Goal: Task Accomplishment & Management: Manage account settings

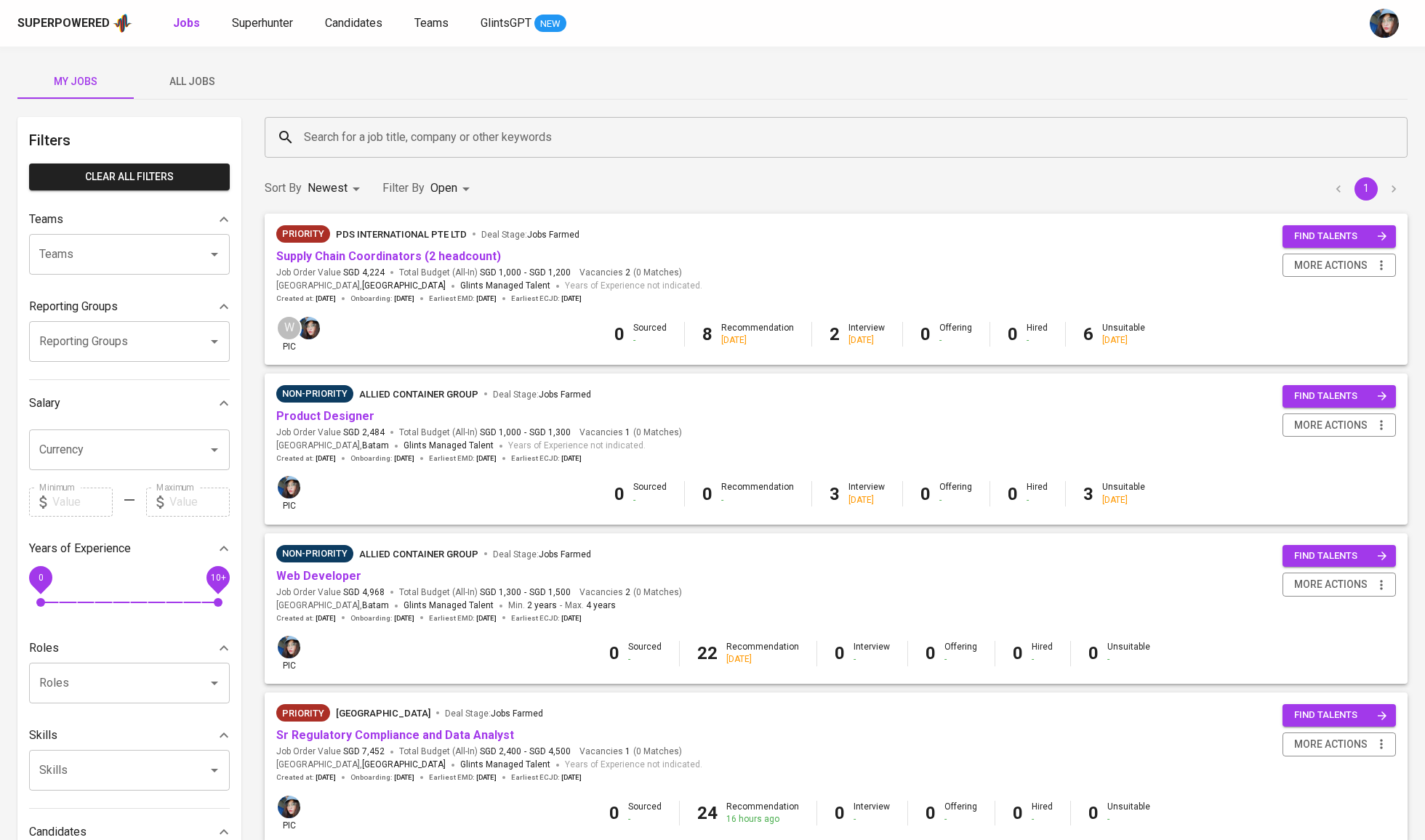
click at [367, 150] on input "Search for a job title, company or other keywords" at bounding box center [840, 137] width 1079 height 28
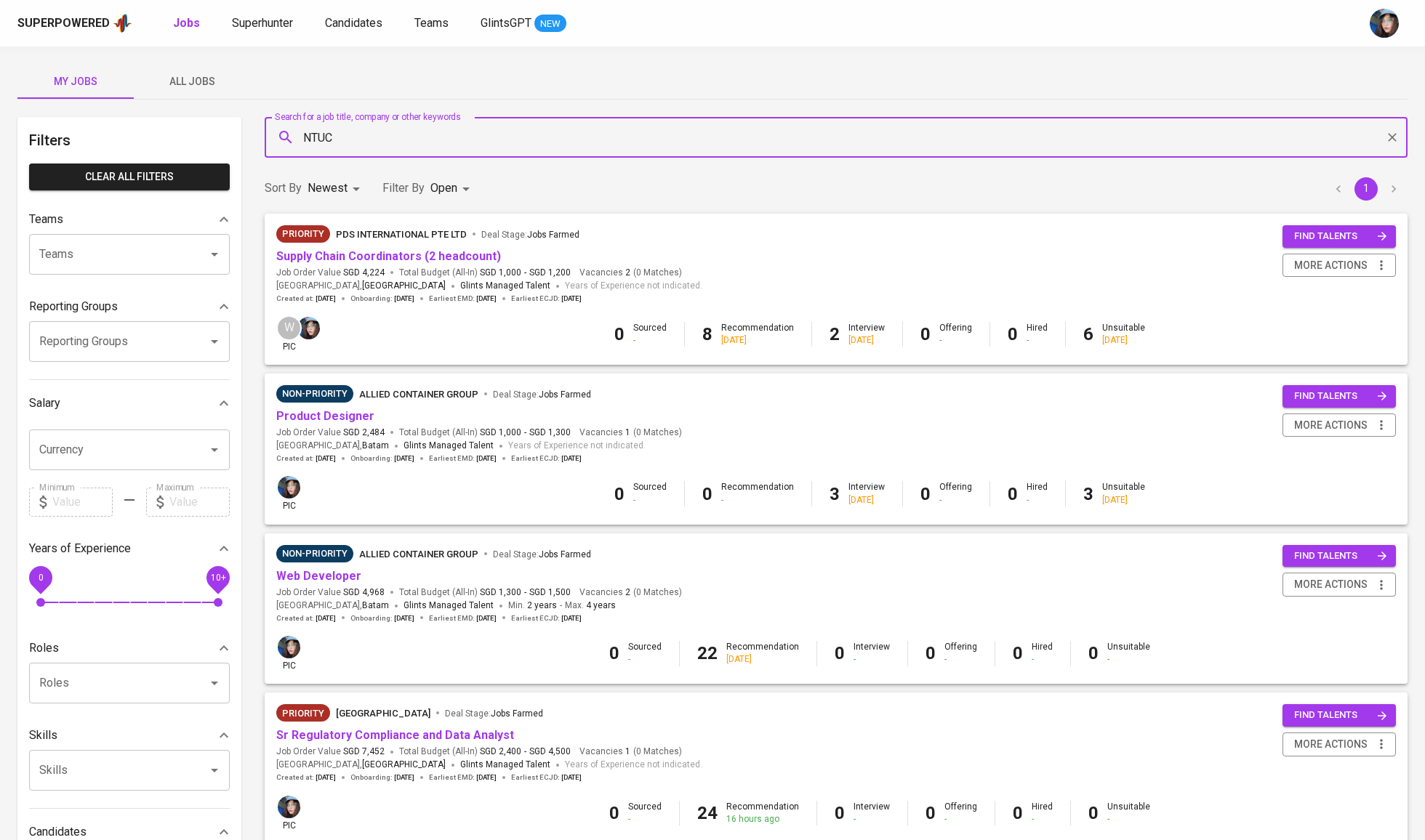
type input "NTUC"
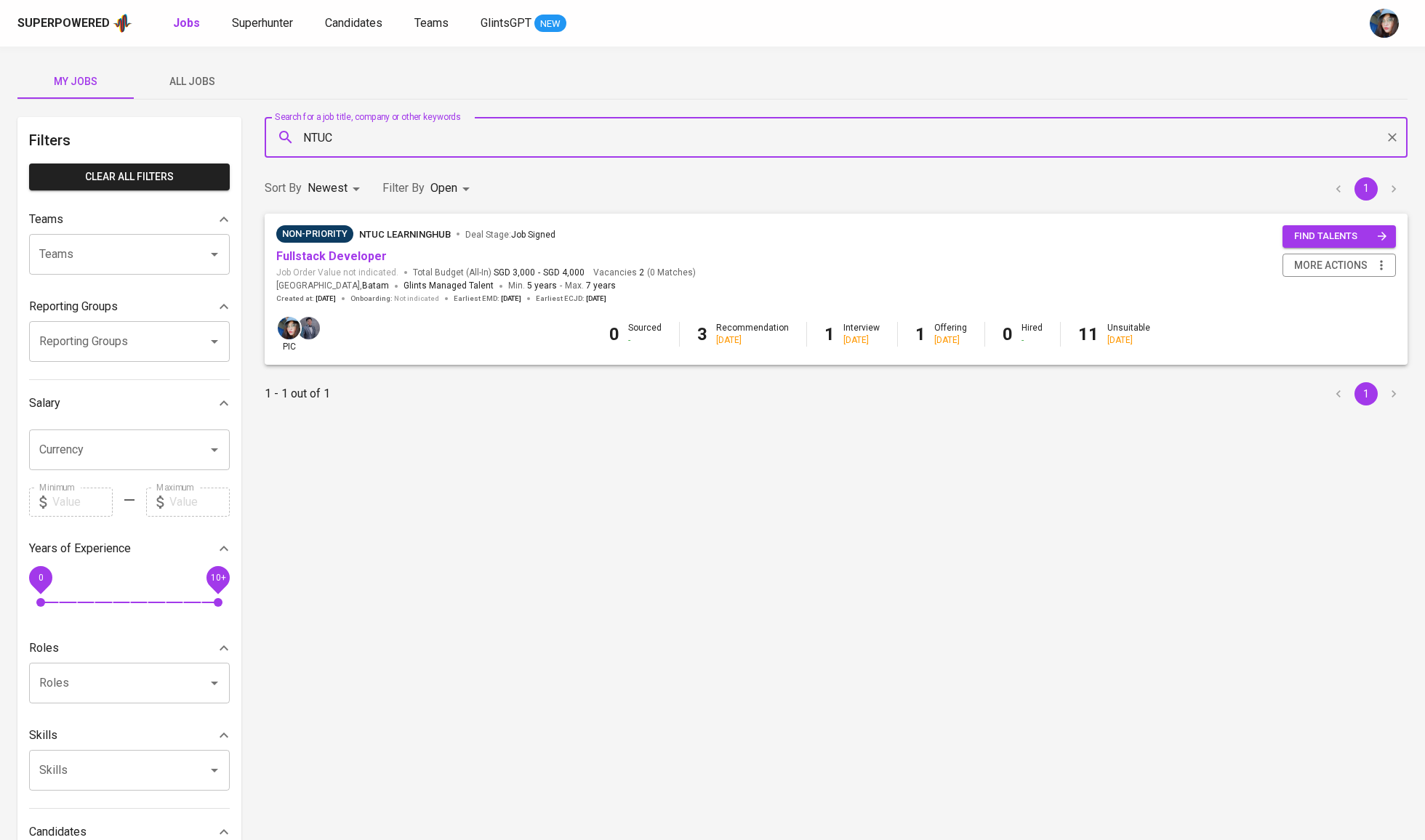
click at [452, 195] on body "Superpowered Jobs Superhunter Candidates Teams GlintsGPT NEW My Jobs All Jobs F…" at bounding box center [712, 496] width 1425 height 992
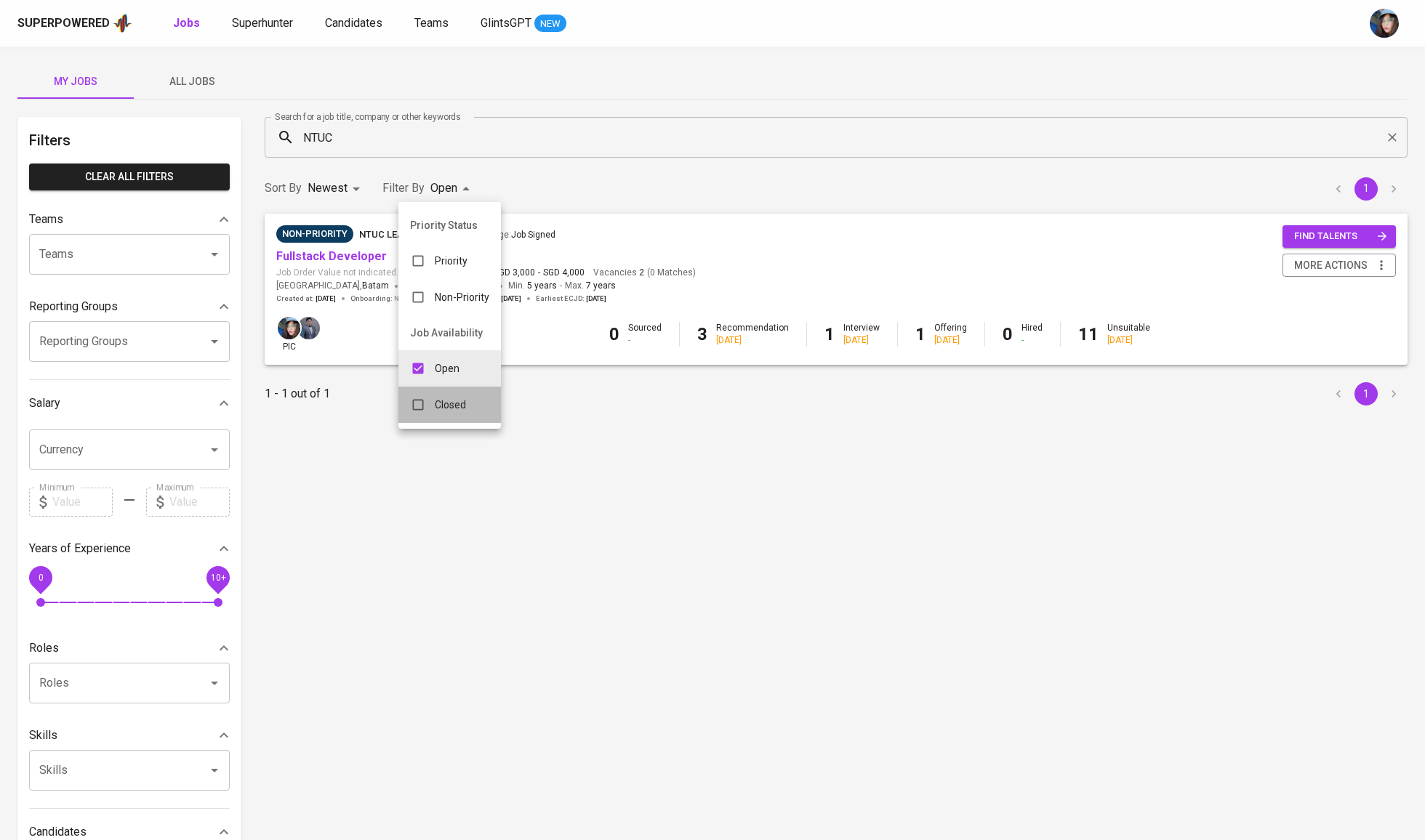
click at [447, 412] on p "Closed" at bounding box center [450, 405] width 31 height 15
type input "OPEN,CLOSE"
checkbox input "true"
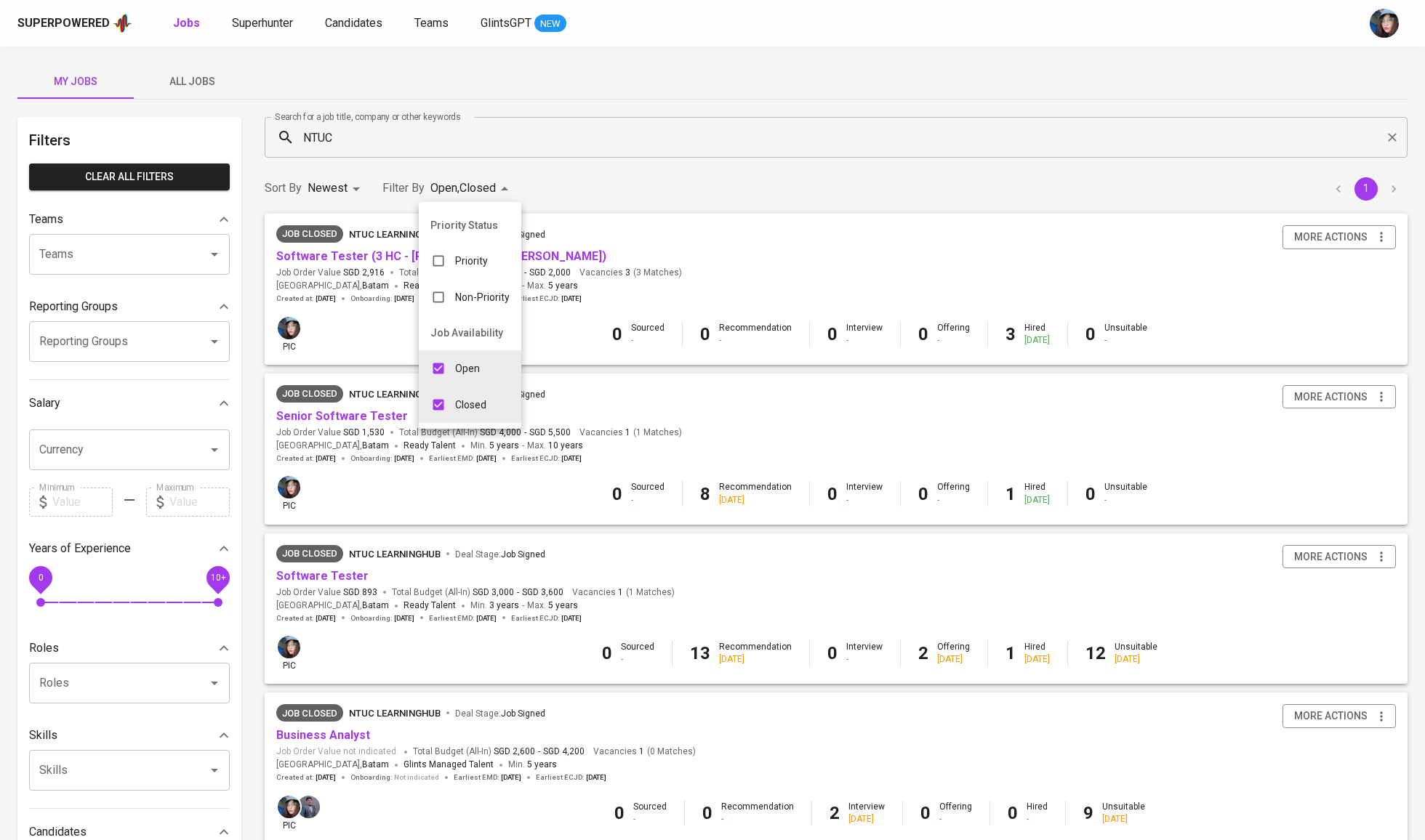
click at [460, 367] on div "Open" at bounding box center [455, 369] width 73 height 28
type input "CLOSE"
checkbox input "false"
click at [361, 356] on div at bounding box center [712, 420] width 1425 height 840
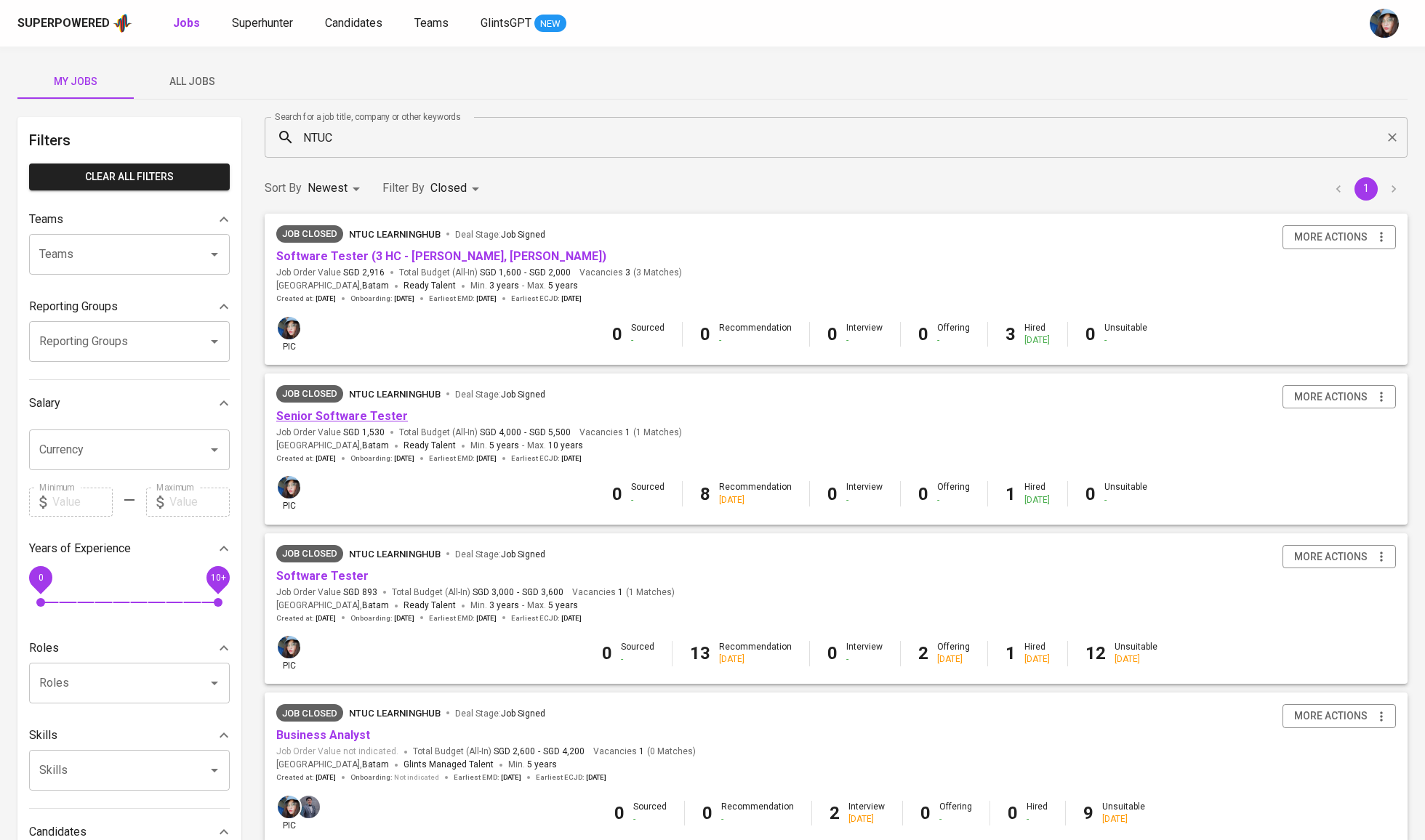
click at [361, 420] on link "Senior Software Tester" at bounding box center [342, 416] width 132 height 14
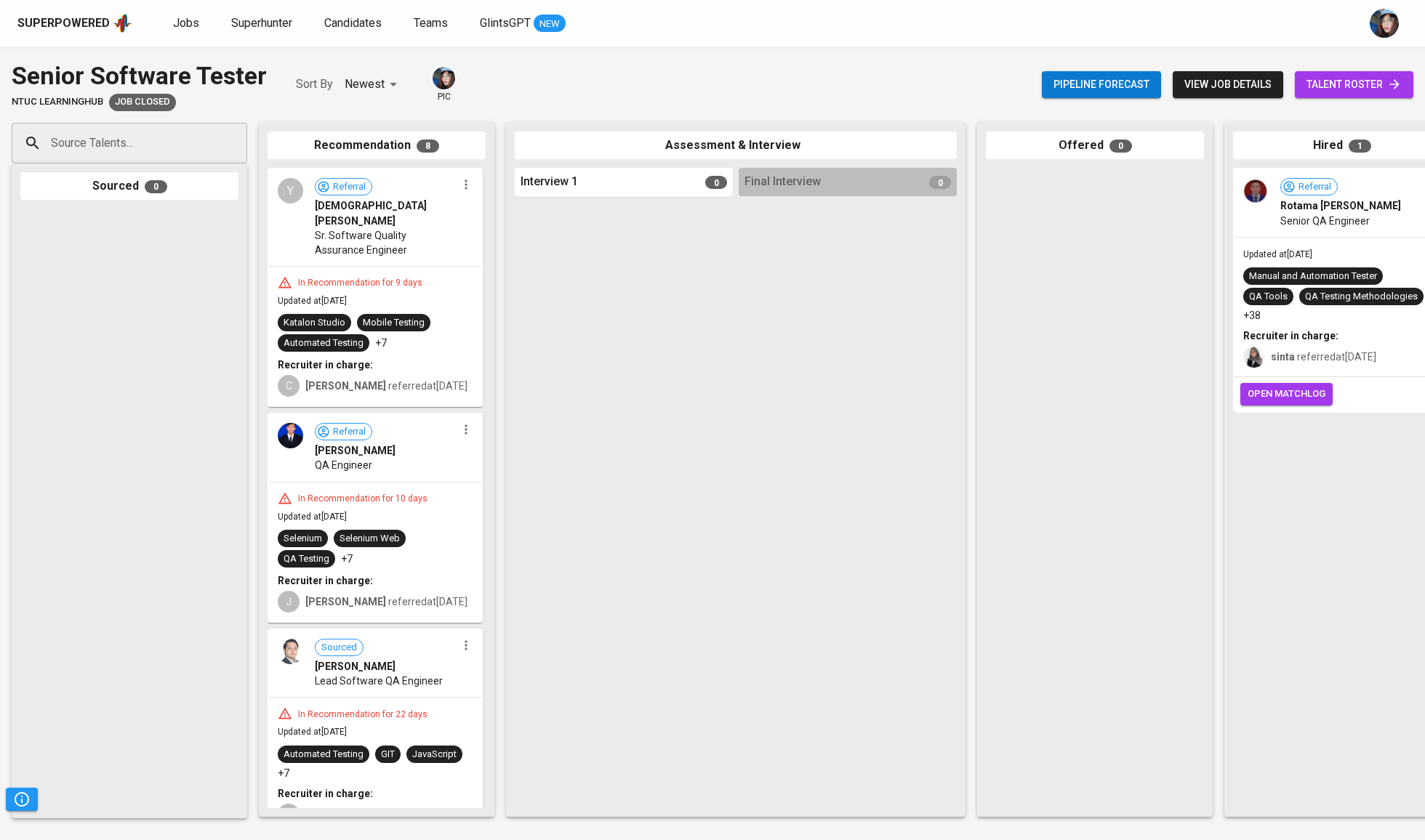
click at [1376, 105] on div "Pipeline forecast view job details talent roster" at bounding box center [1227, 84] width 371 height 53
click at [1376, 90] on span "talent roster" at bounding box center [1354, 84] width 95 height 18
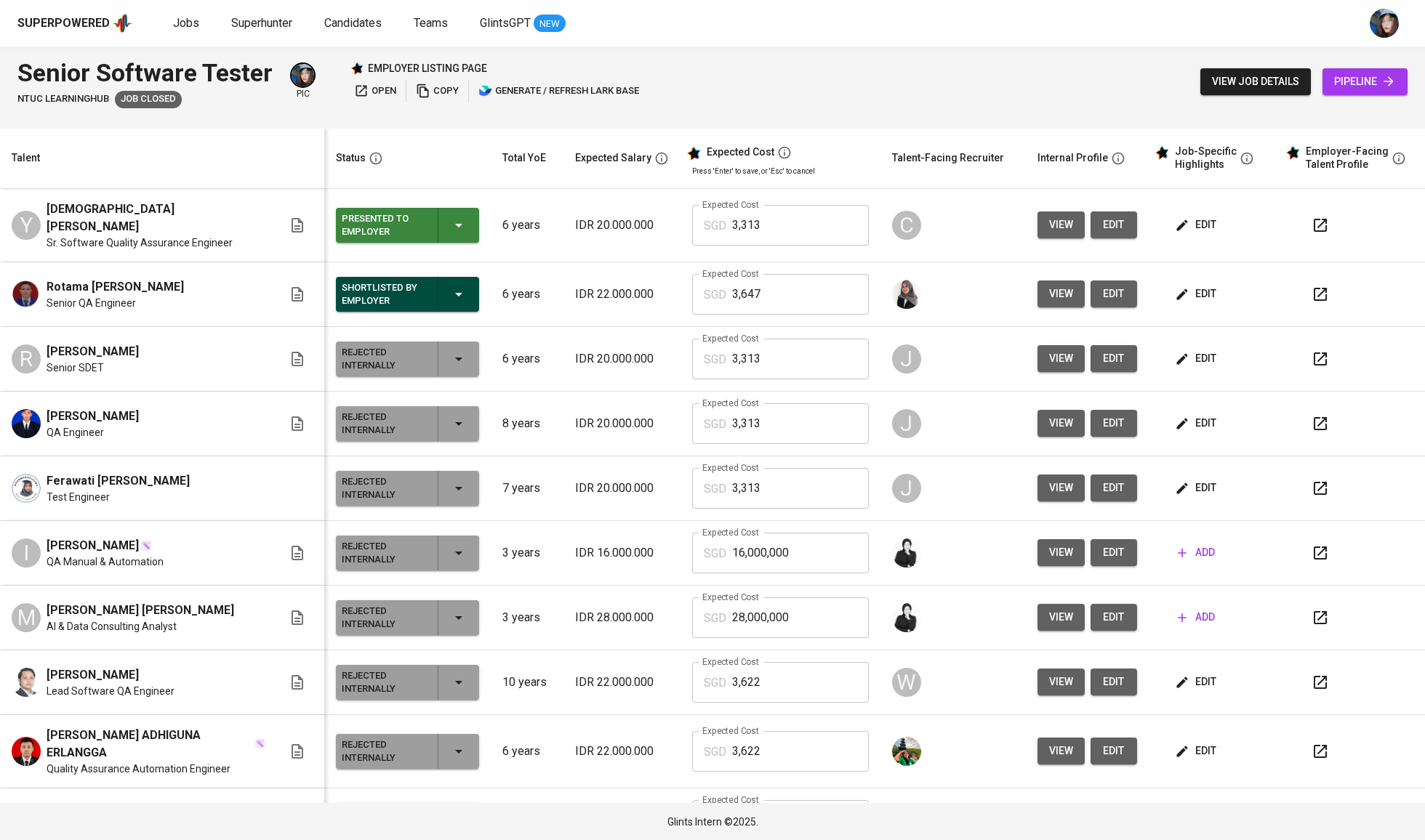
click at [1189, 225] on span "edit" at bounding box center [1197, 225] width 39 height 18
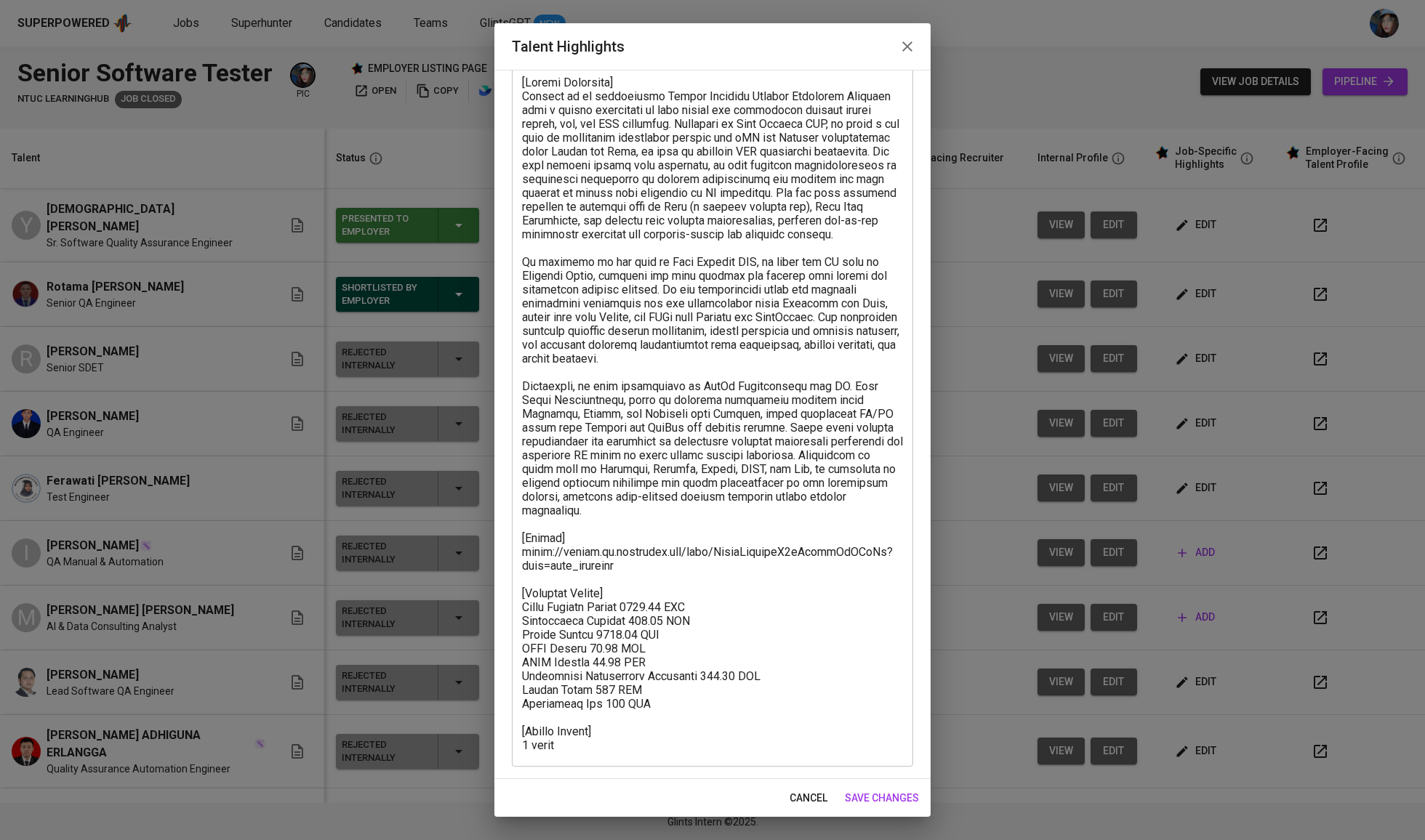
scroll to position [91, 0]
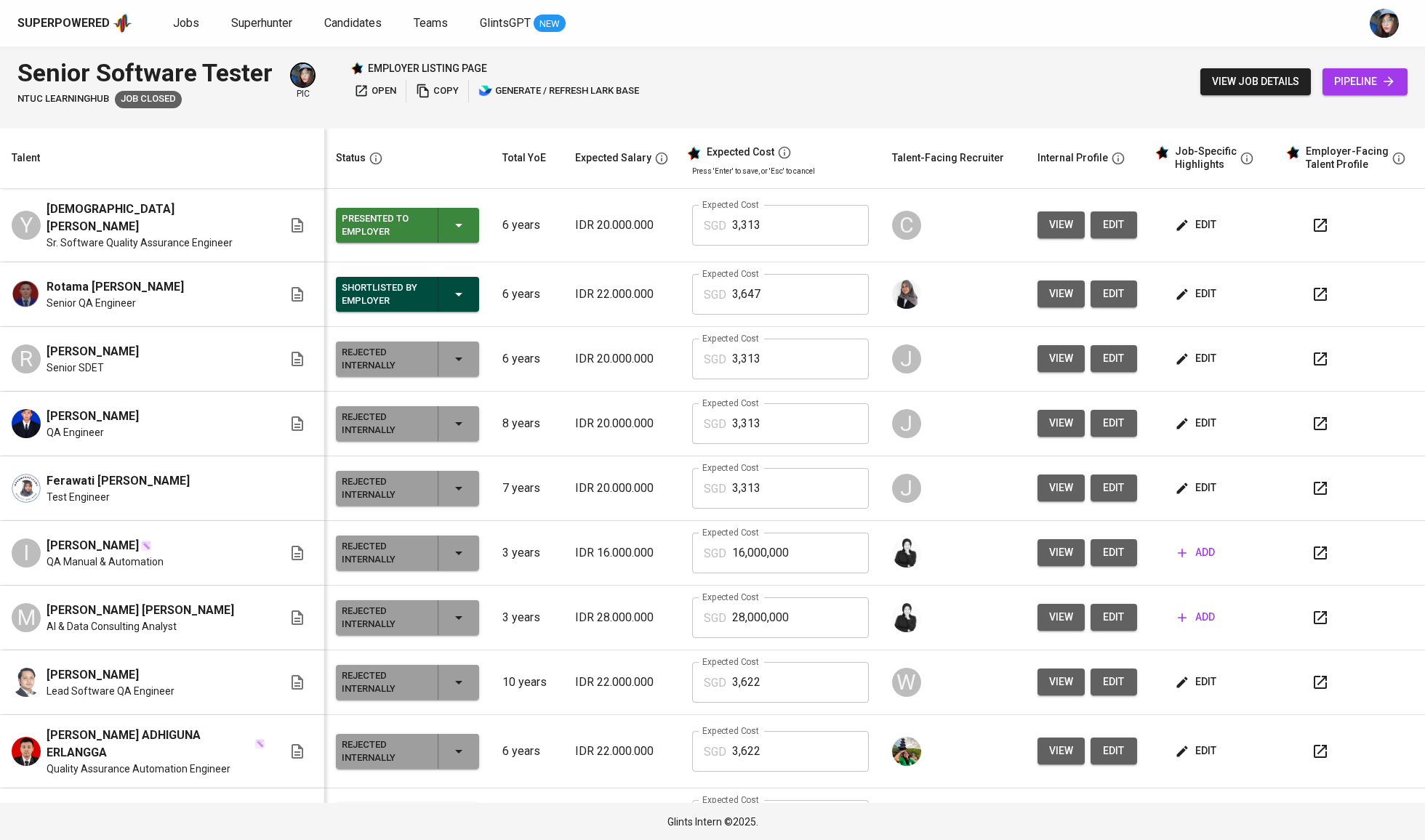
click at [1184, 227] on span "edit" at bounding box center [1197, 225] width 39 height 18
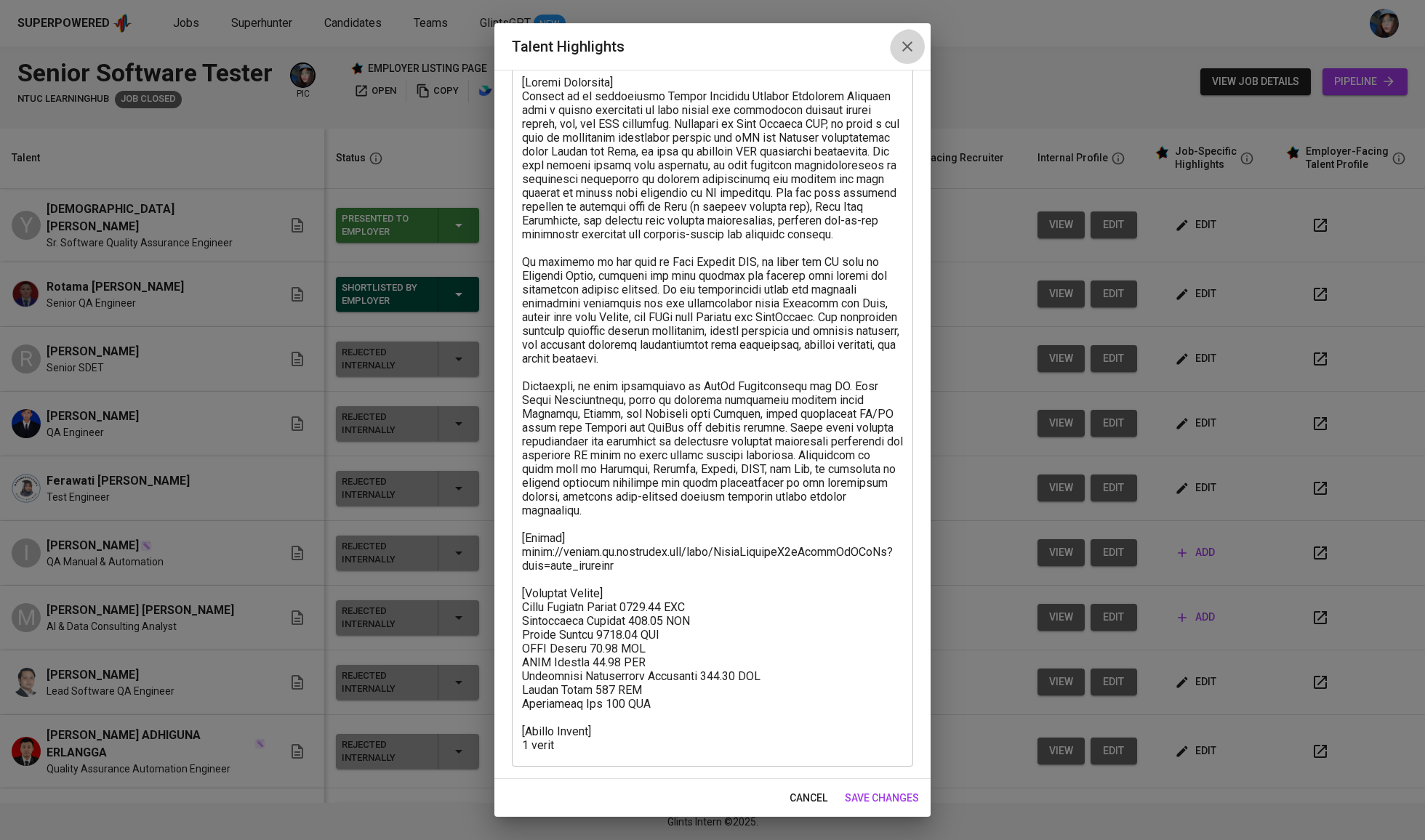
click at [902, 50] on icon "button" at bounding box center [907, 46] width 18 height 18
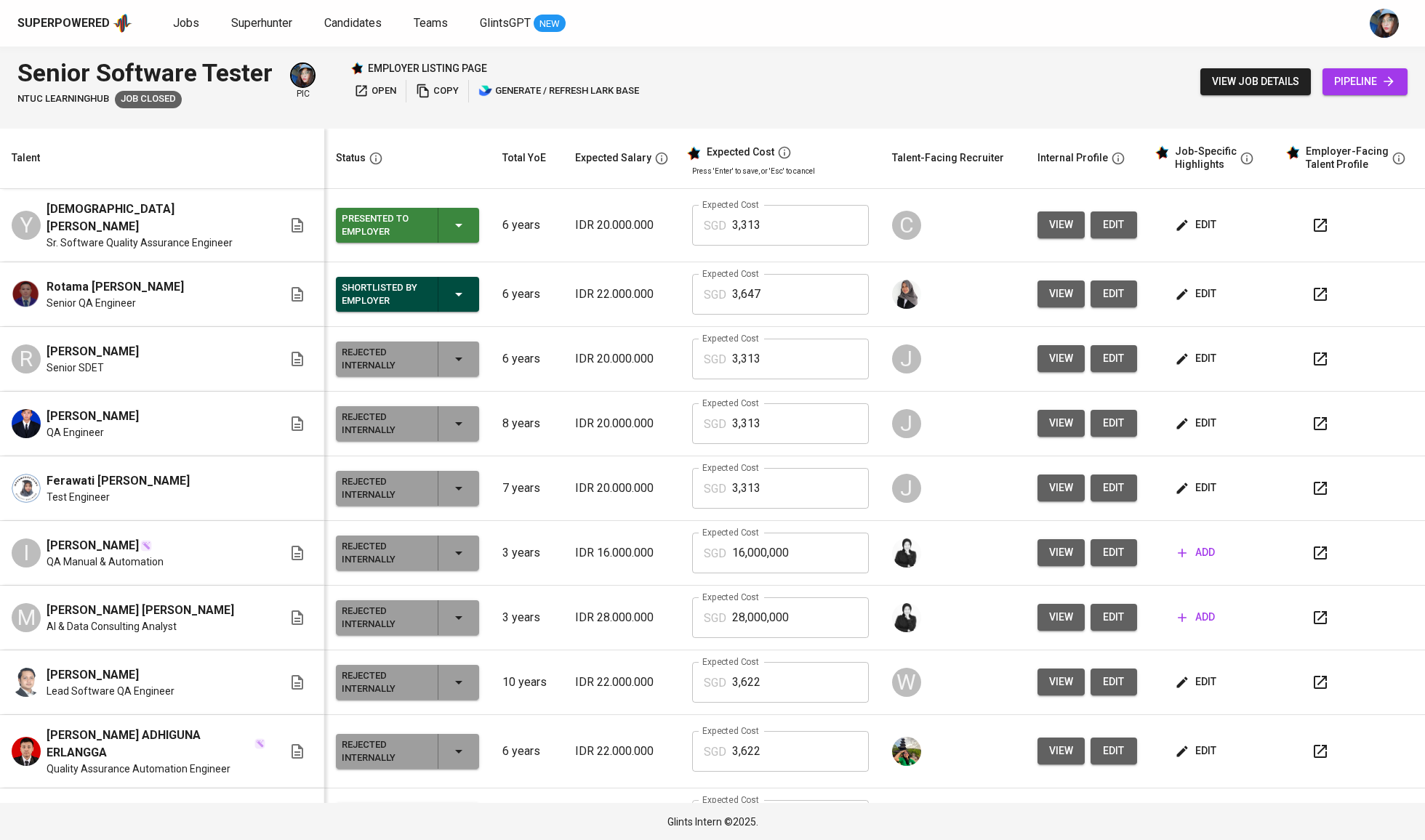
click at [189, 7] on div "Superpowered Jobs Superhunter Candidates Teams GlintsGPT NEW" at bounding box center [712, 23] width 1425 height 46
click at [189, 24] on span "Jobs" at bounding box center [186, 23] width 26 height 14
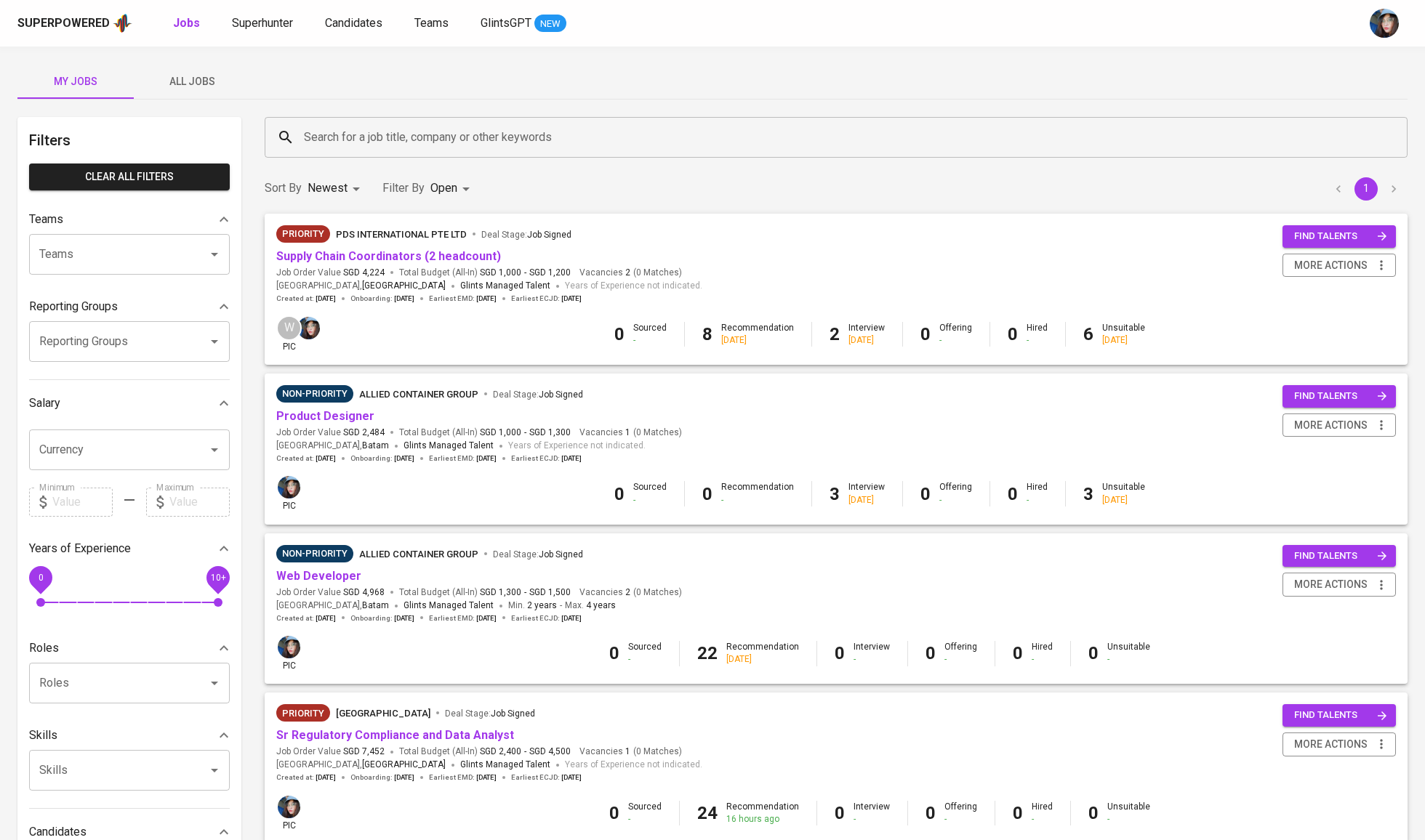
click at [292, 119] on div "Search for a job title, company or other keywords" at bounding box center [836, 137] width 1143 height 41
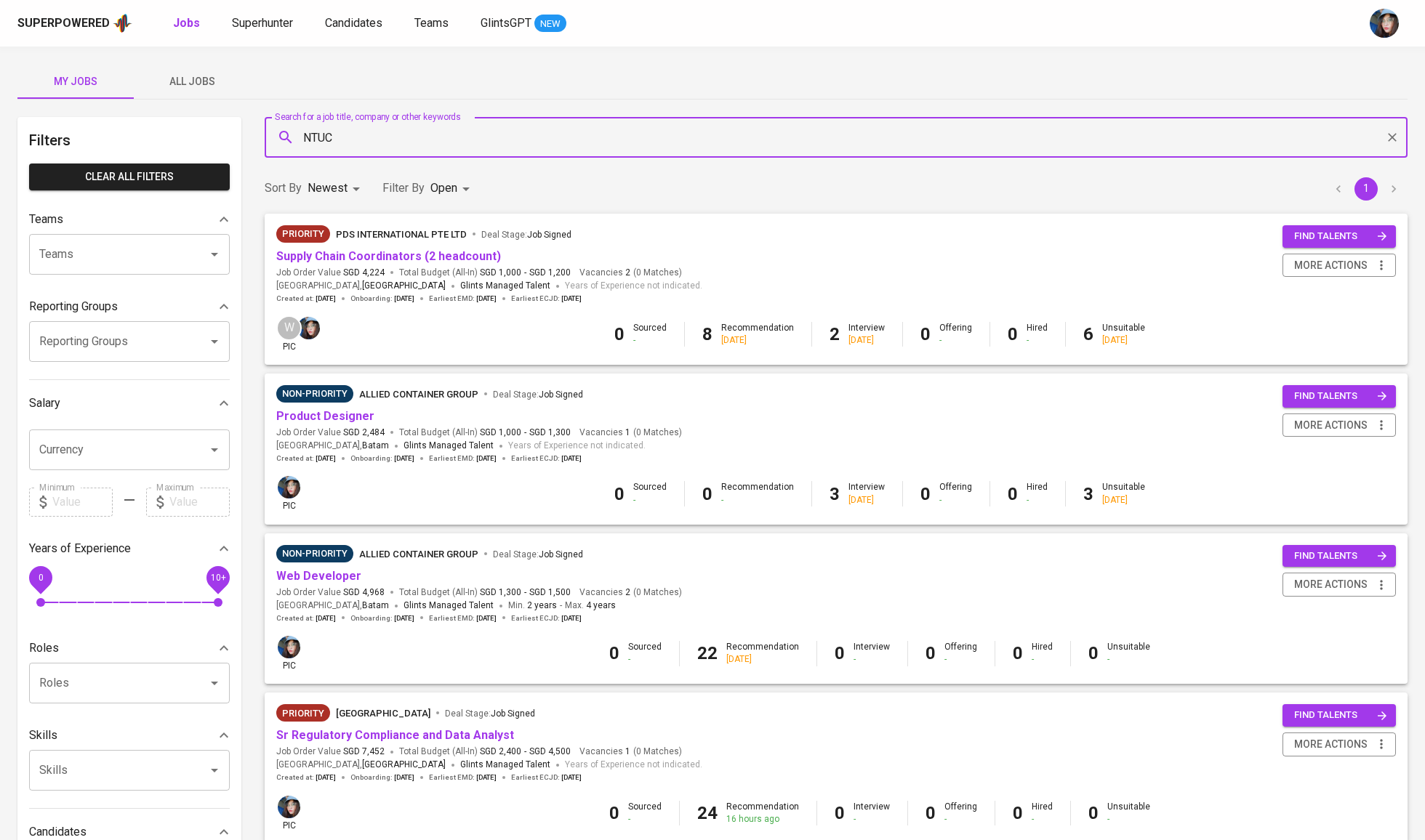
type input "NTUC"
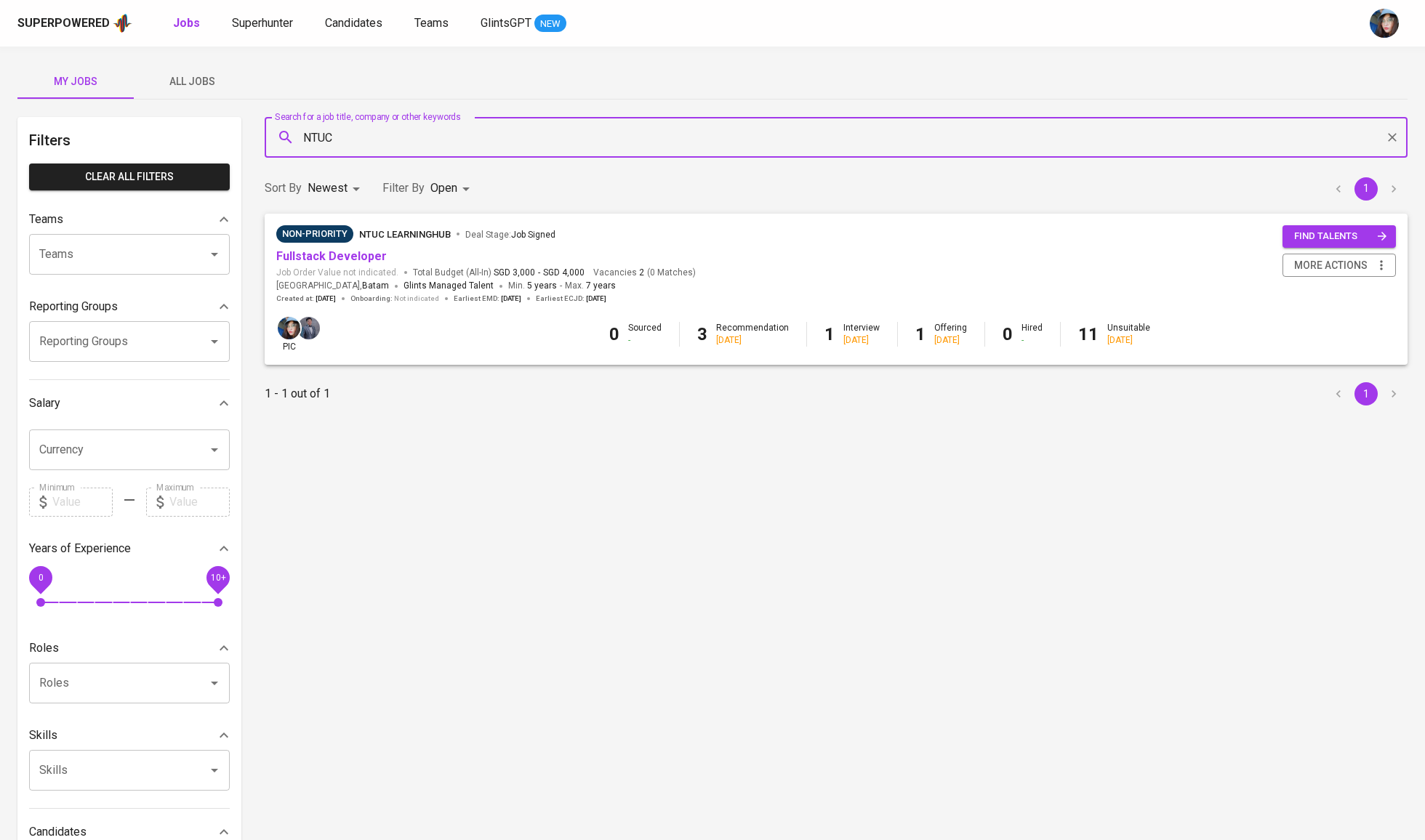
click at [448, 195] on body "Superpowered Jobs Superhunter Candidates Teams GlintsGPT NEW My Jobs All Jobs F…" at bounding box center [712, 496] width 1425 height 992
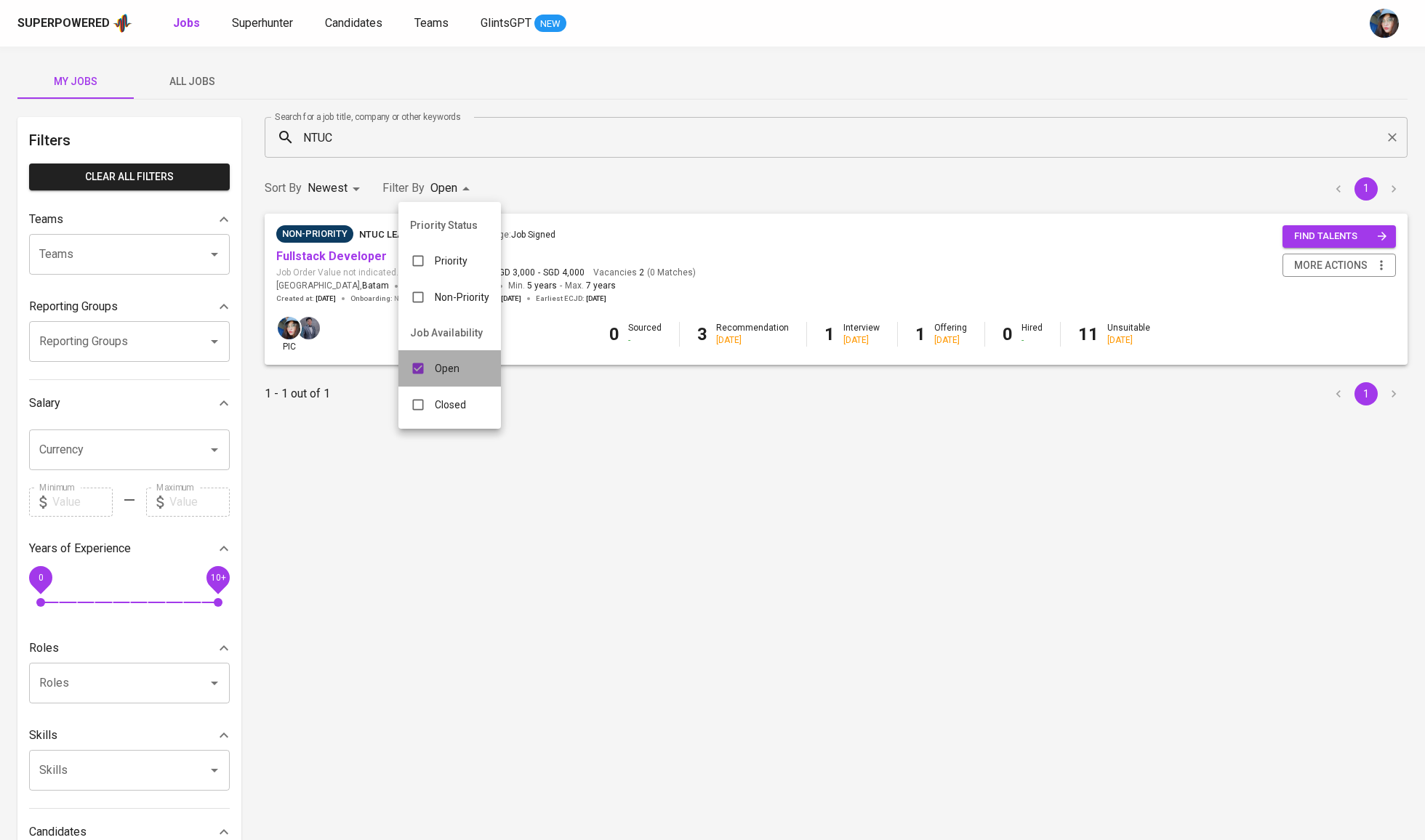
click at [454, 376] on p "Open" at bounding box center [447, 368] width 25 height 15
checkbox input "false"
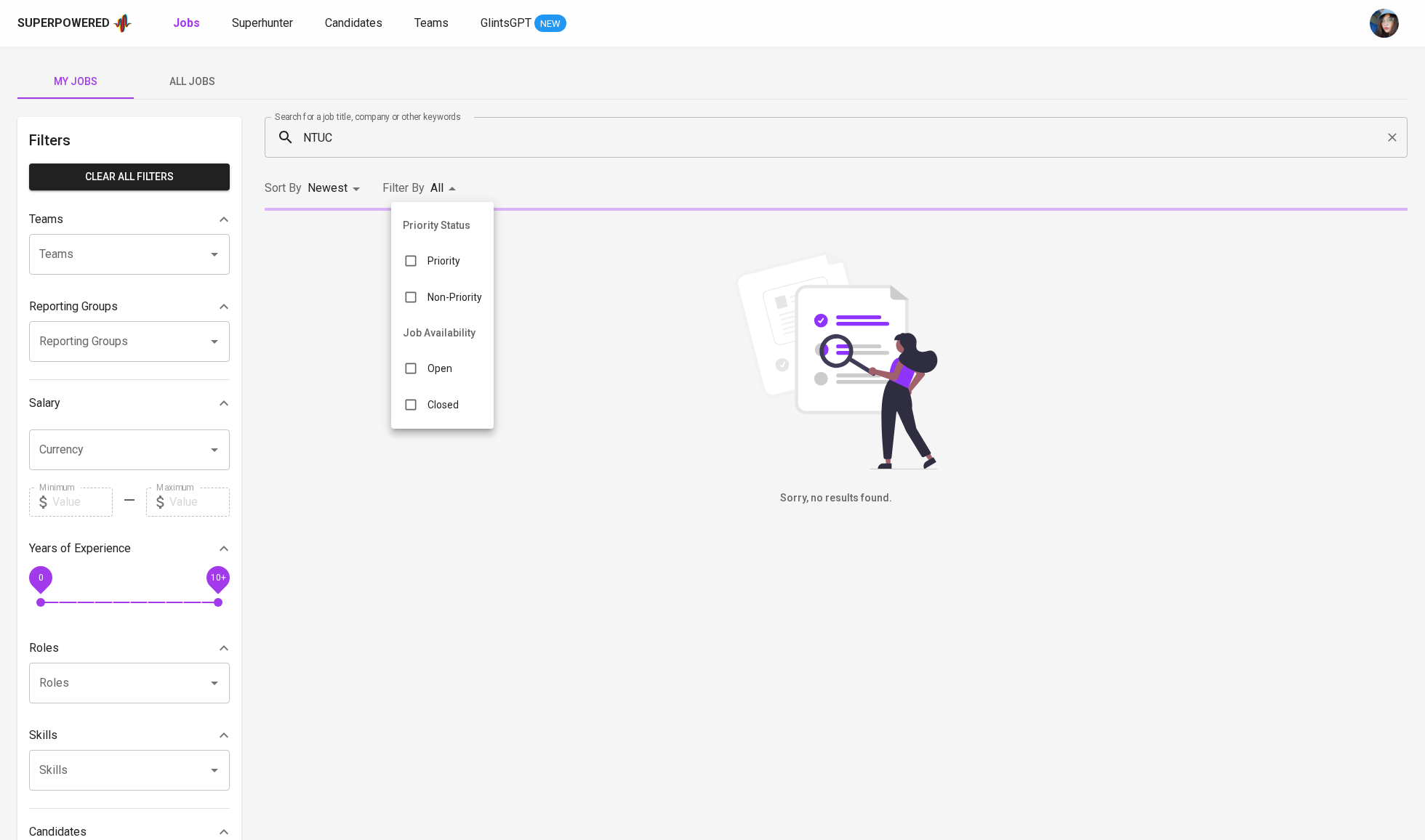
click at [452, 387] on li "Open" at bounding box center [443, 368] width 102 height 36
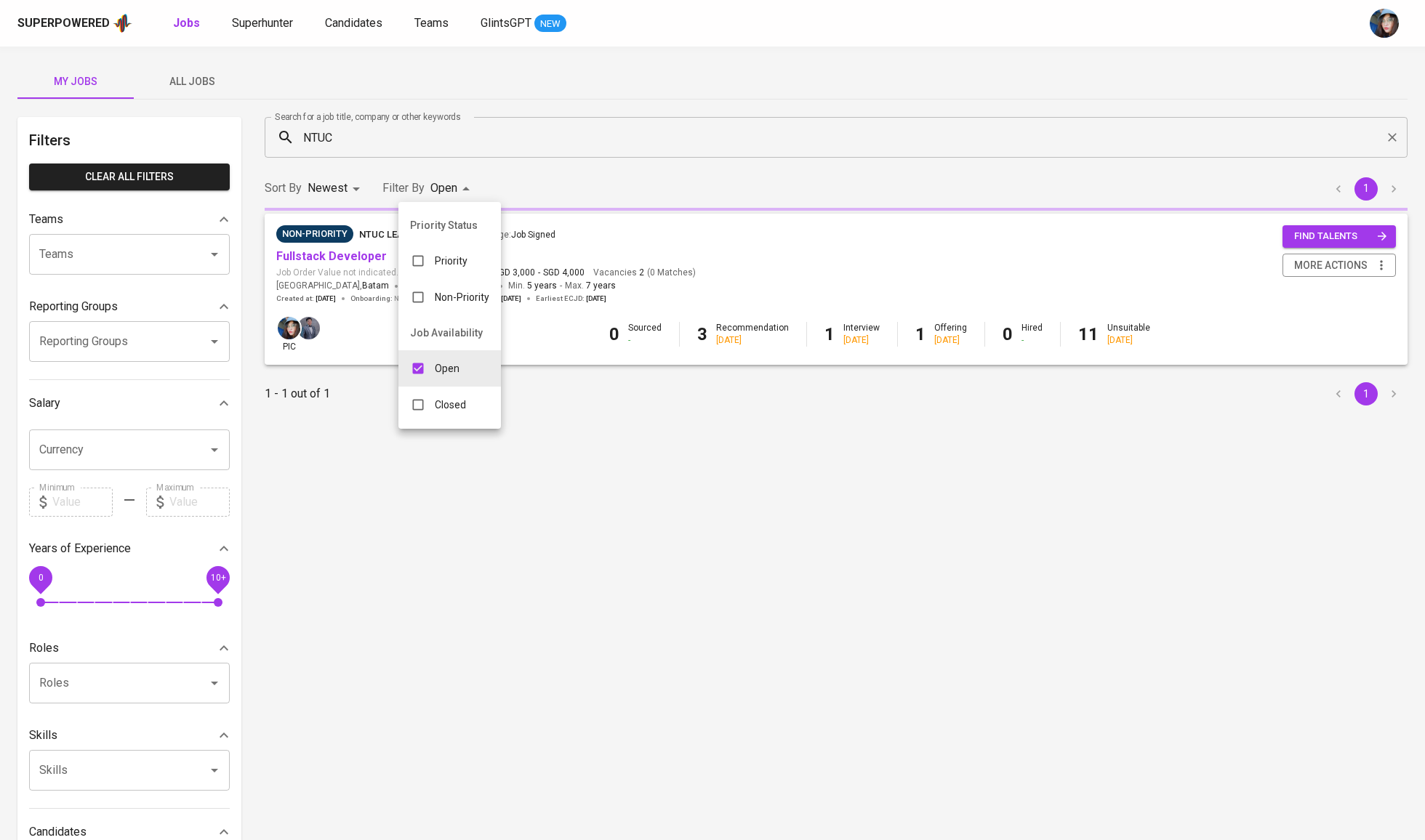
type input "OPEN"
checkbox input "true"
click at [454, 412] on p "Closed" at bounding box center [450, 405] width 31 height 15
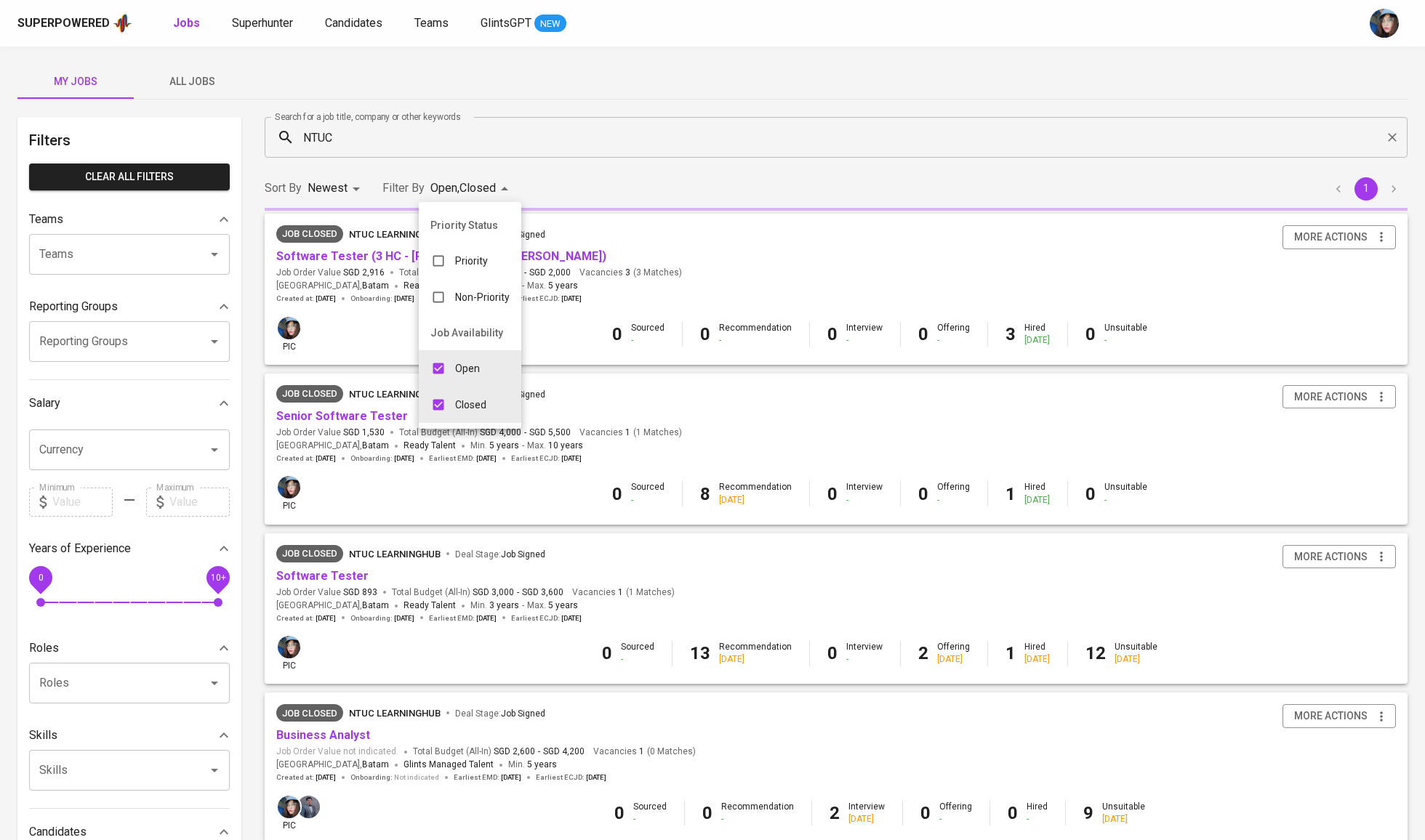
type input "OPEN,CLOSE"
checkbox input "true"
click at [469, 376] on p "Open" at bounding box center [468, 368] width 25 height 15
type input "CLOSE"
checkbox input "false"
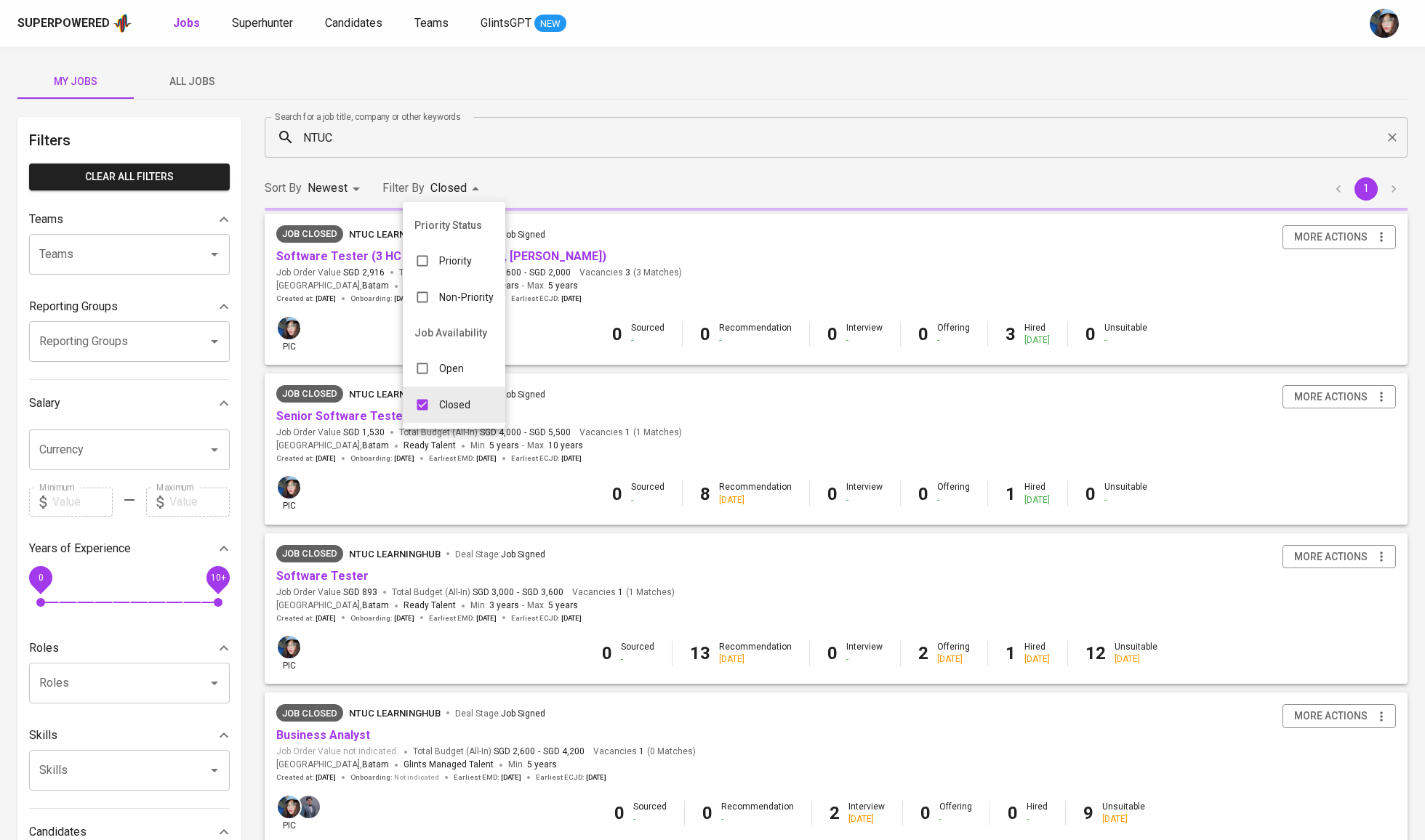
click at [492, 113] on div at bounding box center [712, 420] width 1425 height 840
click at [337, 577] on link "Software Tester" at bounding box center [322, 576] width 92 height 14
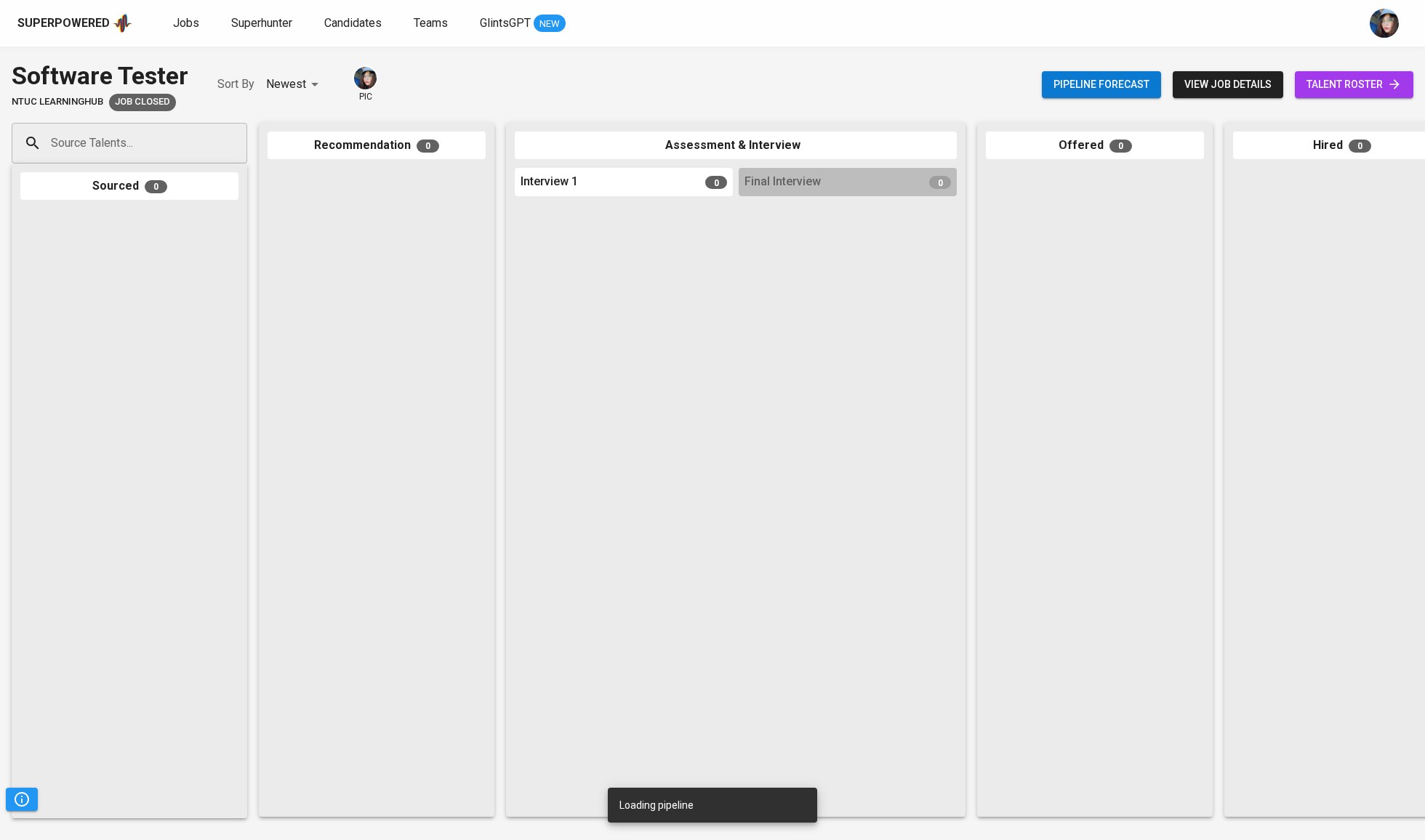
click at [1359, 71] on link "talent roster" at bounding box center [1354, 84] width 119 height 27
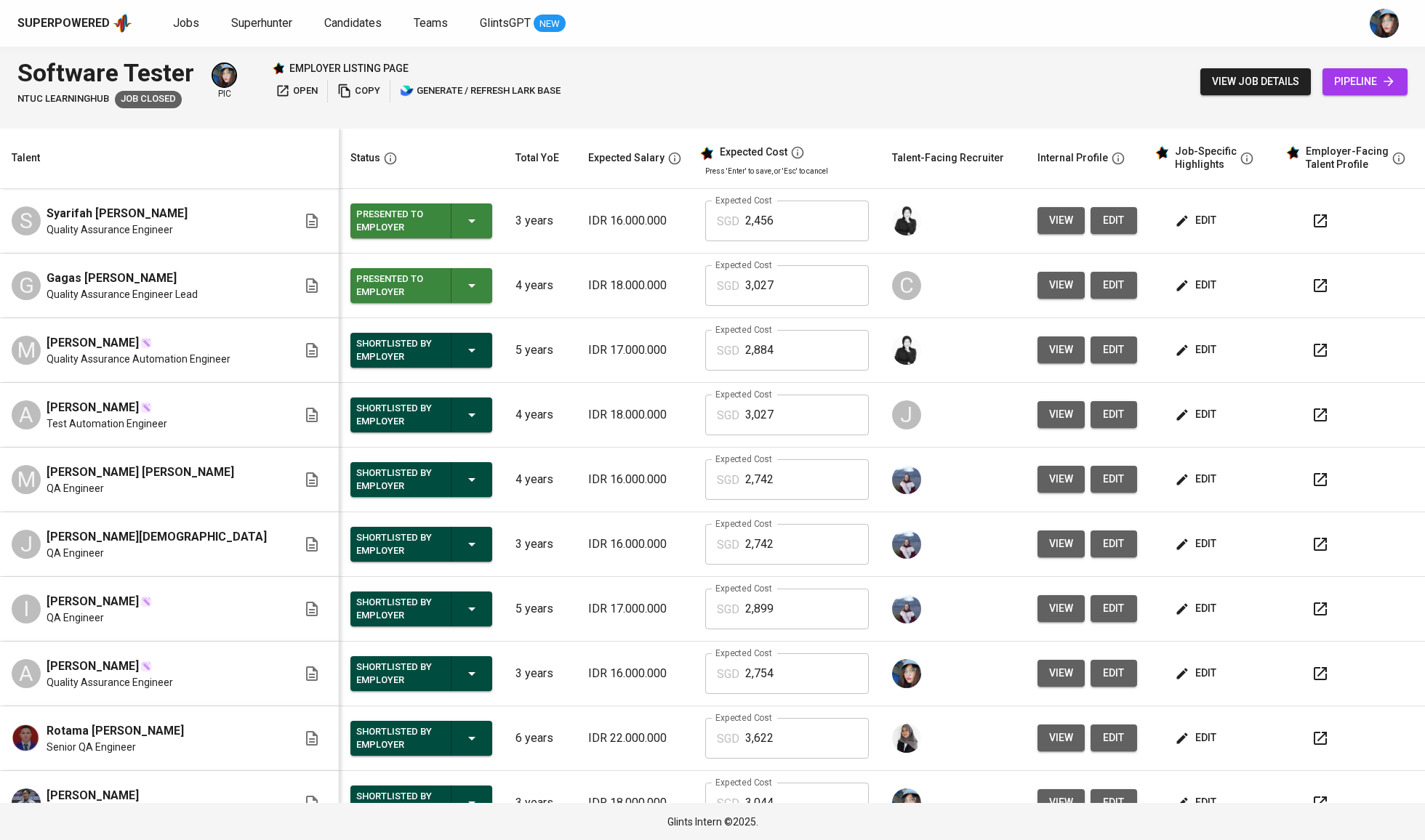
click at [1175, 228] on icon "button" at bounding box center [1182, 221] width 15 height 15
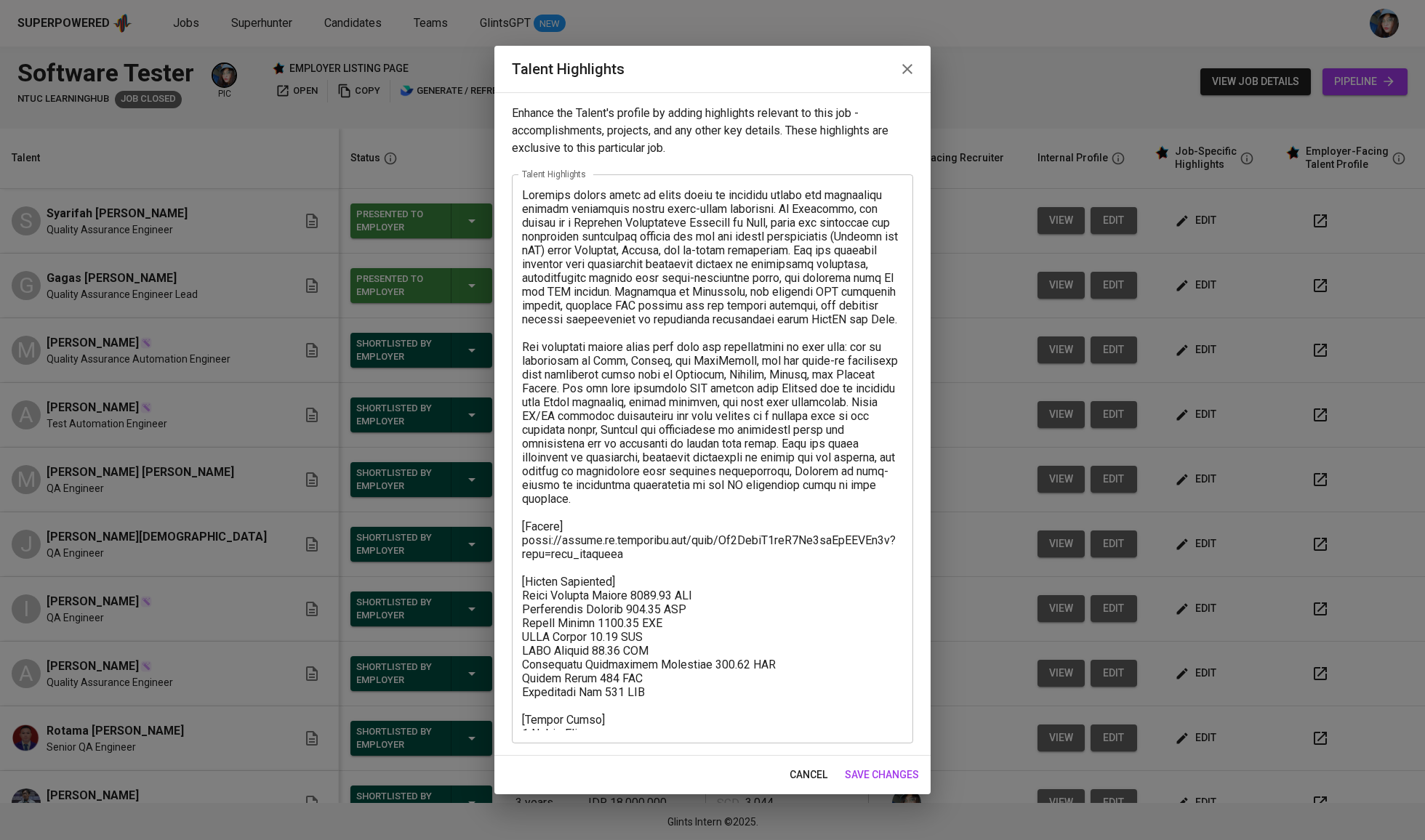
click at [698, 594] on textarea at bounding box center [712, 460] width 381 height 542
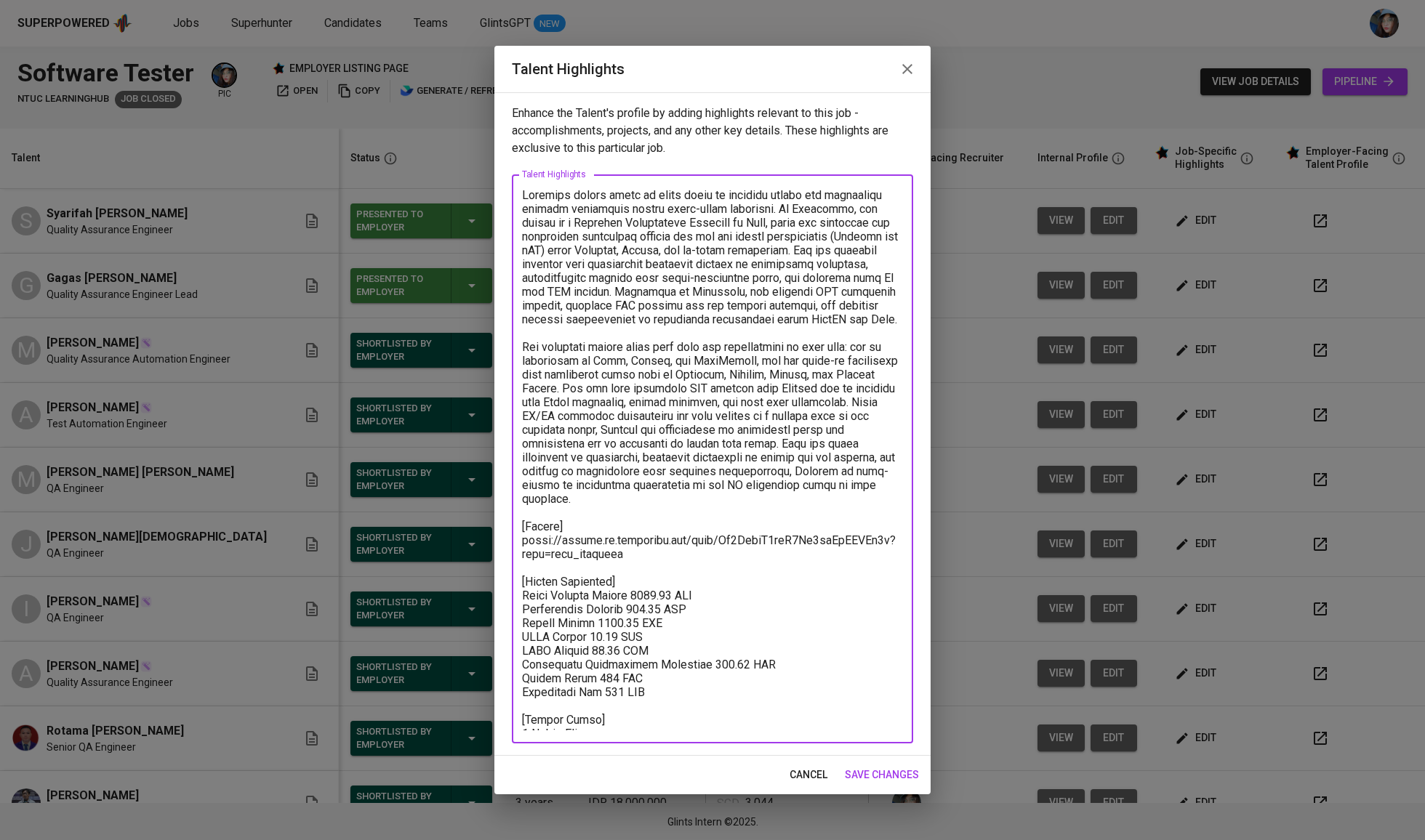
click at [698, 594] on textarea at bounding box center [712, 460] width 381 height 542
click at [708, 597] on textarea at bounding box center [712, 460] width 381 height 542
click at [719, 580] on textarea at bounding box center [712, 460] width 381 height 542
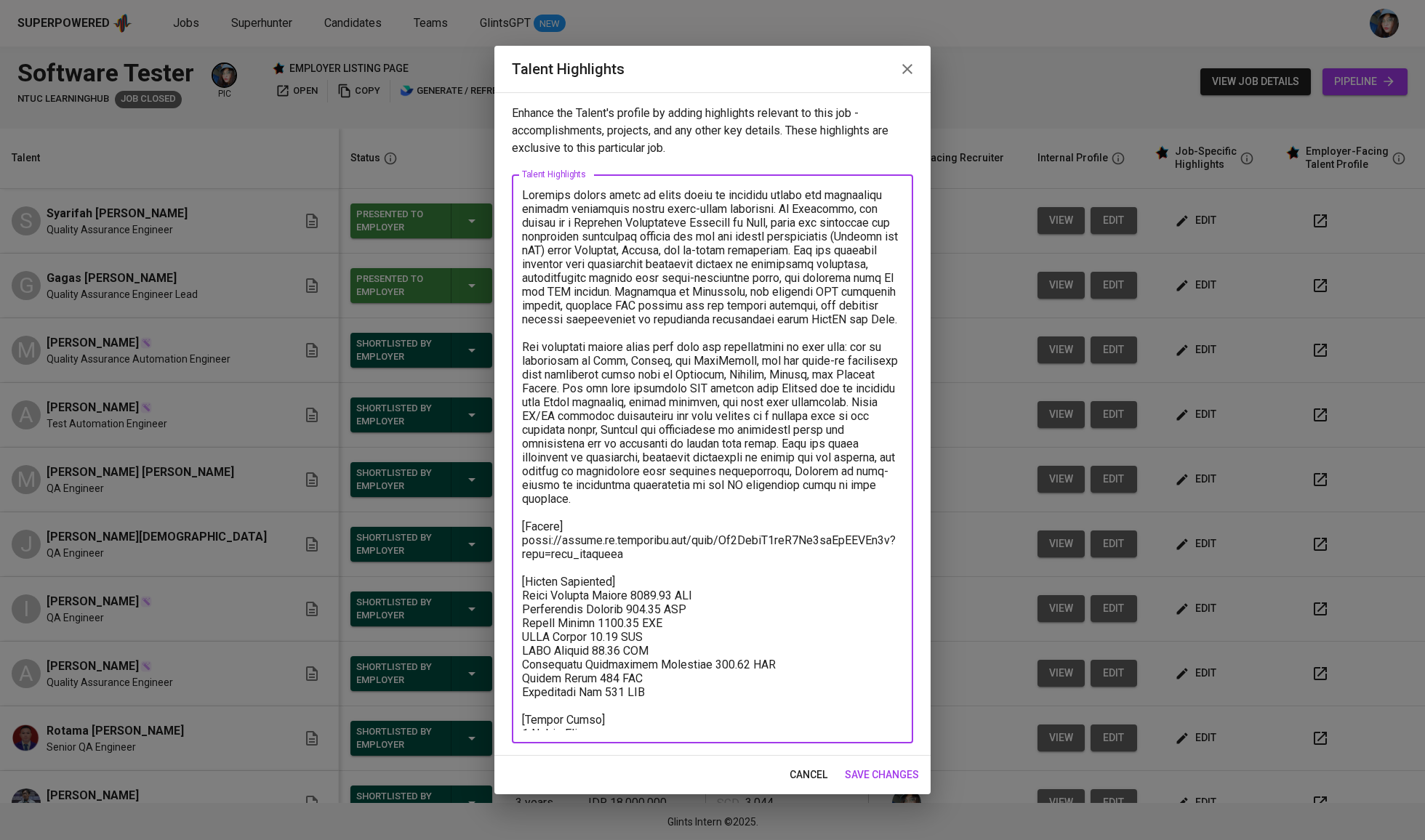
click at [719, 580] on textarea at bounding box center [712, 460] width 381 height 542
click at [722, 585] on textarea at bounding box center [712, 460] width 381 height 542
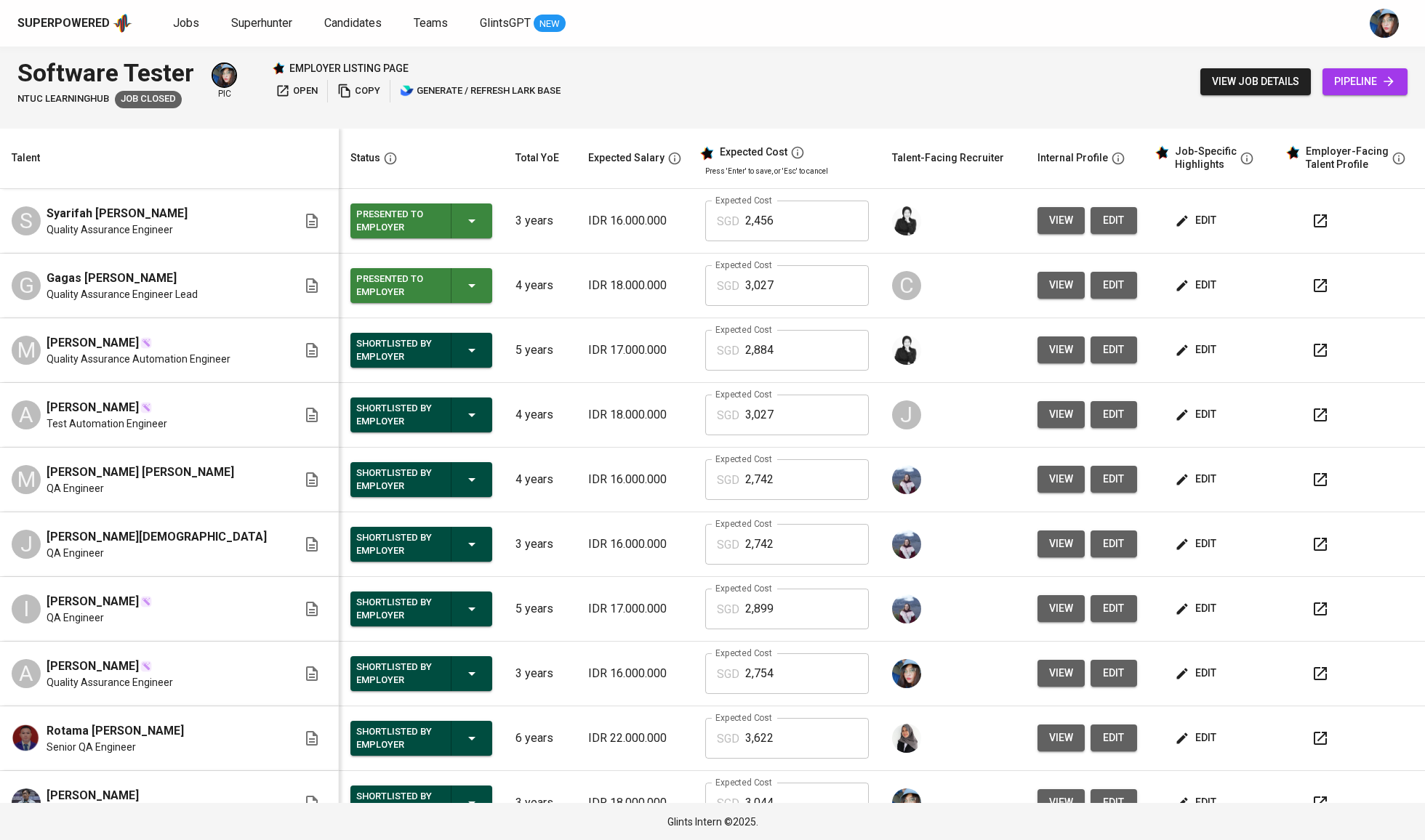
click at [1175, 221] on icon "button" at bounding box center [1182, 221] width 15 height 15
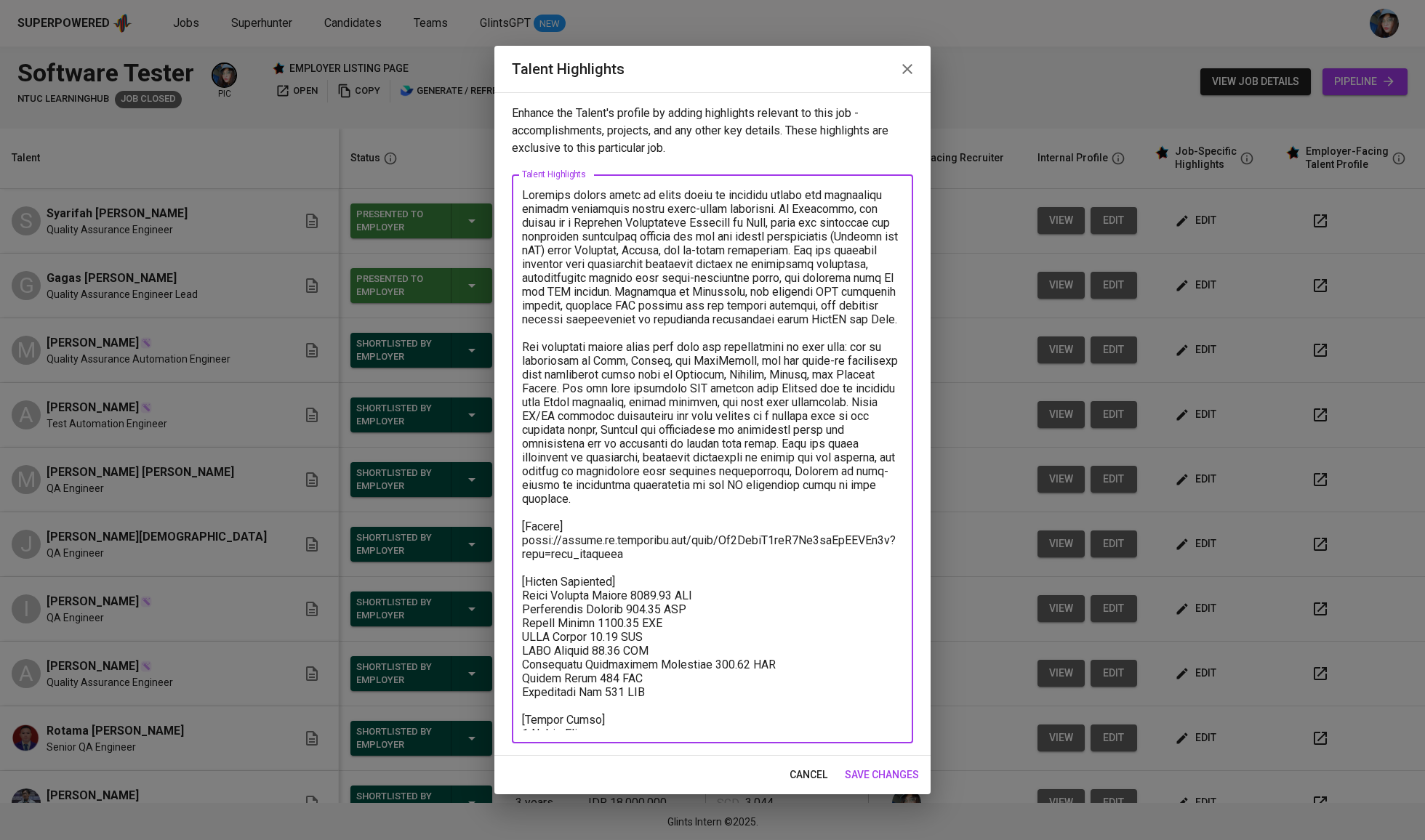
drag, startPoint x: 650, startPoint y: 548, endPoint x: 509, endPoint y: 535, distance: 141.6
click at [509, 535] on div "Enhance the Talent's profile by adding highlights relevant to this job - accomp…" at bounding box center [712, 424] width 436 height 663
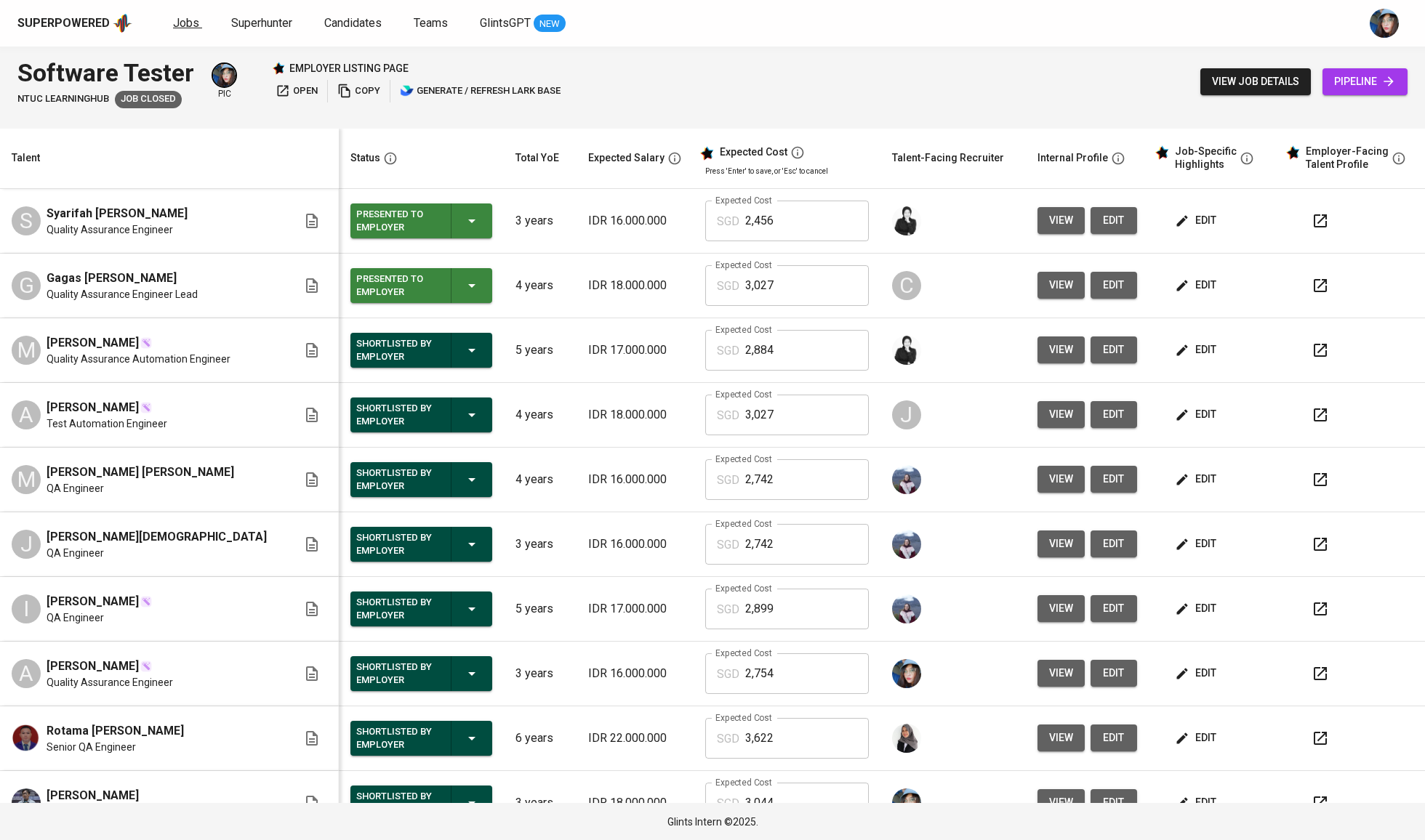
click at [181, 18] on span "Jobs" at bounding box center [186, 23] width 26 height 14
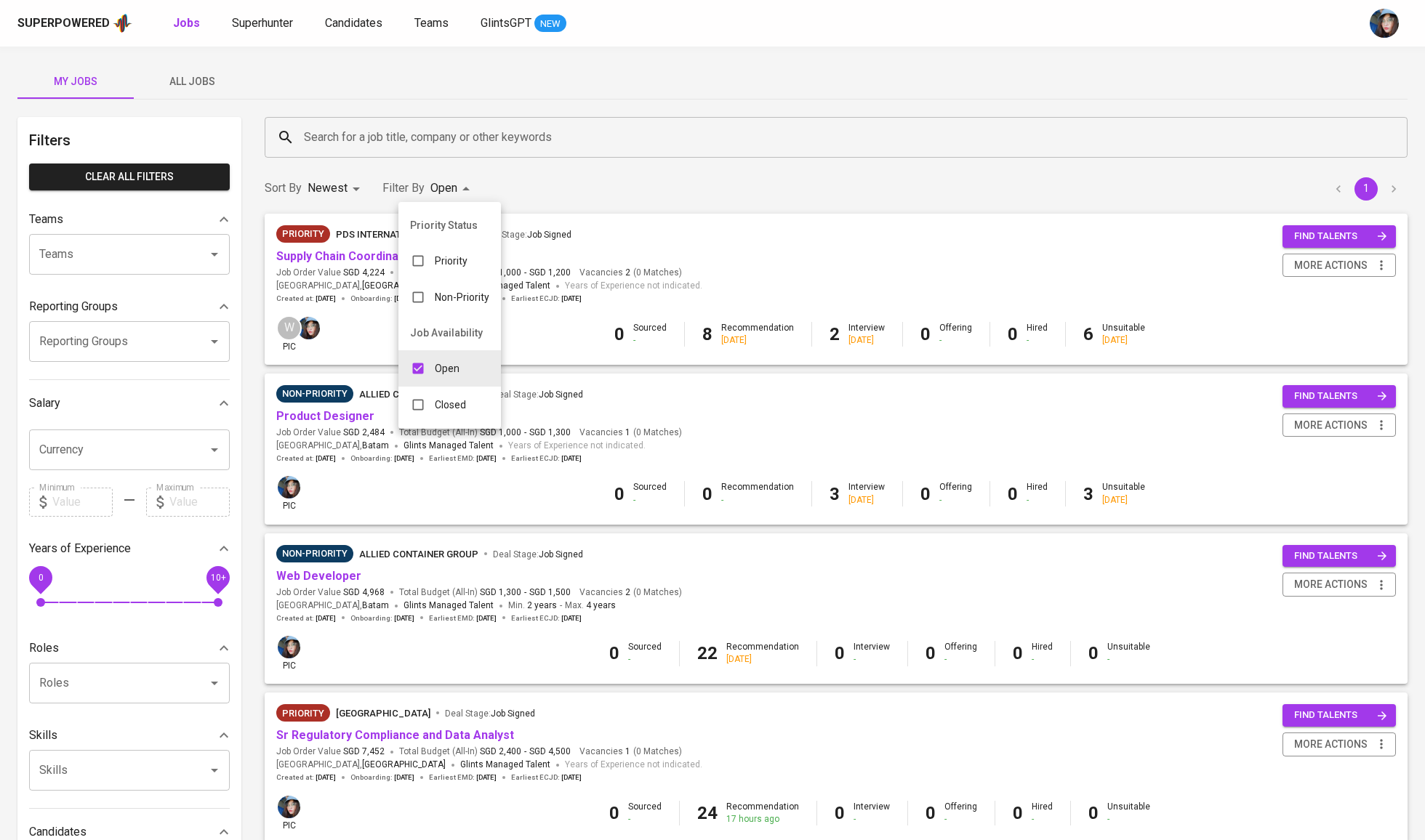
click at [451, 183] on body "Superpowered Jobs Superhunter Candidates Teams GlintsGPT NEW My Jobs All Jobs F…" at bounding box center [712, 629] width 1425 height 1259
click at [464, 382] on div "Open" at bounding box center [435, 369] width 73 height 28
checkbox input "false"
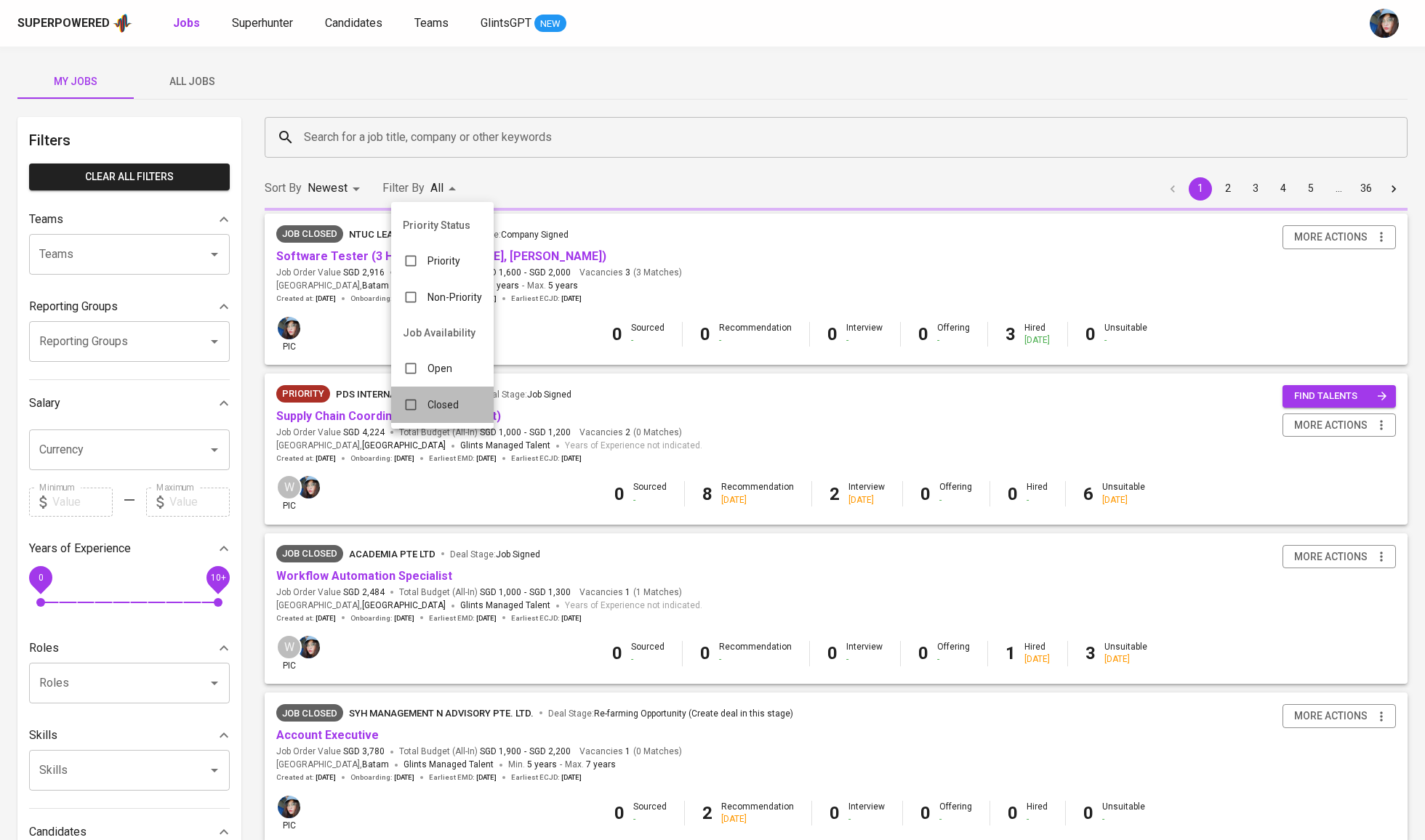
click at [466, 418] on div "Closed" at bounding box center [431, 405] width 79 height 28
type input "CLOSE"
checkbox input "true"
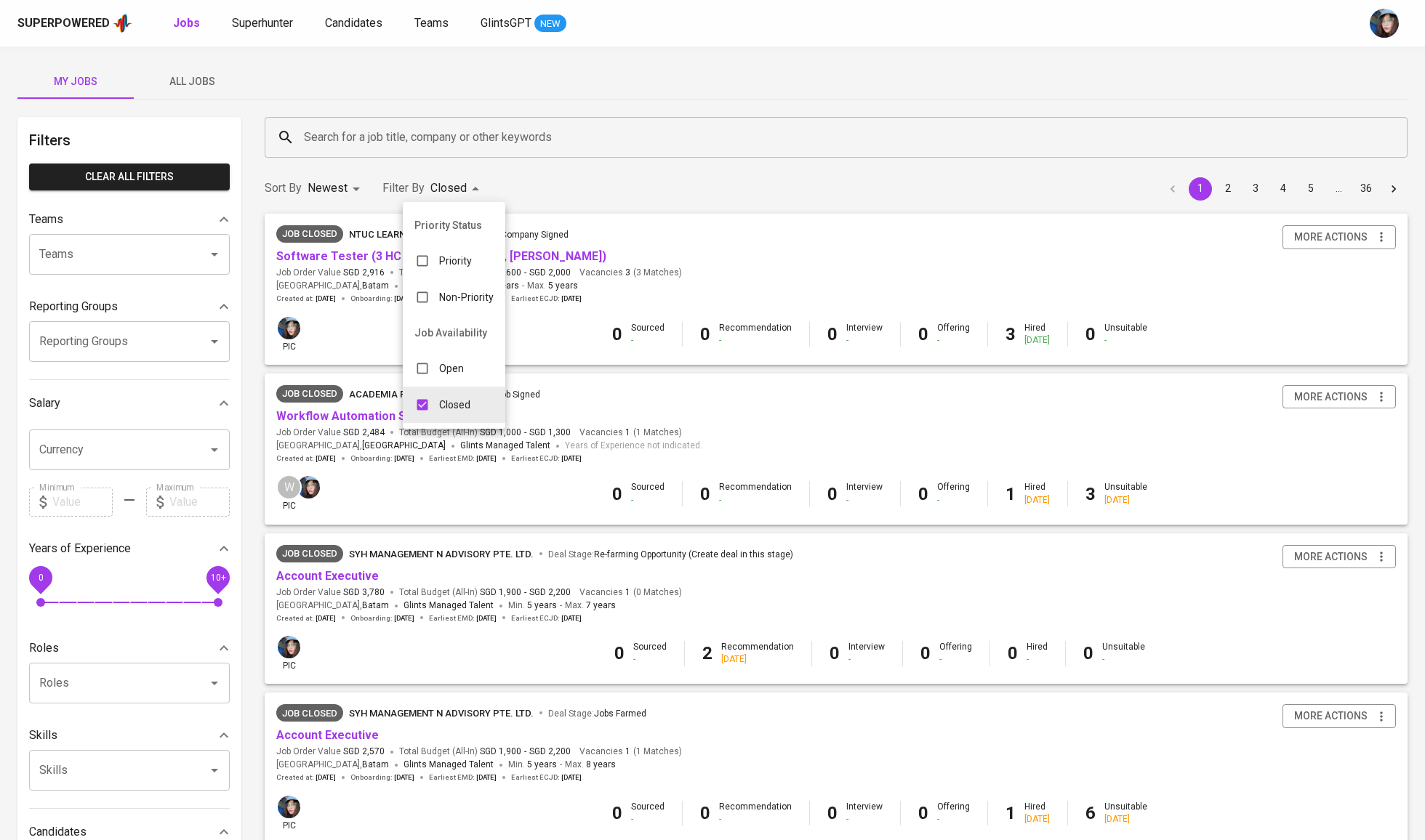
click at [379, 136] on div at bounding box center [712, 420] width 1425 height 840
click at [359, 262] on link "Software Tester (3 HC - Ni Kadek, Akram, Yusuf)" at bounding box center [441, 256] width 330 height 14
click at [463, 146] on div at bounding box center [712, 420] width 1425 height 840
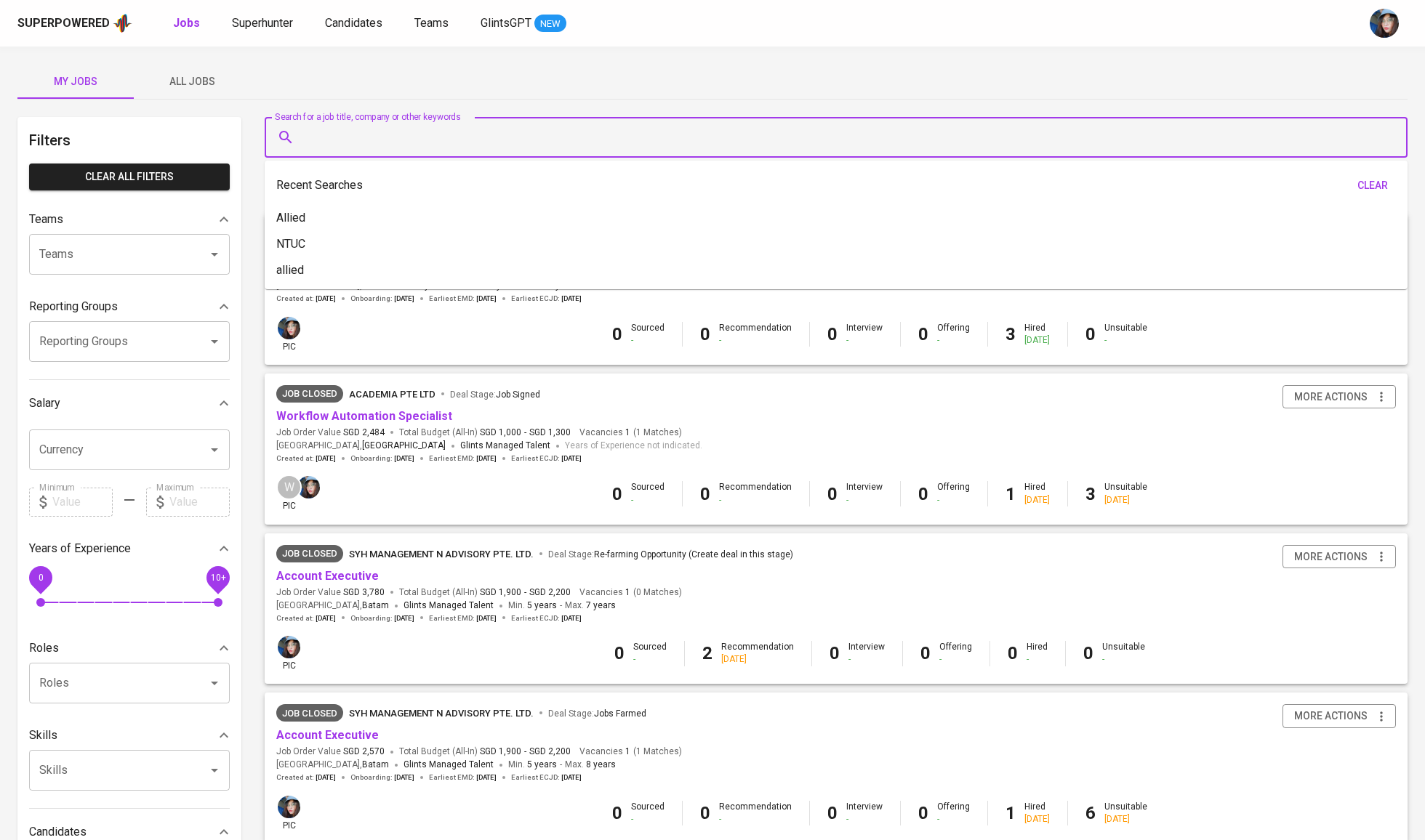
click at [461, 137] on input "Search for a job title, company or other keywords" at bounding box center [840, 137] width 1079 height 28
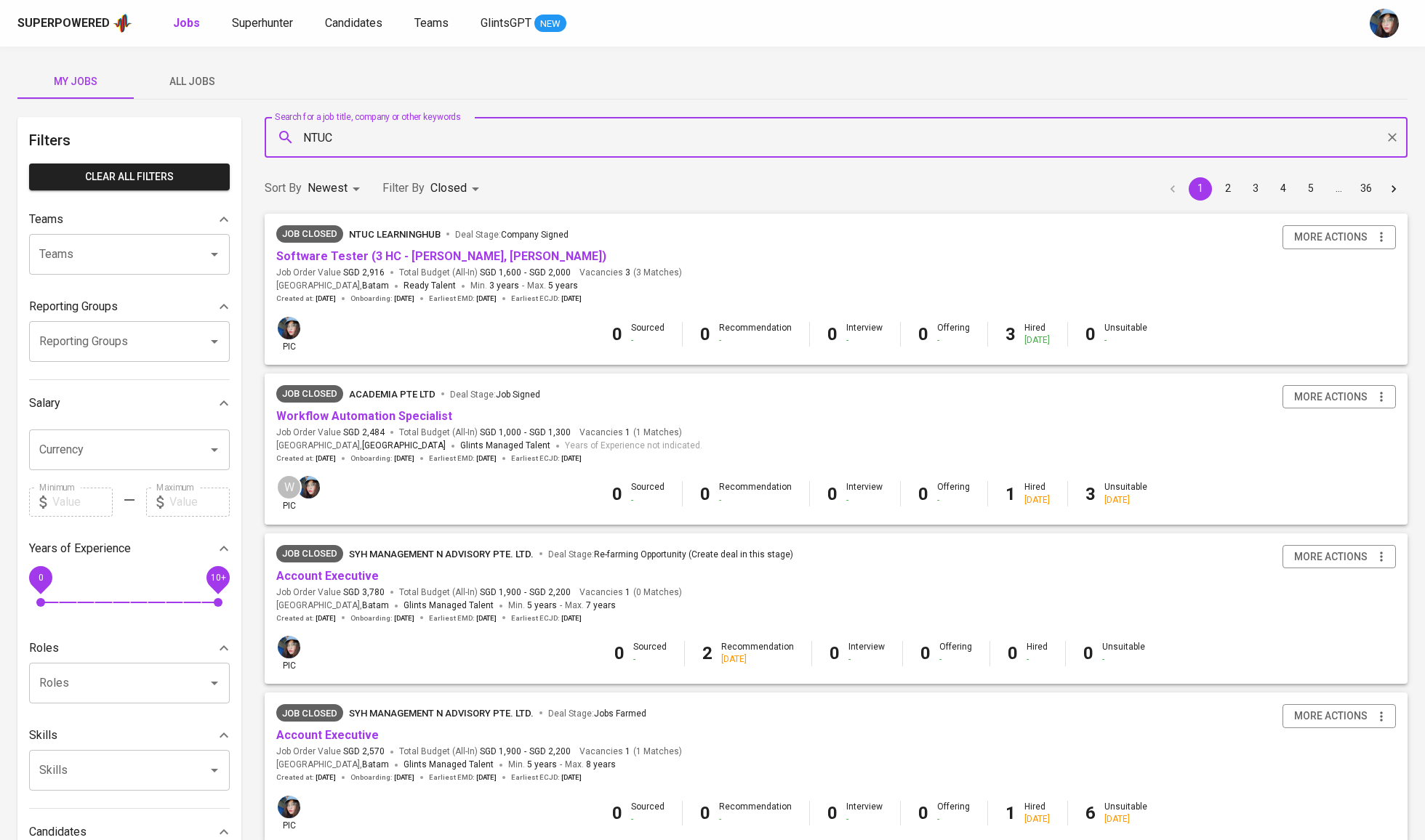
type input "NTUC"
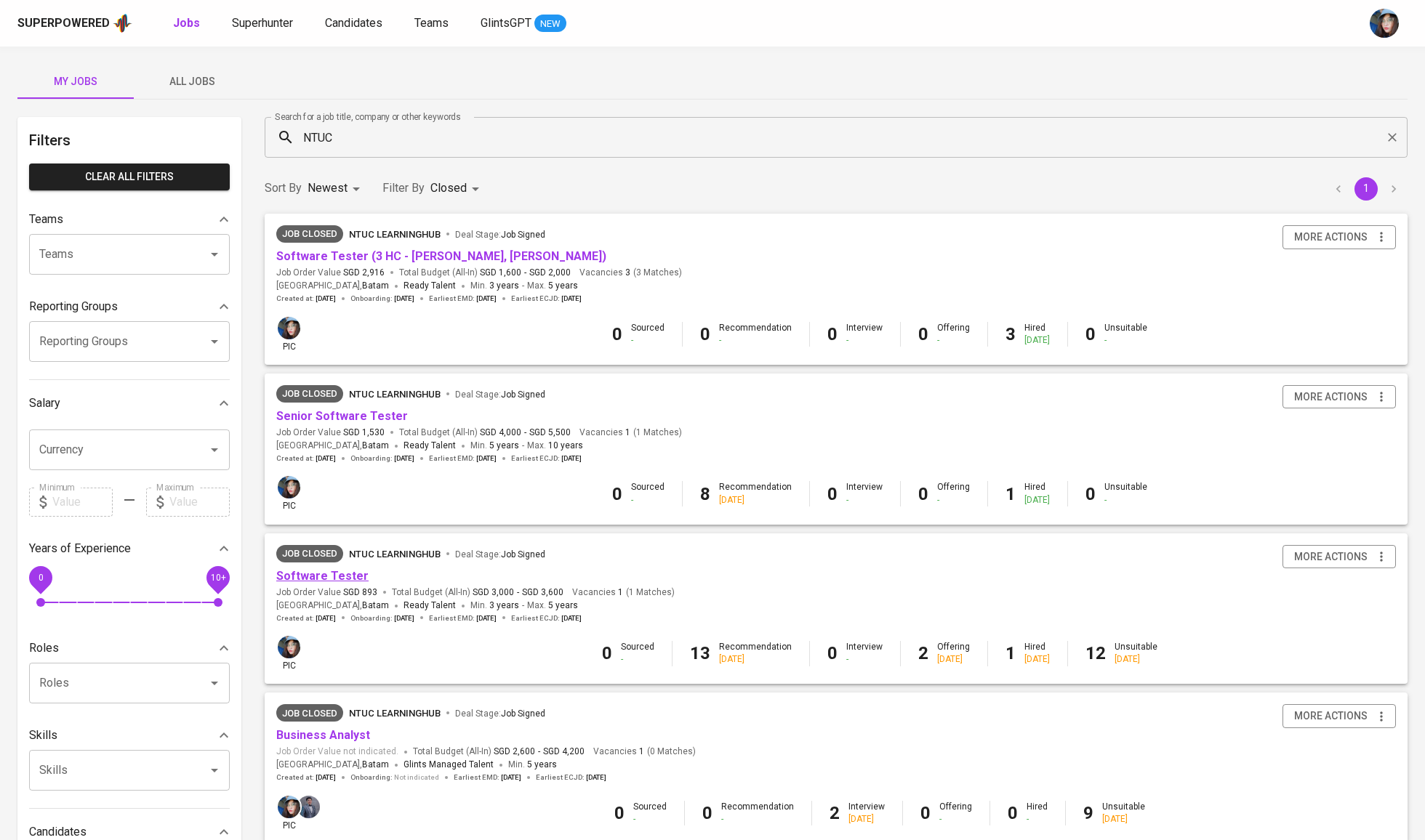
click at [345, 574] on link "Software Tester" at bounding box center [322, 576] width 92 height 14
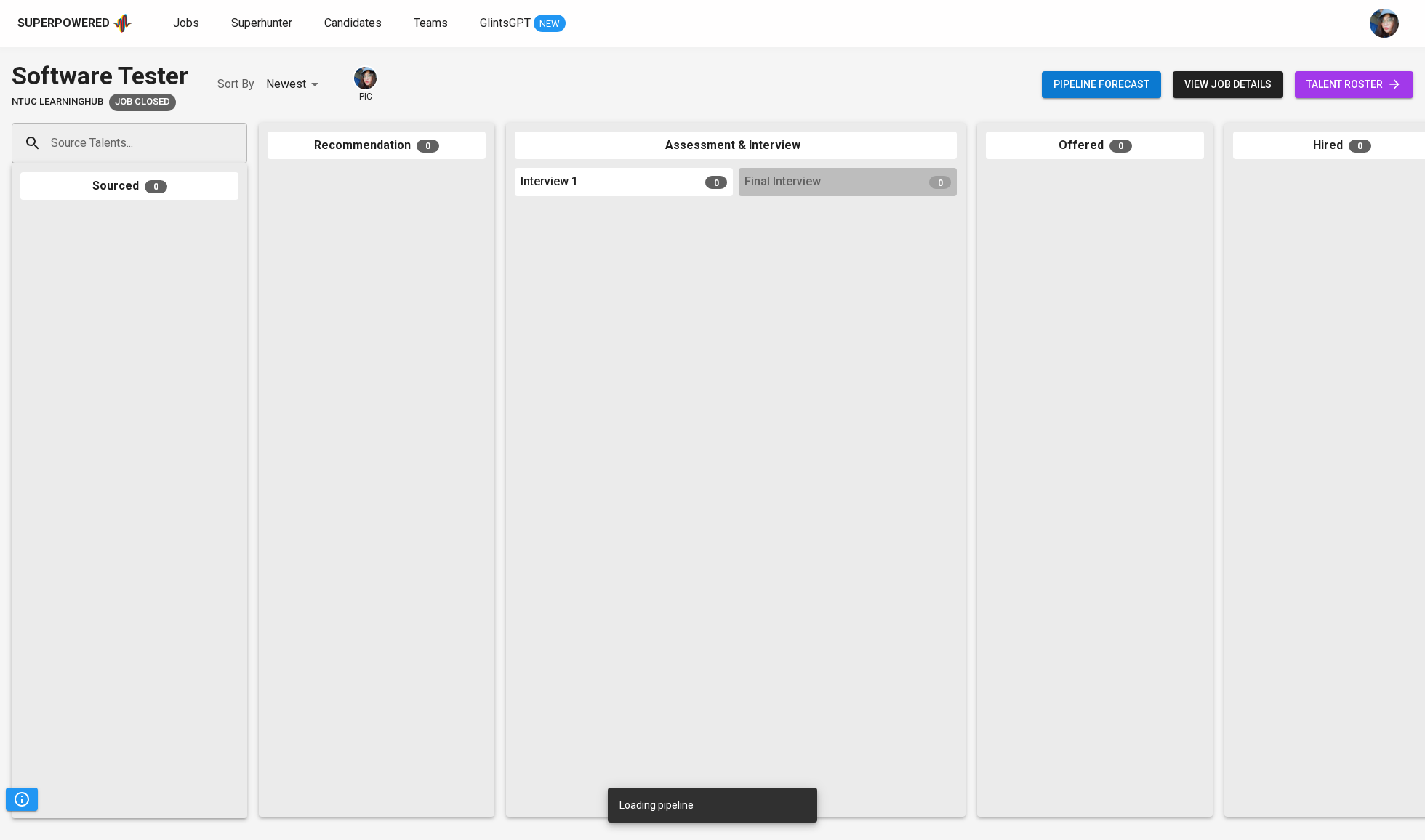
click at [1318, 78] on span "talent roster" at bounding box center [1354, 84] width 95 height 18
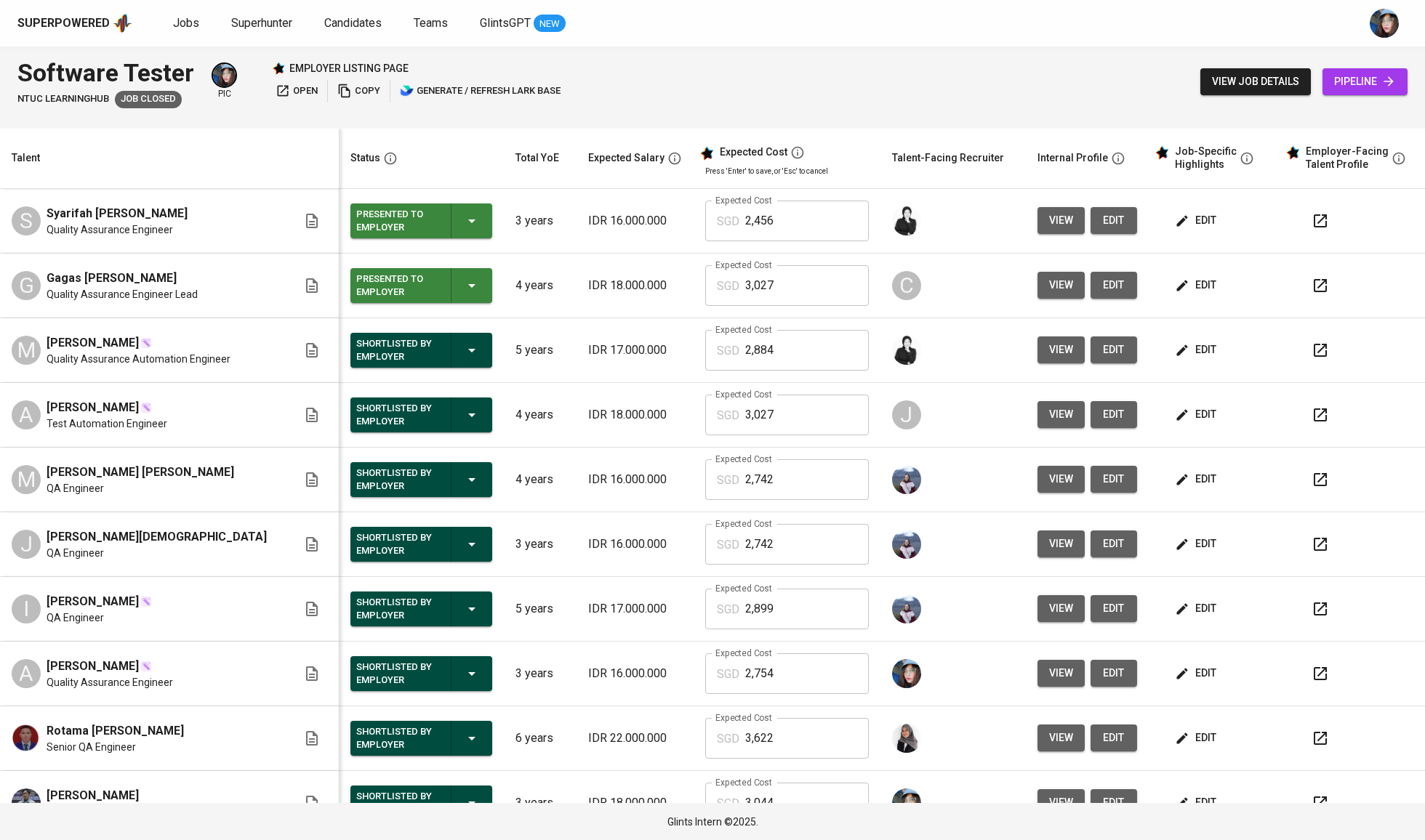
click at [1199, 233] on button "edit" at bounding box center [1197, 220] width 50 height 27
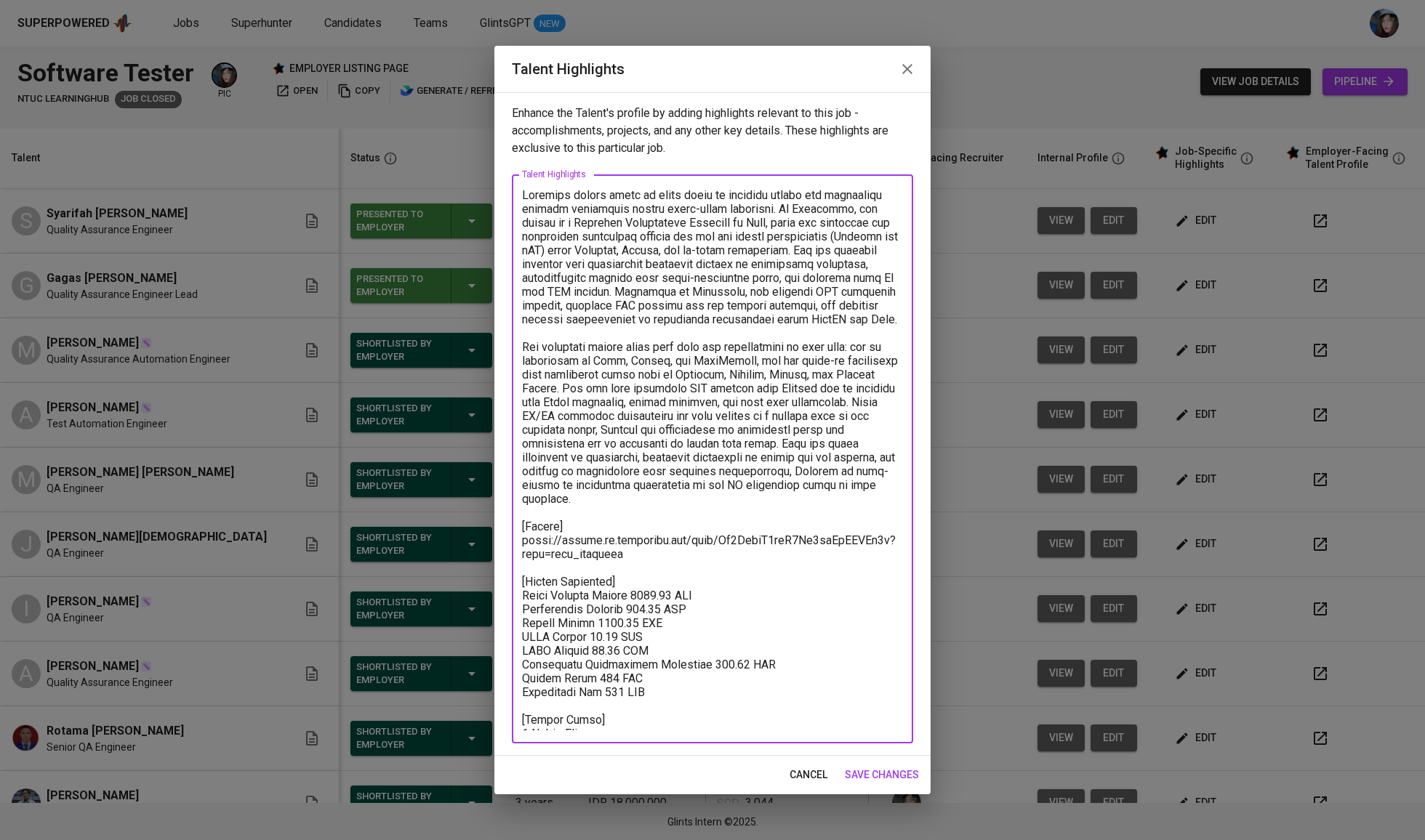
drag, startPoint x: 632, startPoint y: 550, endPoint x: 498, endPoint y: 539, distance: 134.5
click at [498, 539] on div "Enhance the Talent's profile by adding highlights relevant to this job - accomp…" at bounding box center [712, 424] width 436 height 663
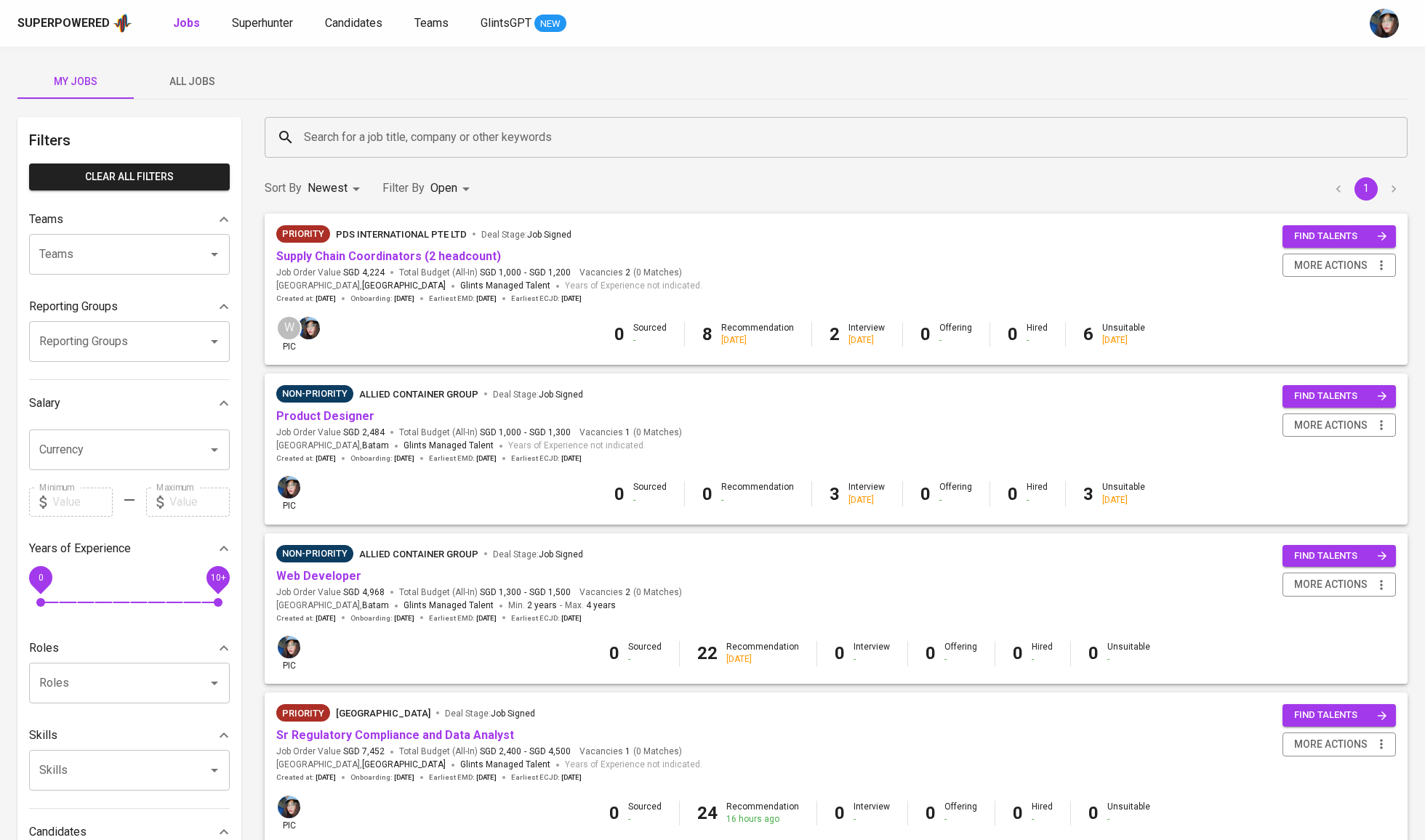
click at [201, 62] on div "My Jobs All Jobs Filters Clear All filters Teams Teams Teams Reporting Groups R…" at bounding box center [712, 634] width 1425 height 1176
click at [202, 80] on span "All Jobs" at bounding box center [192, 81] width 99 height 18
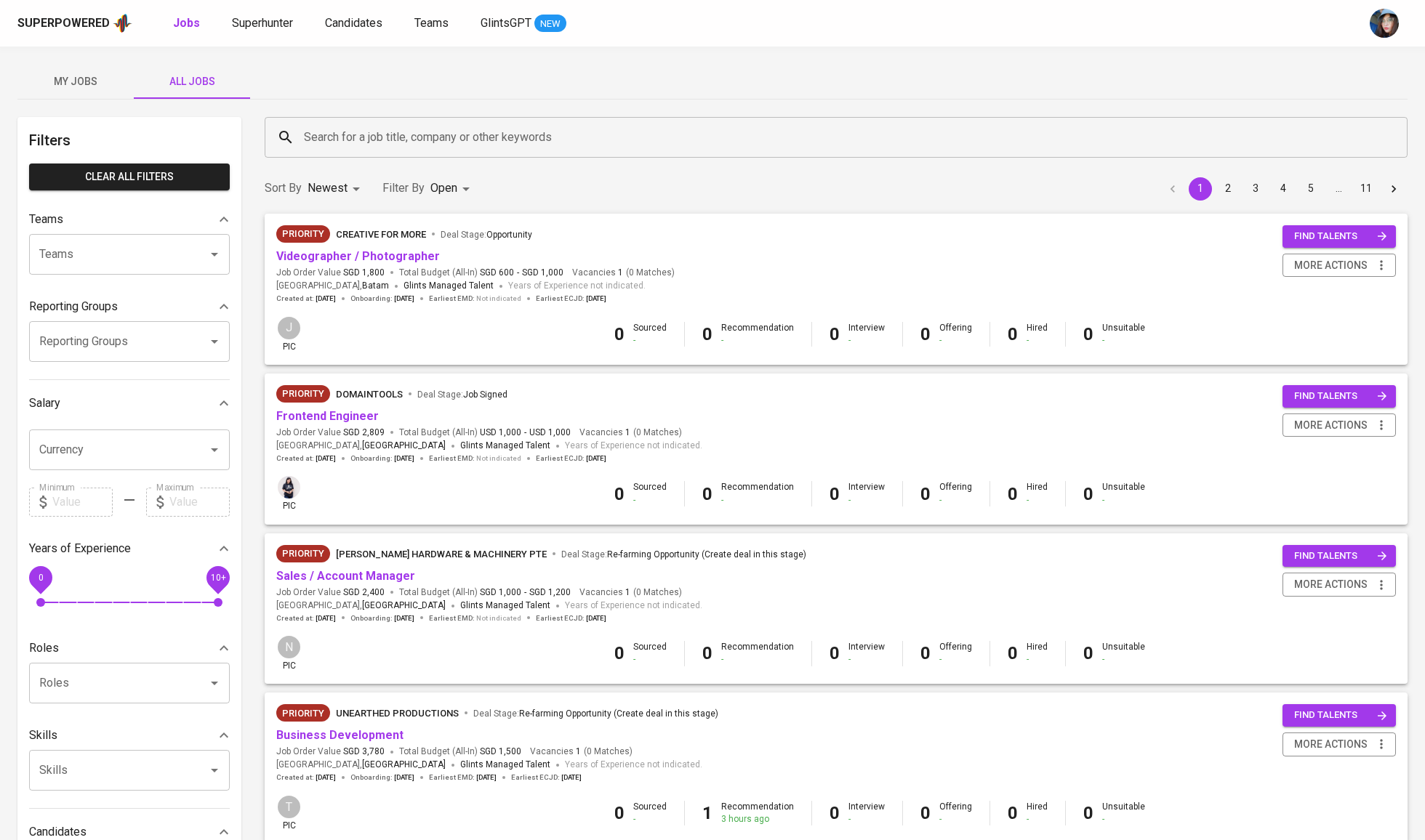
click at [340, 133] on input "Search for a job title, company or other keywords" at bounding box center [840, 137] width 1079 height 28
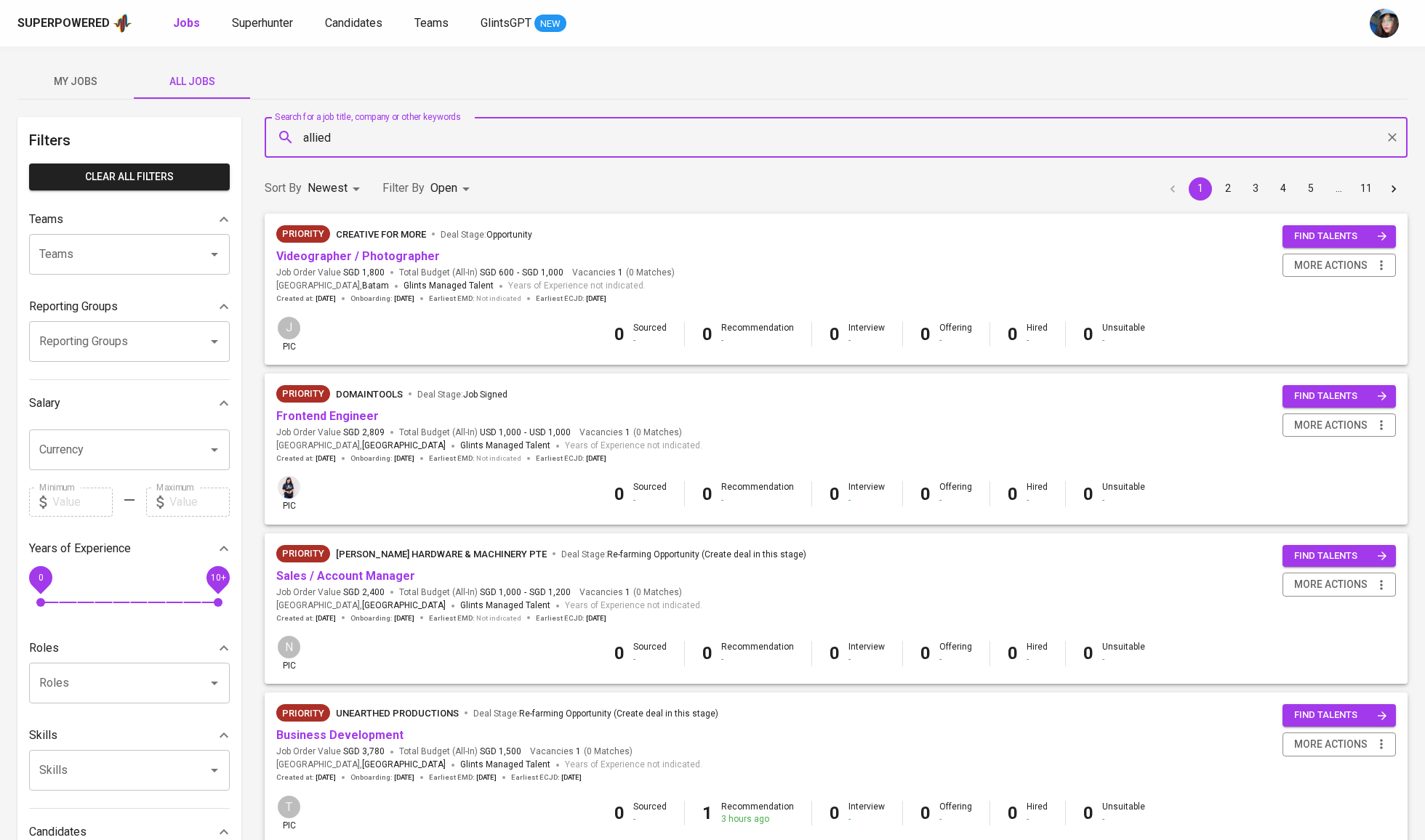
type input "allied"
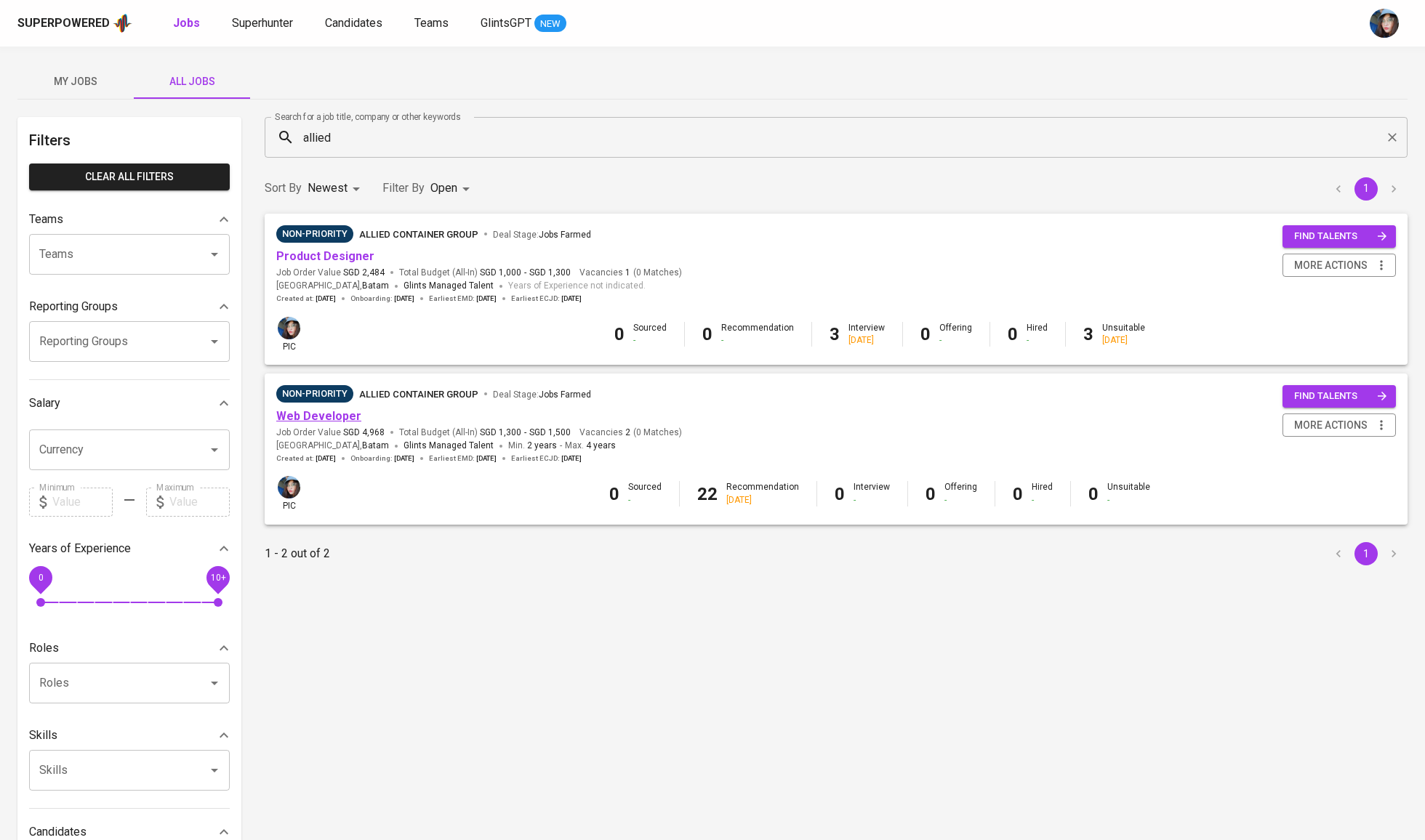
click at [344, 415] on link "Web Developer" at bounding box center [319, 416] width 85 height 14
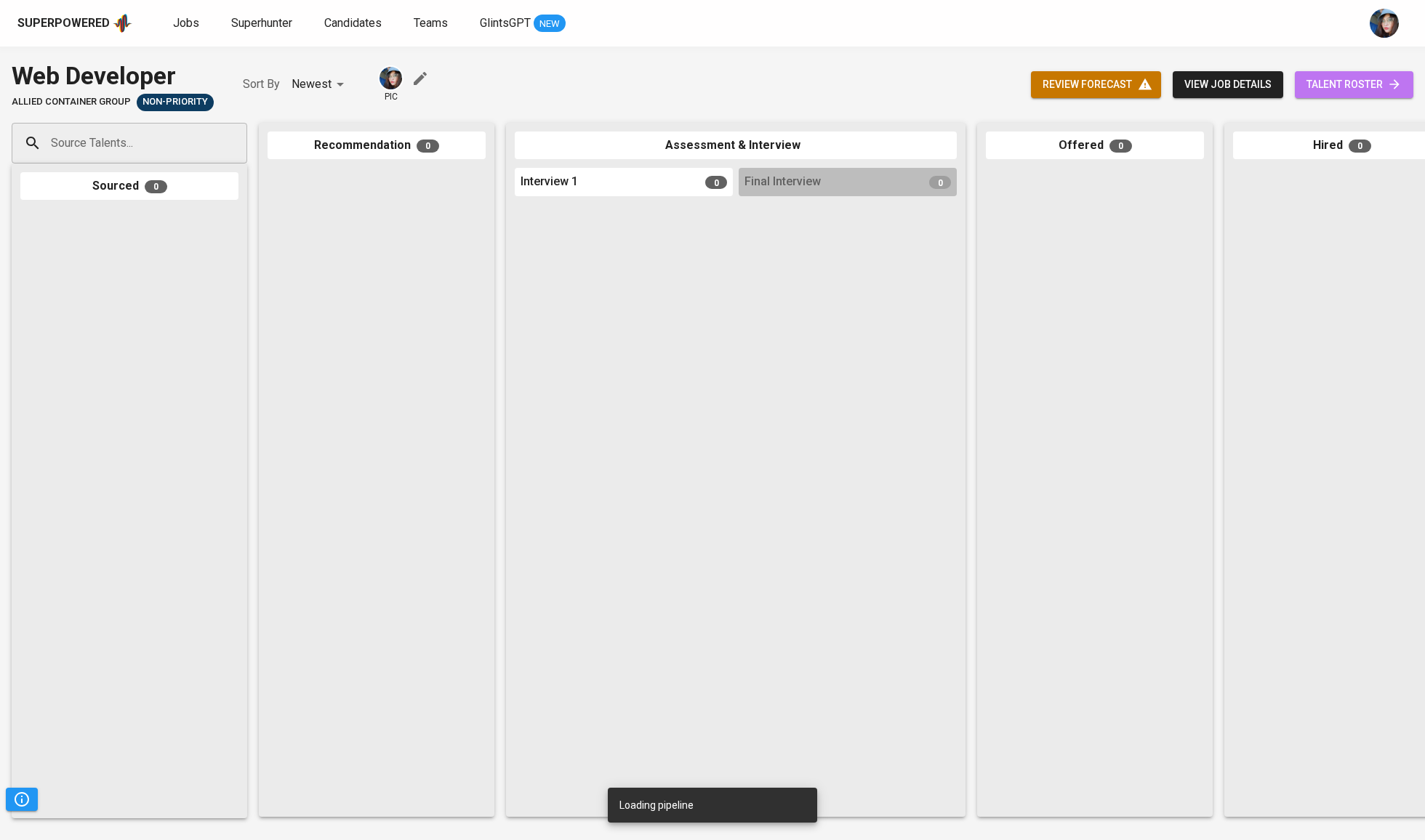
click at [1324, 93] on body "Superpowered Jobs Superhunter Candidates Teams GlintsGPT NEW Pipeline Triggers …" at bounding box center [712, 420] width 1425 height 840
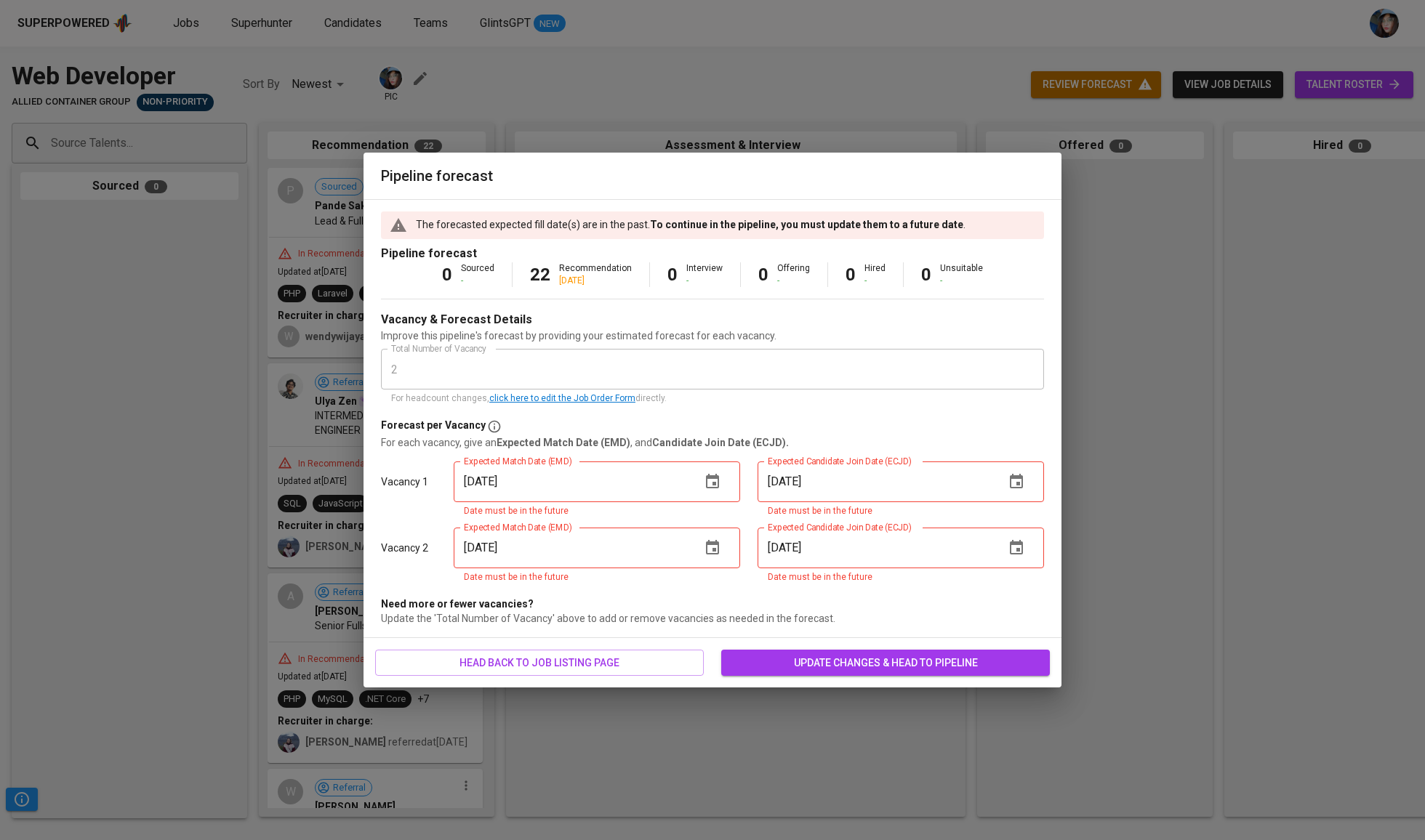
click at [1342, 322] on div "Pipeline forecast The forecasted expected fill date(s) are in the past. To cont…" at bounding box center [712, 420] width 1425 height 840
click at [871, 663] on span "update changes & head to pipeline" at bounding box center [885, 663] width 305 height 18
click at [533, 670] on span "head back to job listing page" at bounding box center [540, 663] width 305 height 18
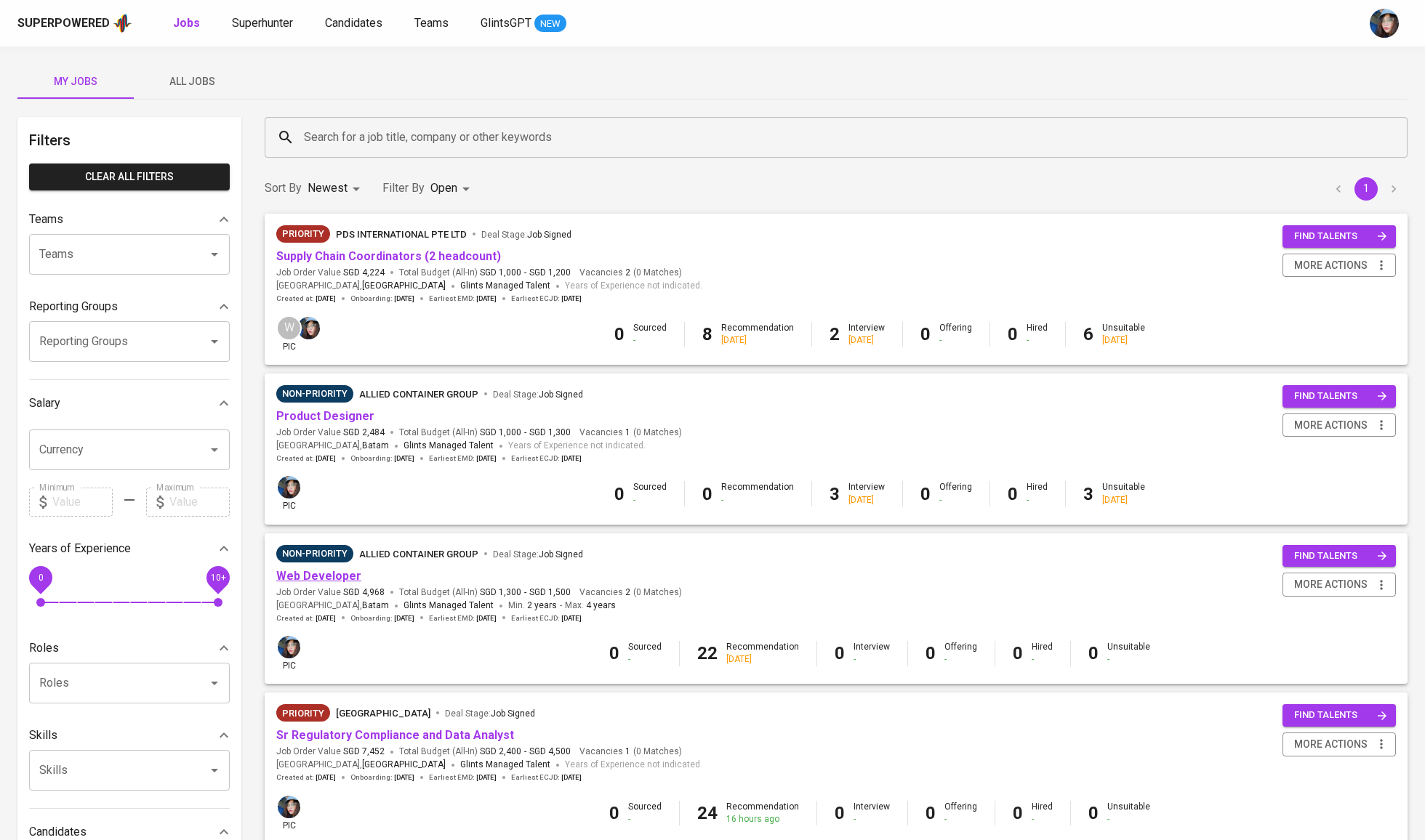
click at [333, 571] on link "Web Developer" at bounding box center [319, 576] width 85 height 14
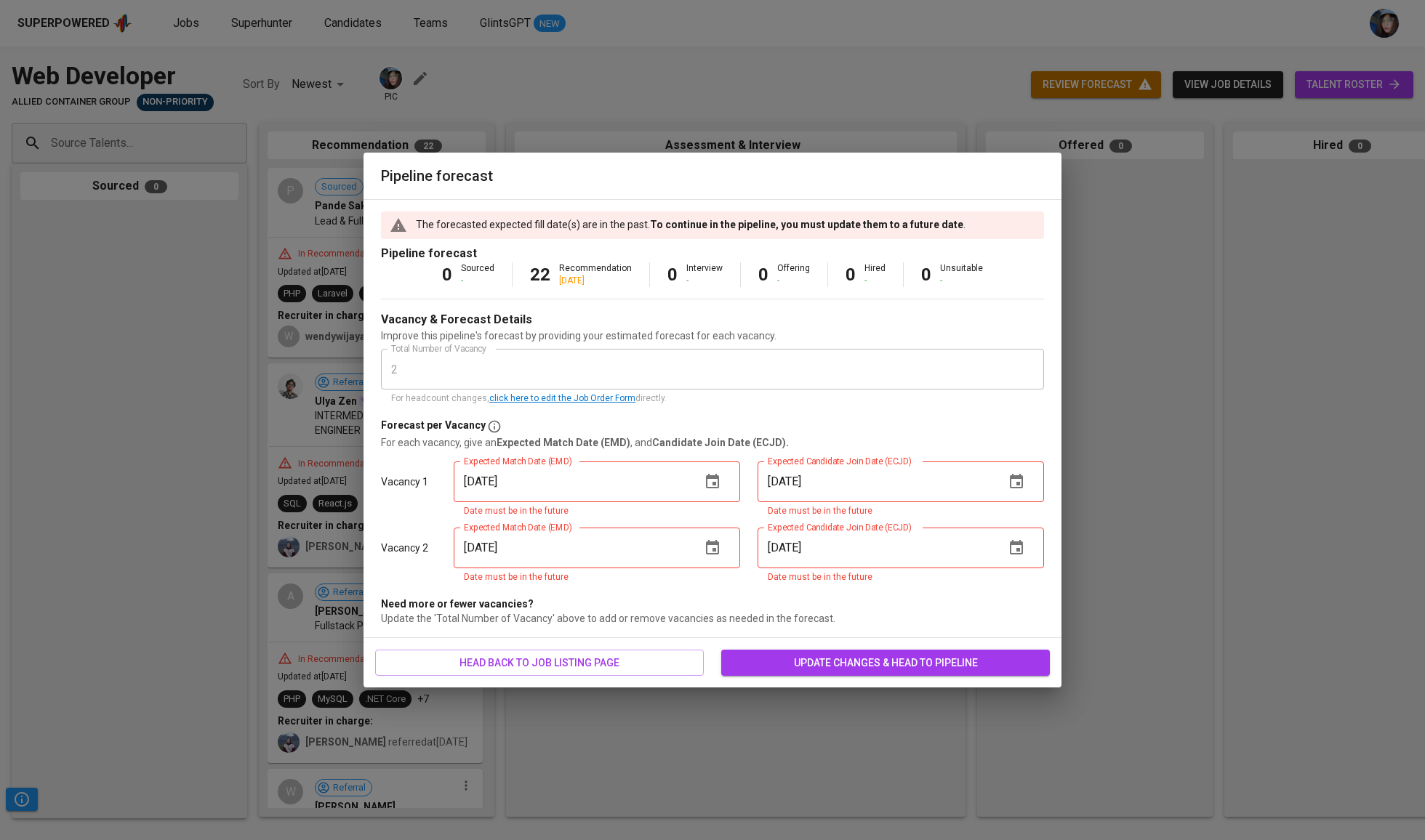
click at [1324, 88] on div "Pipeline forecast The forecasted expected fill date(s) are in the past. To cont…" at bounding box center [712, 420] width 1425 height 840
click at [912, 652] on button "update changes & head to pipeline" at bounding box center [885, 663] width 329 height 27
click at [716, 488] on icon "button" at bounding box center [712, 481] width 13 height 15
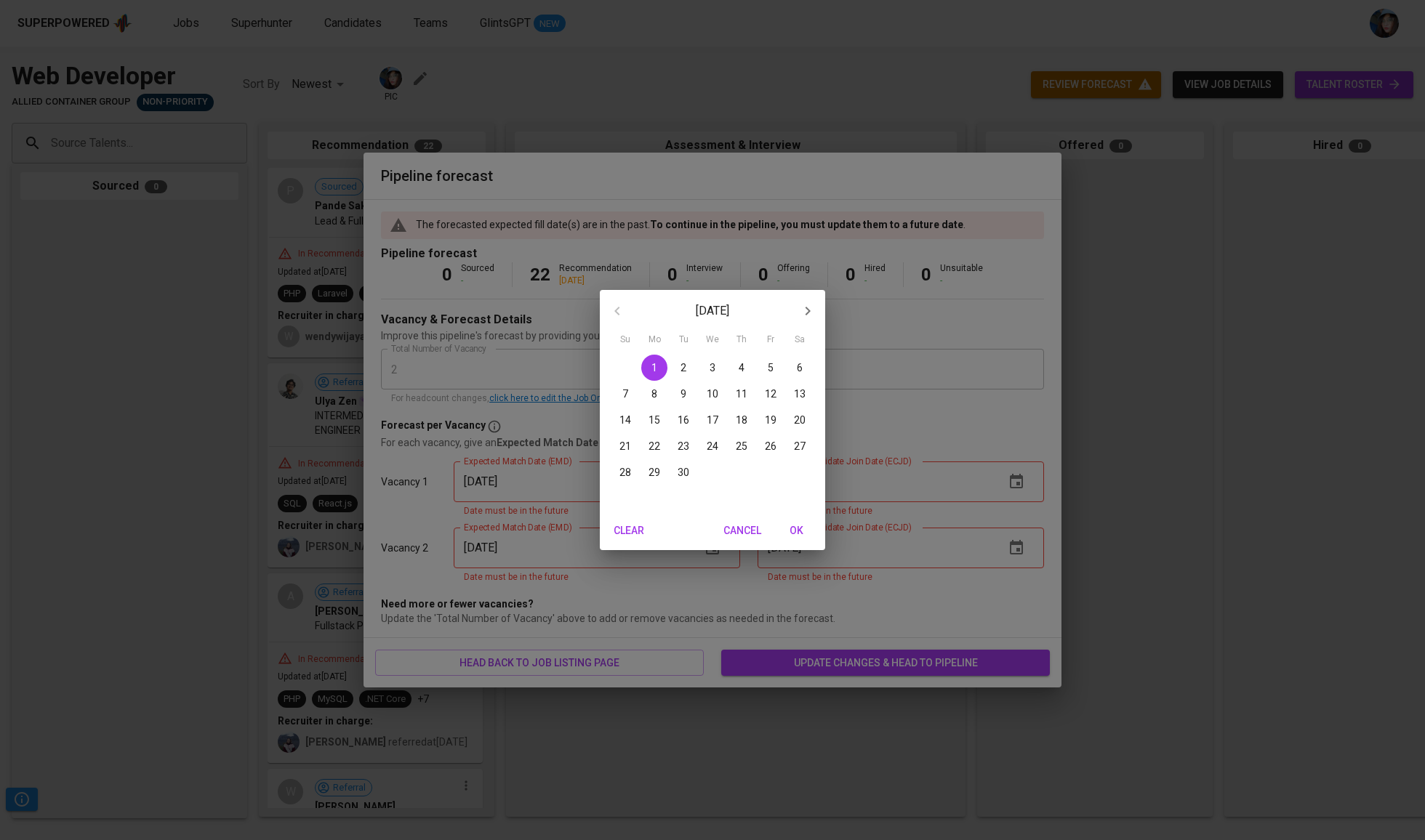
click at [806, 318] on icon "button" at bounding box center [808, 311] width 18 height 18
click at [768, 475] on p "31" at bounding box center [771, 472] width 12 height 15
type input "[DATE]"
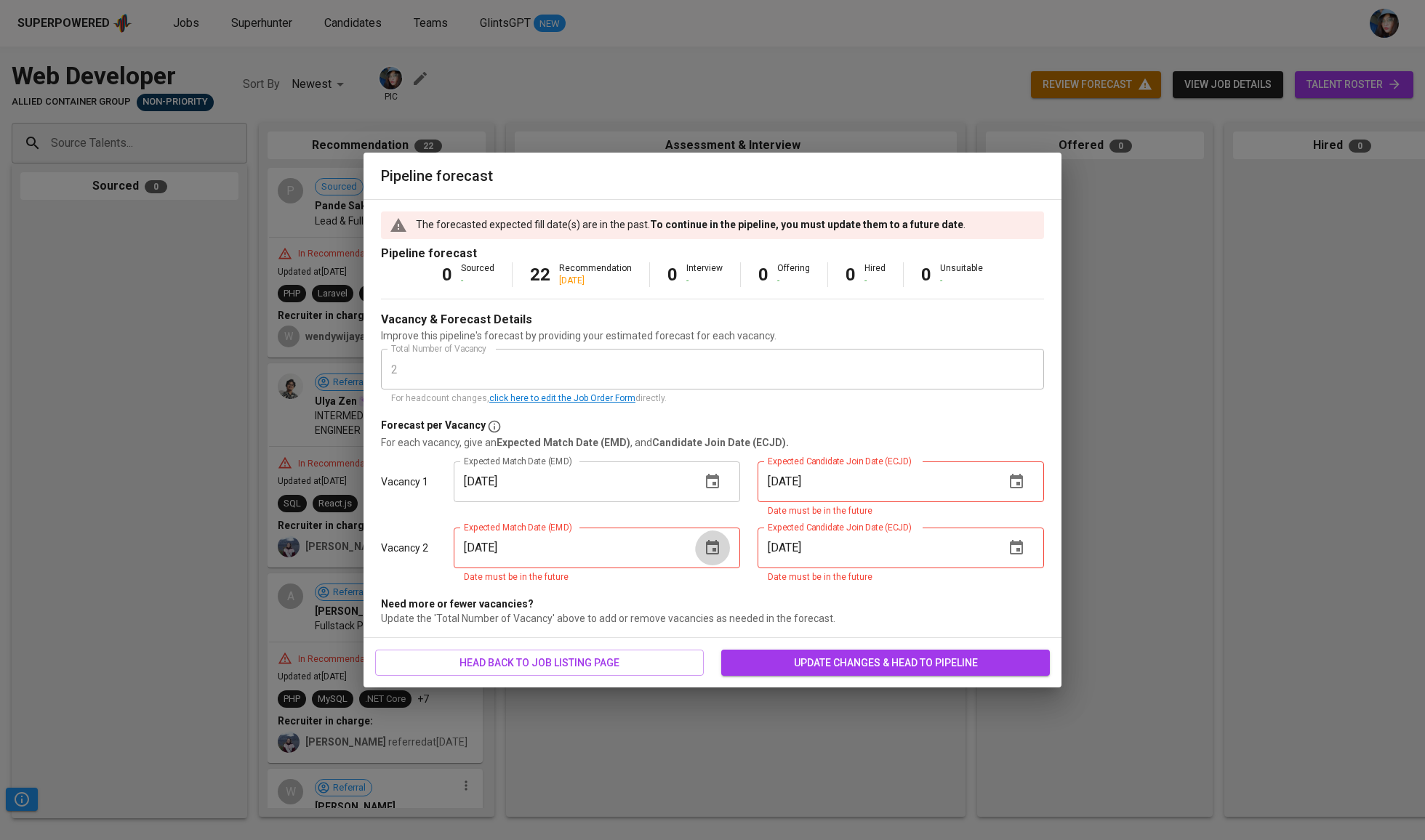
click at [728, 550] on button "button" at bounding box center [712, 548] width 35 height 35
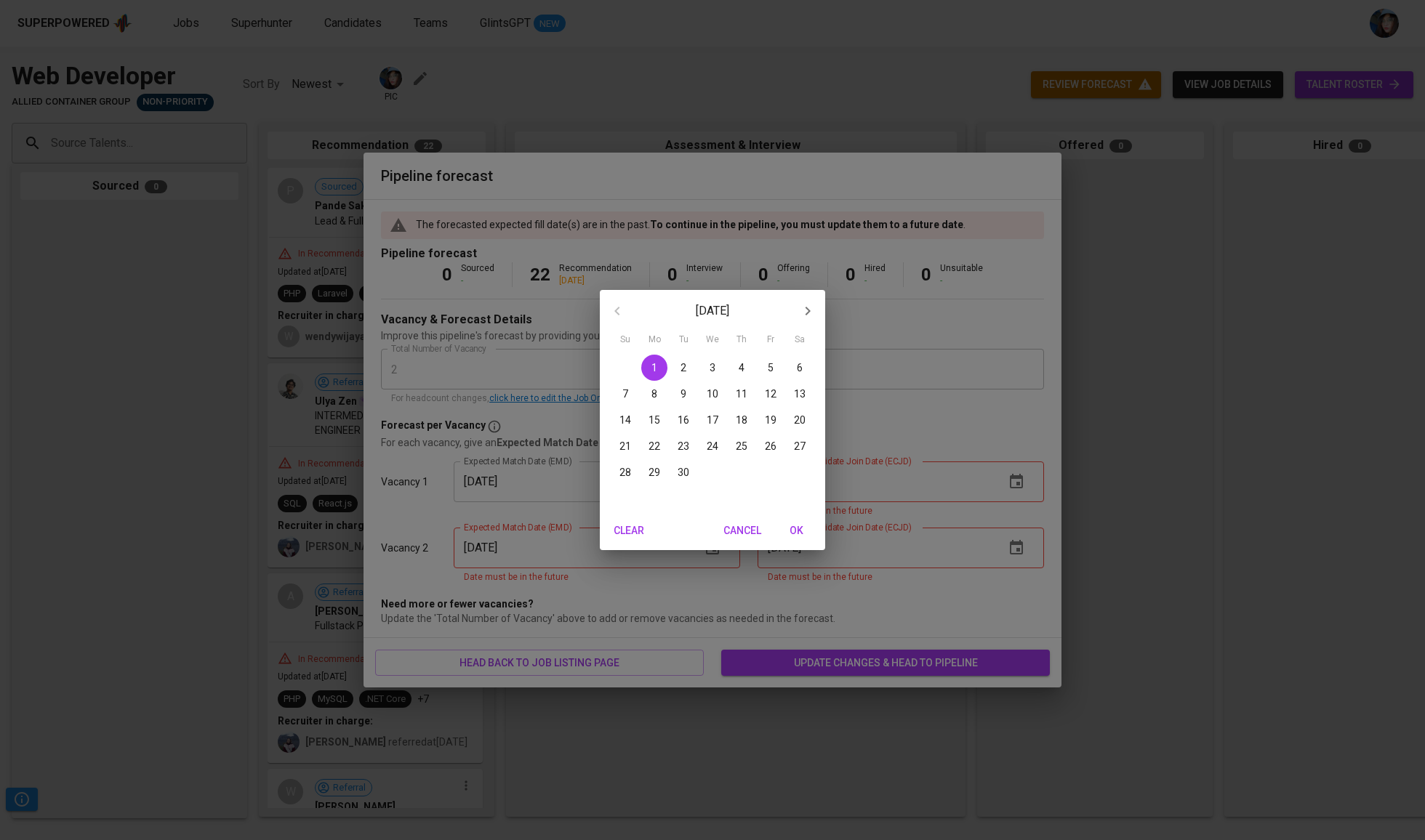
click at [806, 320] on icon "button" at bounding box center [808, 311] width 18 height 18
click at [771, 474] on p "31" at bounding box center [771, 472] width 12 height 15
type input "[DATE]"
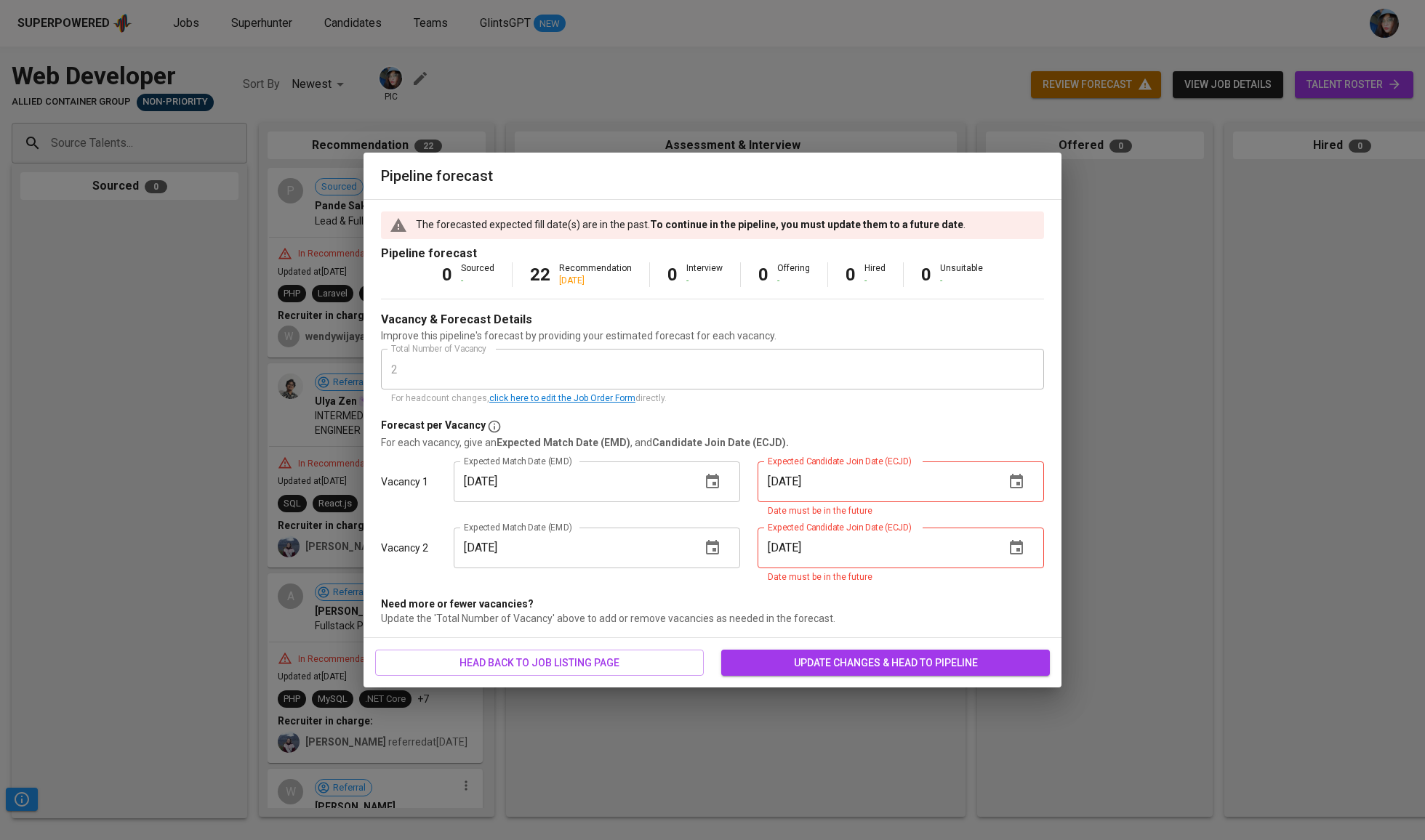
click at [1027, 473] on button "button" at bounding box center [1016, 481] width 35 height 35
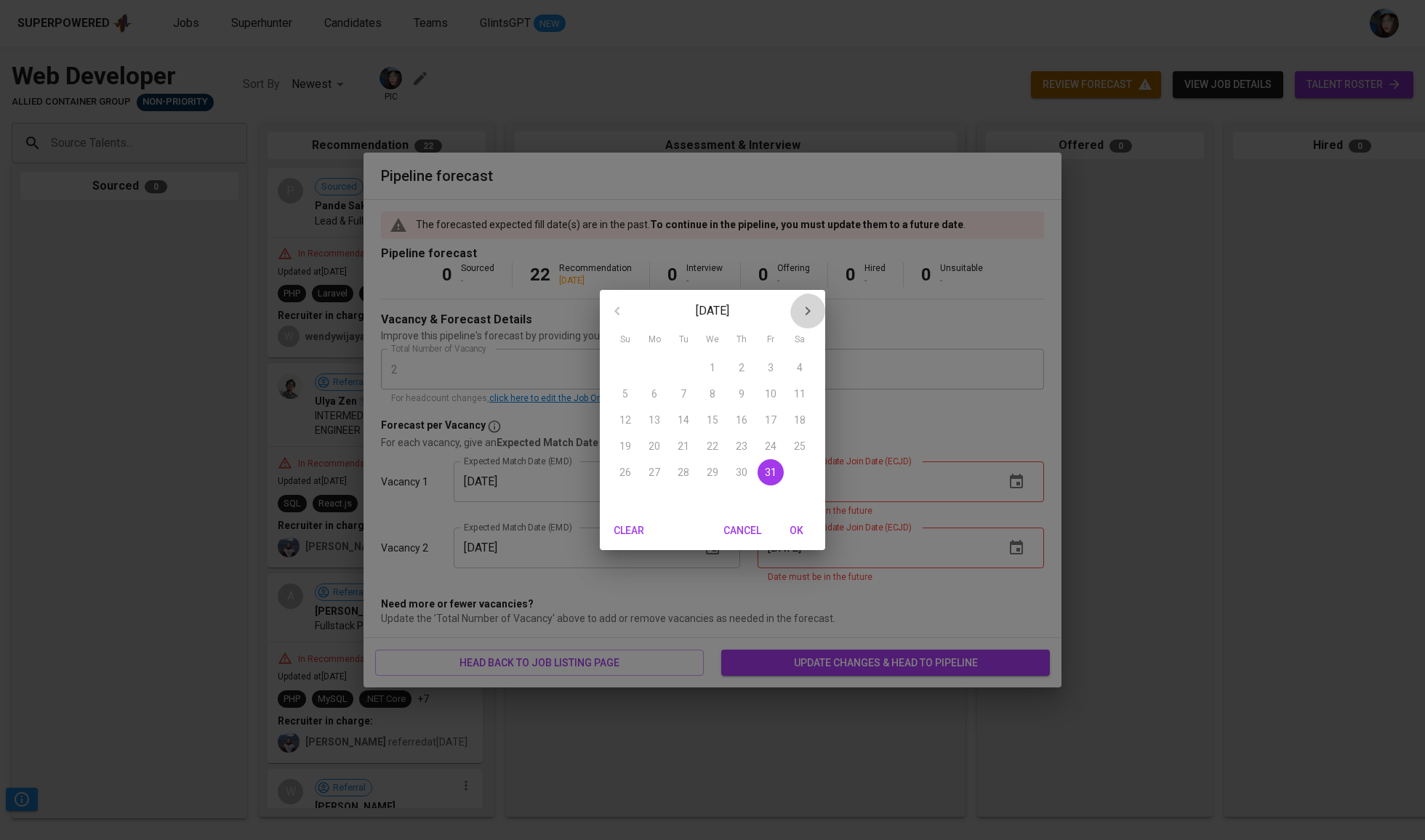
click at [804, 318] on icon "button" at bounding box center [808, 311] width 18 height 18
click at [618, 497] on span "30" at bounding box center [626, 498] width 26 height 15
type input "[DATE]"
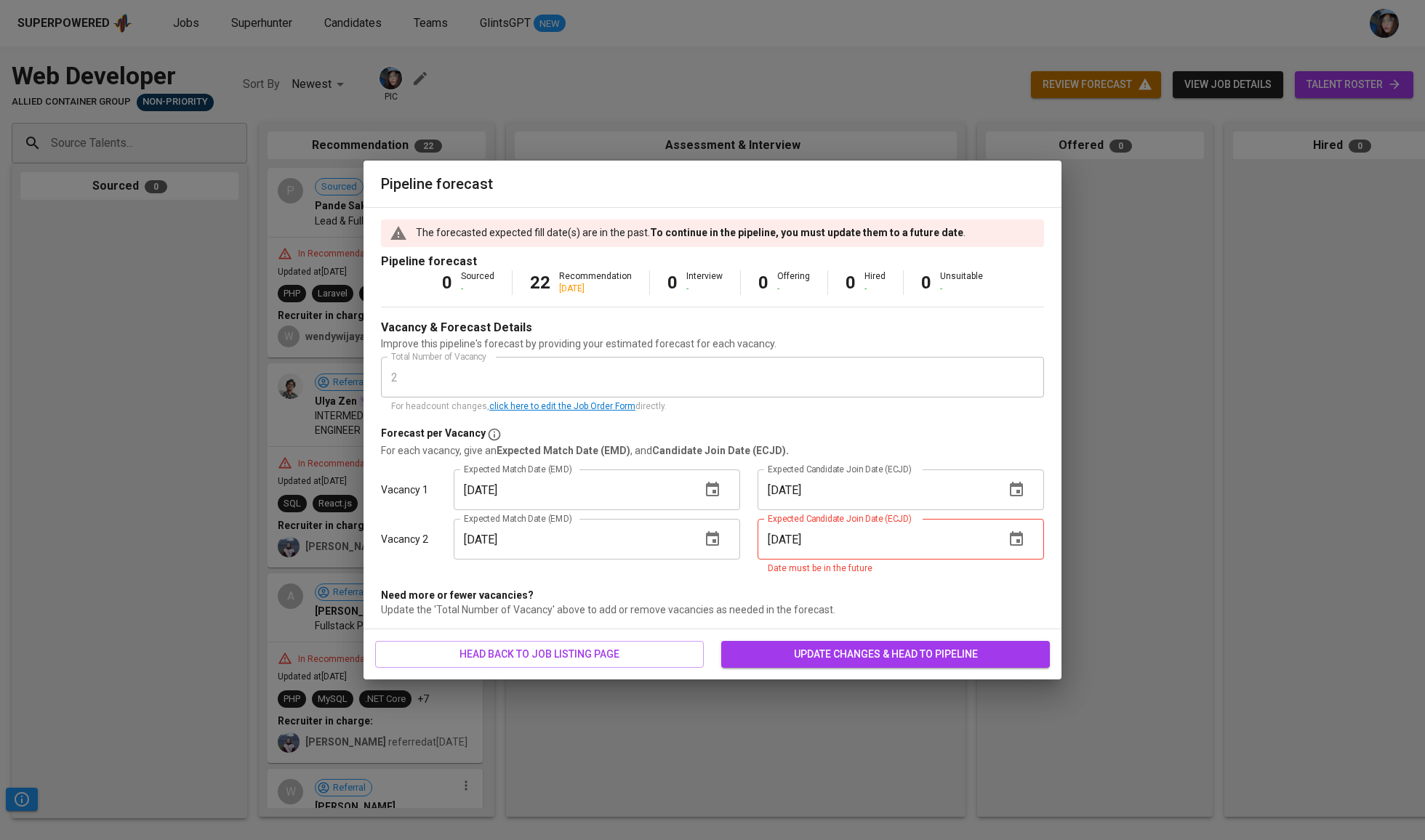
click at [1010, 535] on icon "button" at bounding box center [1016, 539] width 13 height 15
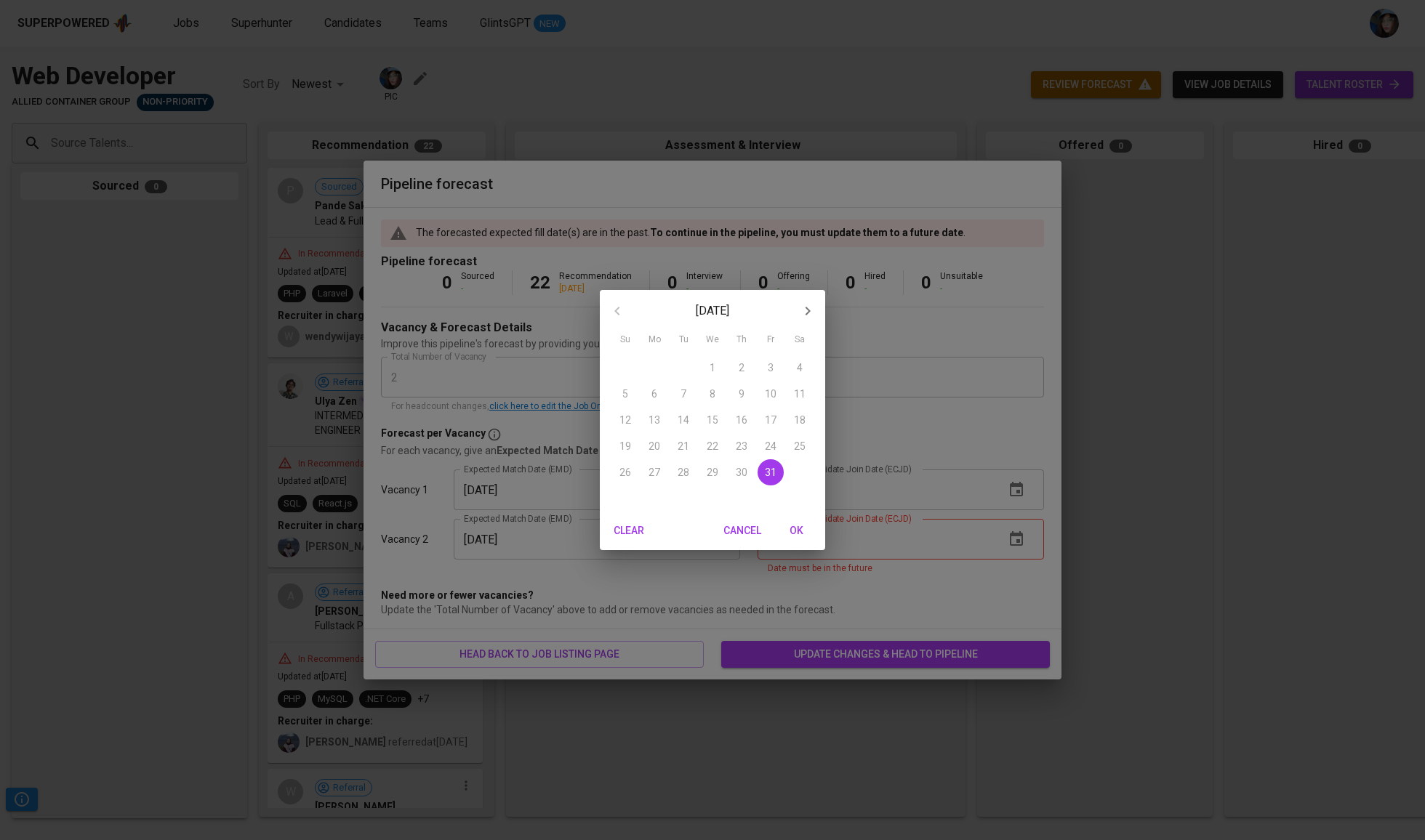
click at [807, 317] on icon "button" at bounding box center [808, 311] width 18 height 18
click at [617, 489] on button "30" at bounding box center [626, 499] width 26 height 26
type input "[DATE]"
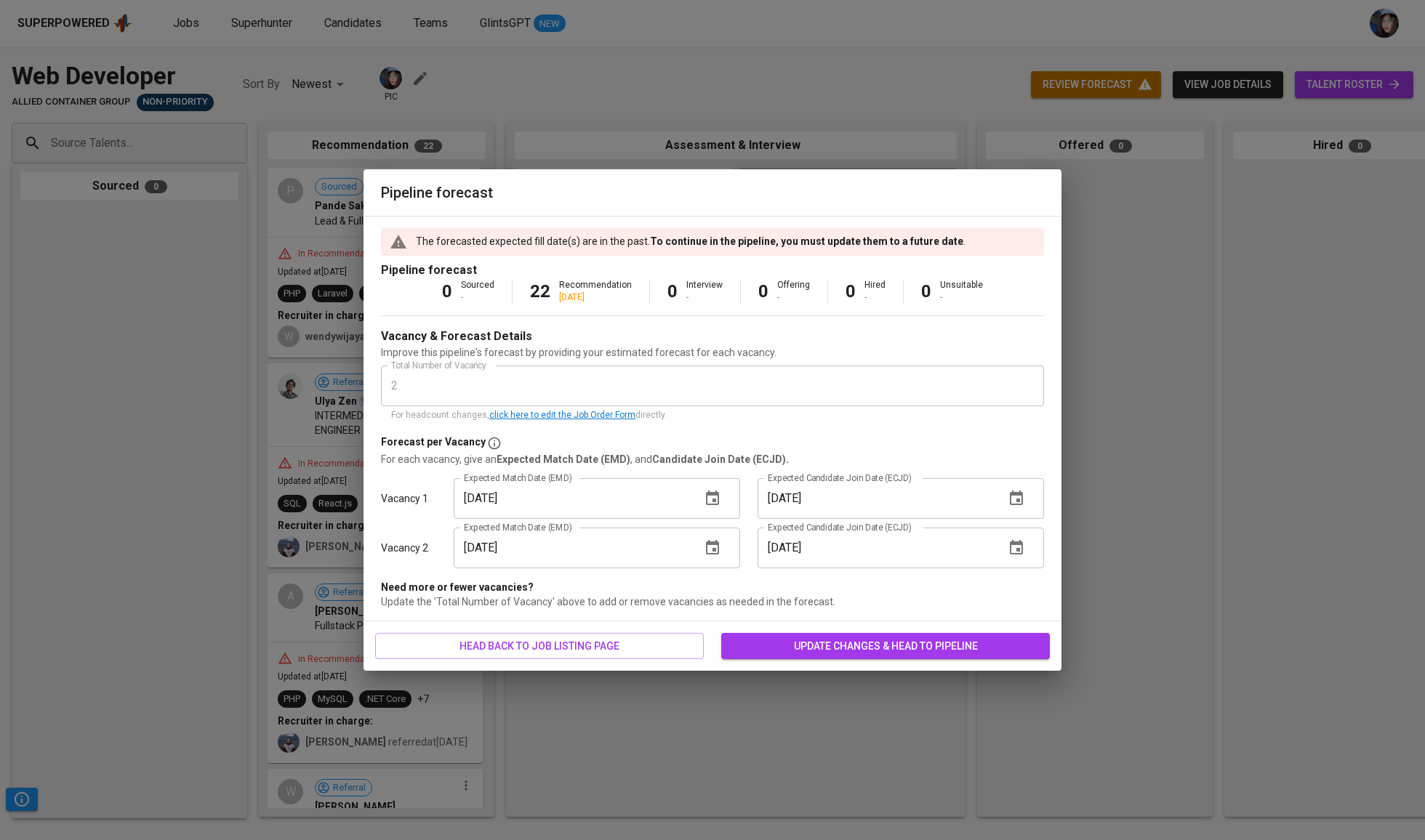
click at [912, 645] on span "update changes & head to pipeline" at bounding box center [885, 646] width 305 height 18
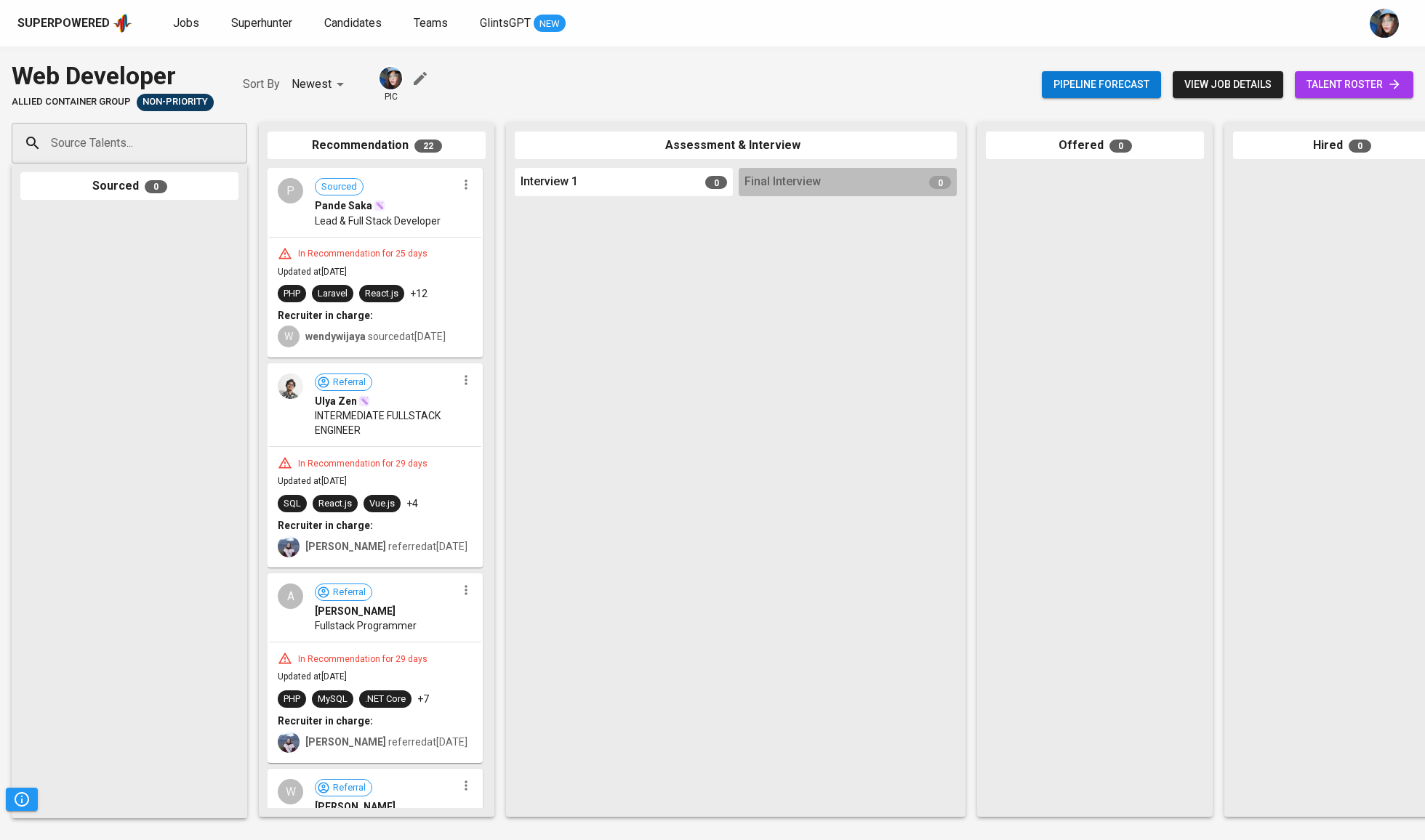
click at [1357, 79] on span "talent roster" at bounding box center [1354, 84] width 95 height 18
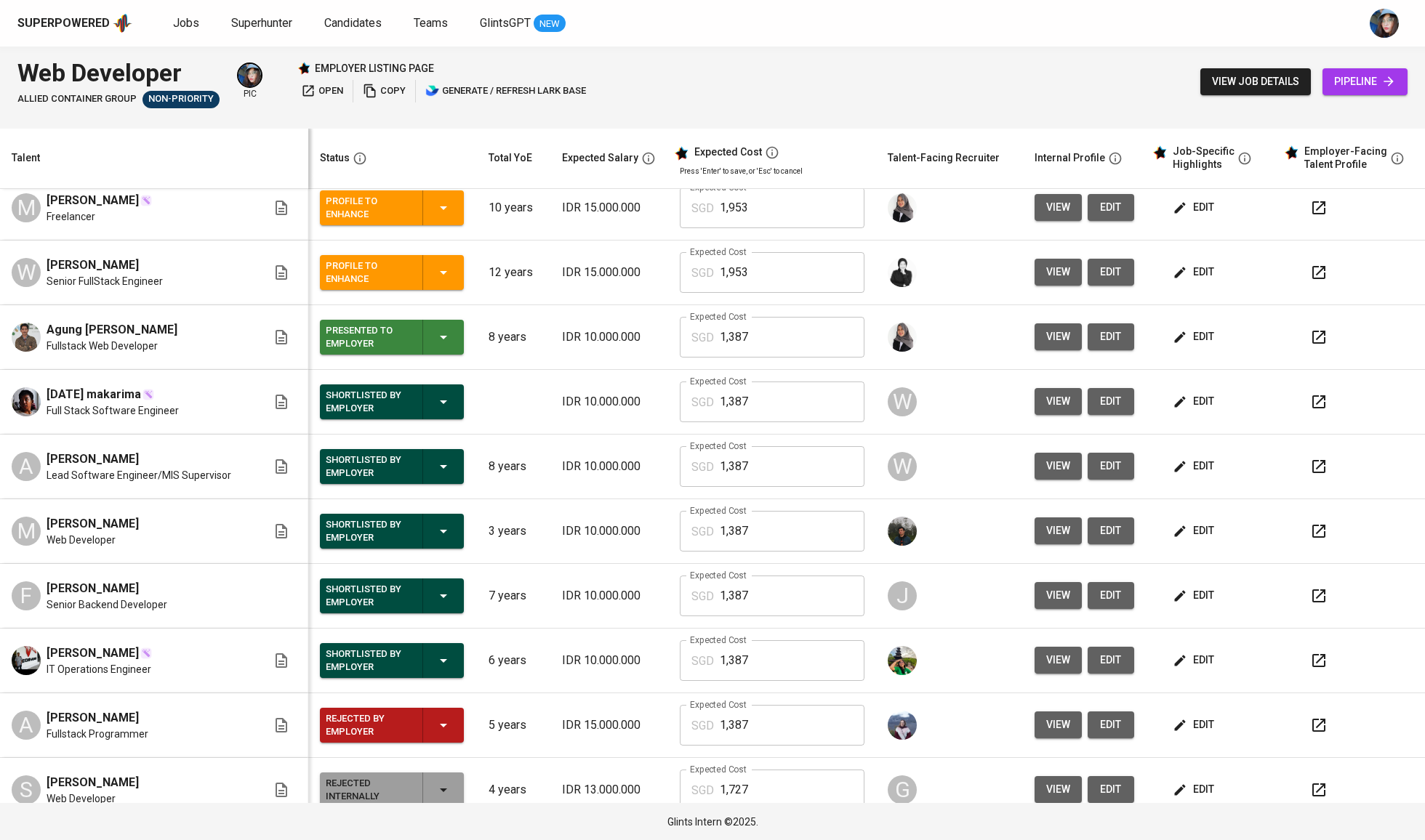
scroll to position [445, 0]
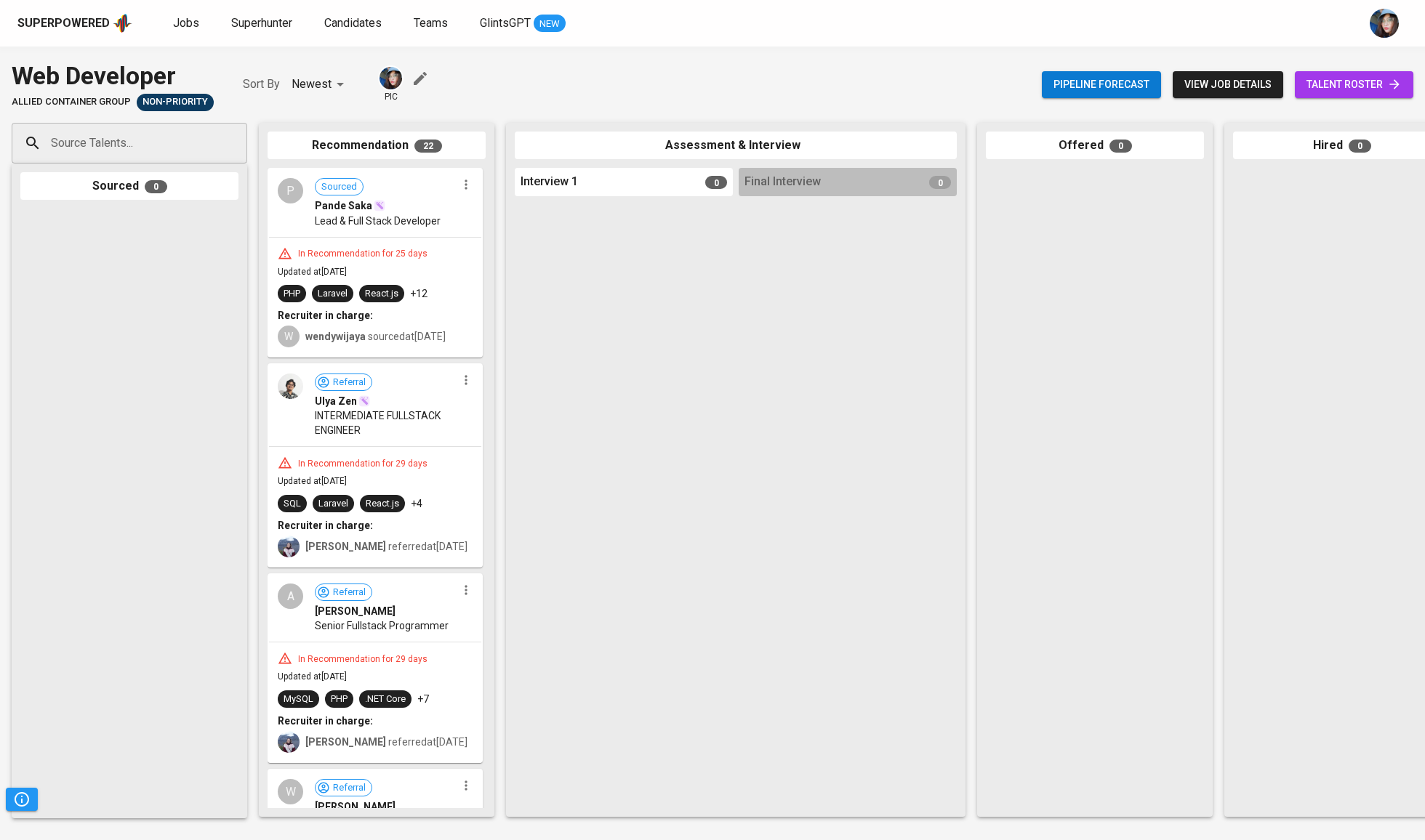
scroll to position [0, 32]
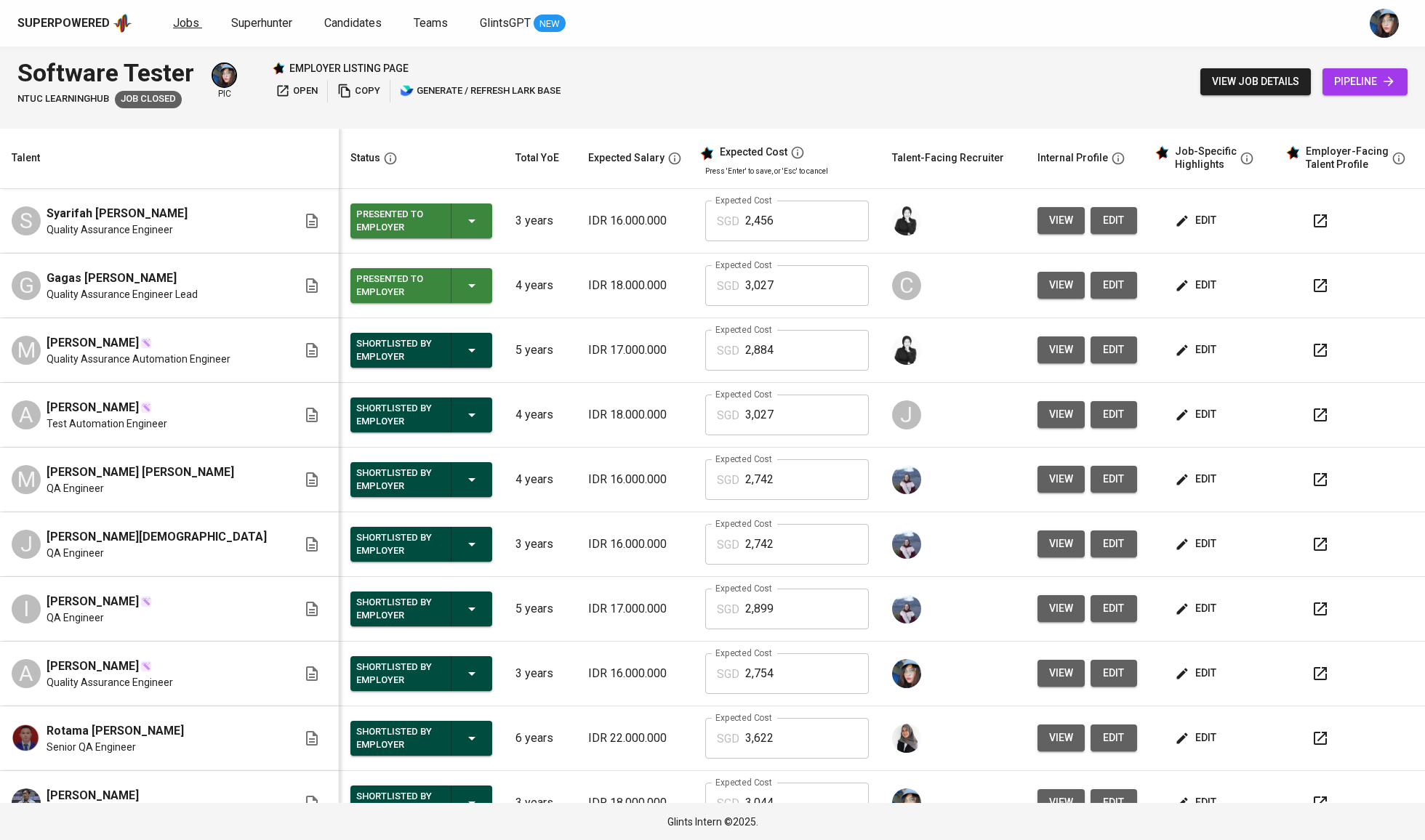
click at [187, 29] on link "Jobs" at bounding box center [188, 23] width 29 height 18
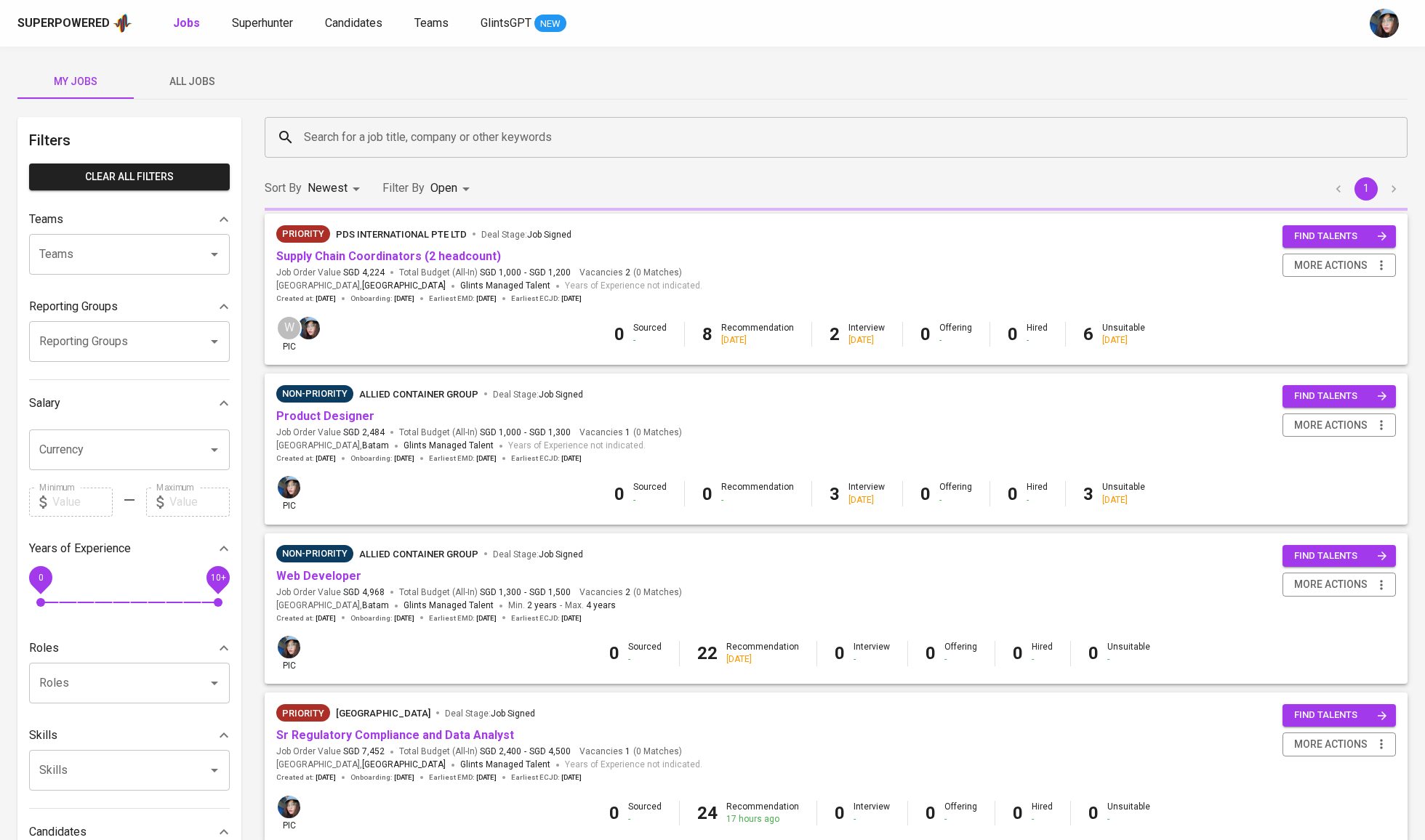
click at [181, 26] on b "Jobs" at bounding box center [186, 23] width 27 height 14
type input "OPEN"
click at [198, 85] on span "All Jobs" at bounding box center [192, 81] width 99 height 18
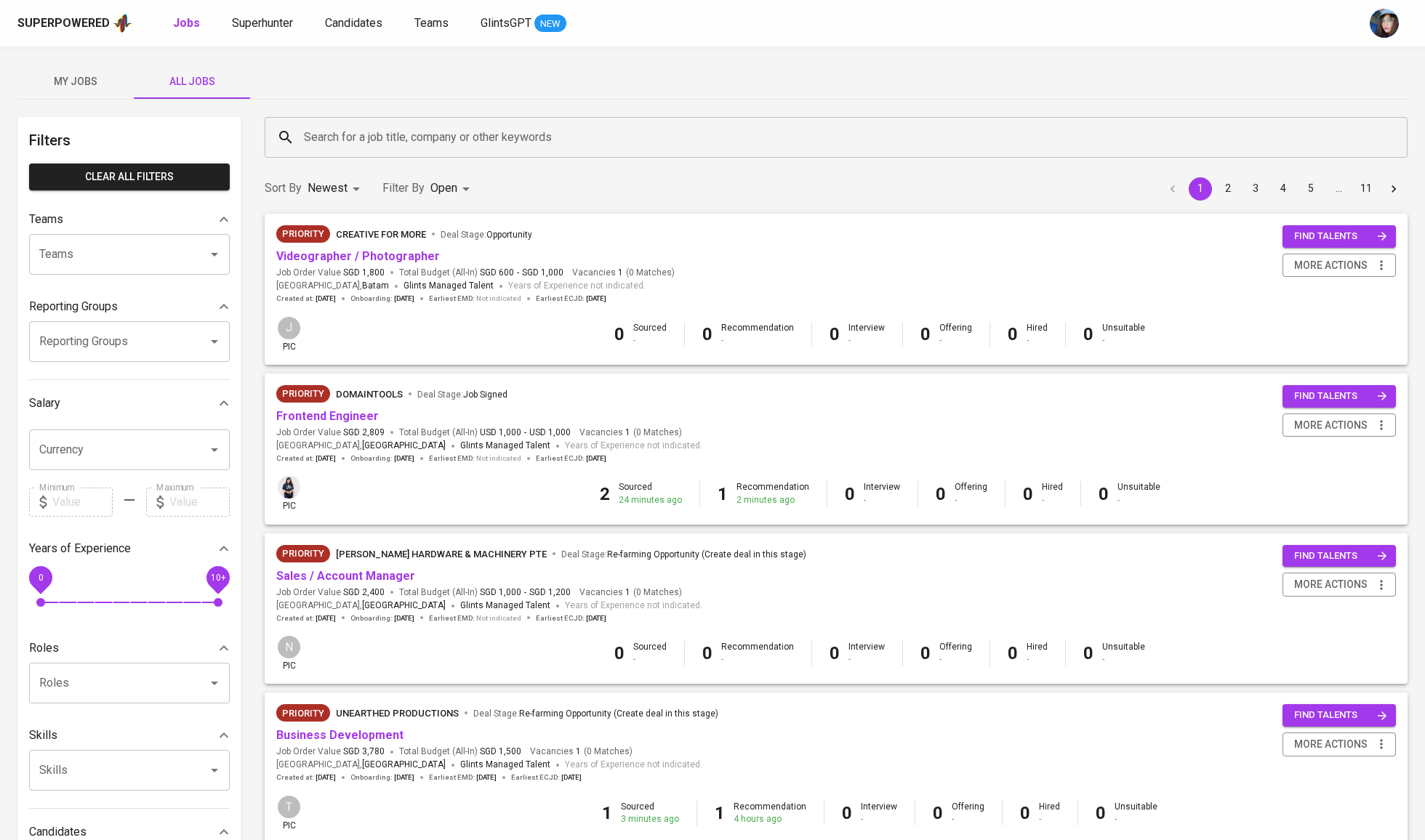
click at [399, 153] on div "Search for a job title, company or other keywords" at bounding box center [836, 137] width 1143 height 41
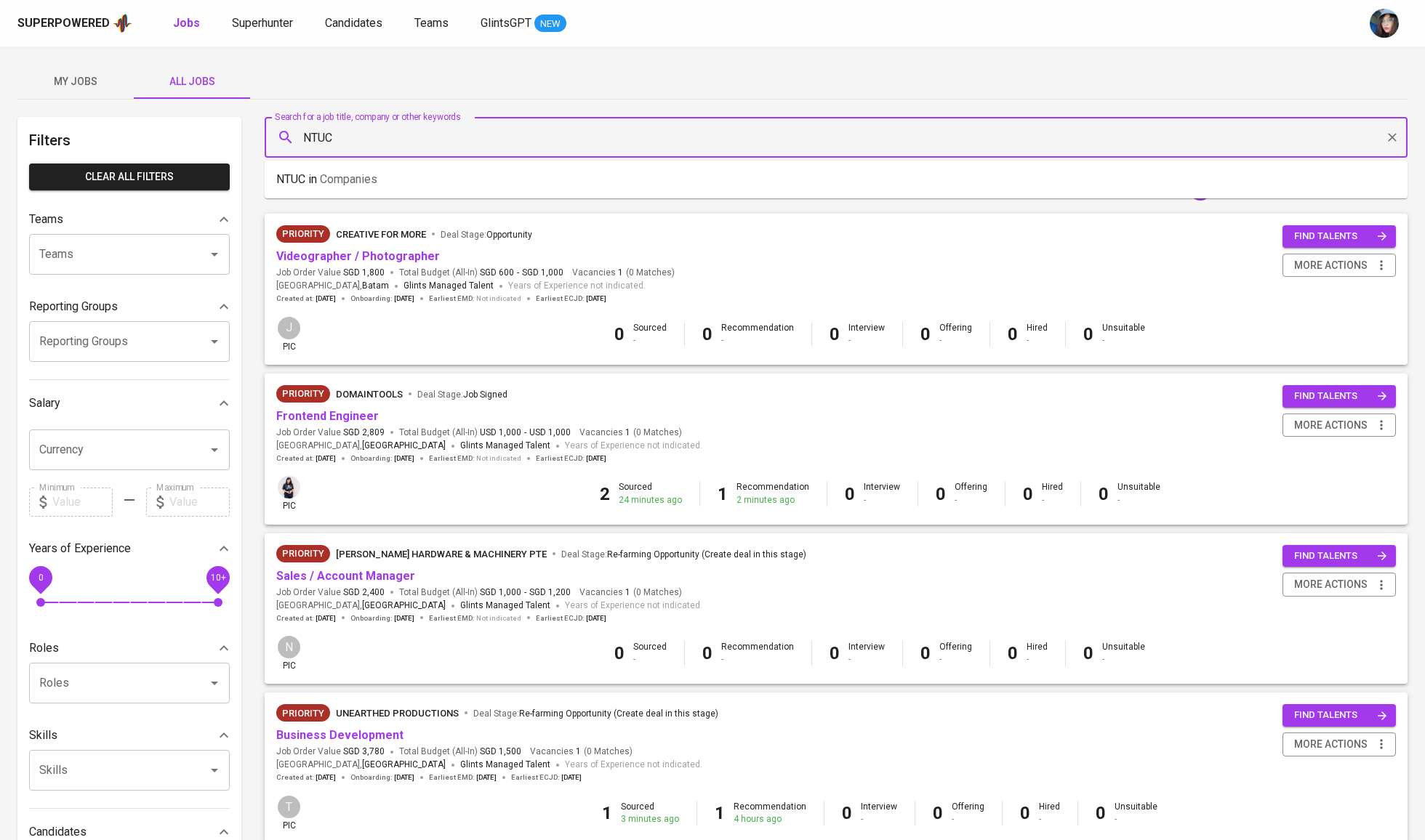
type input "NTUC"
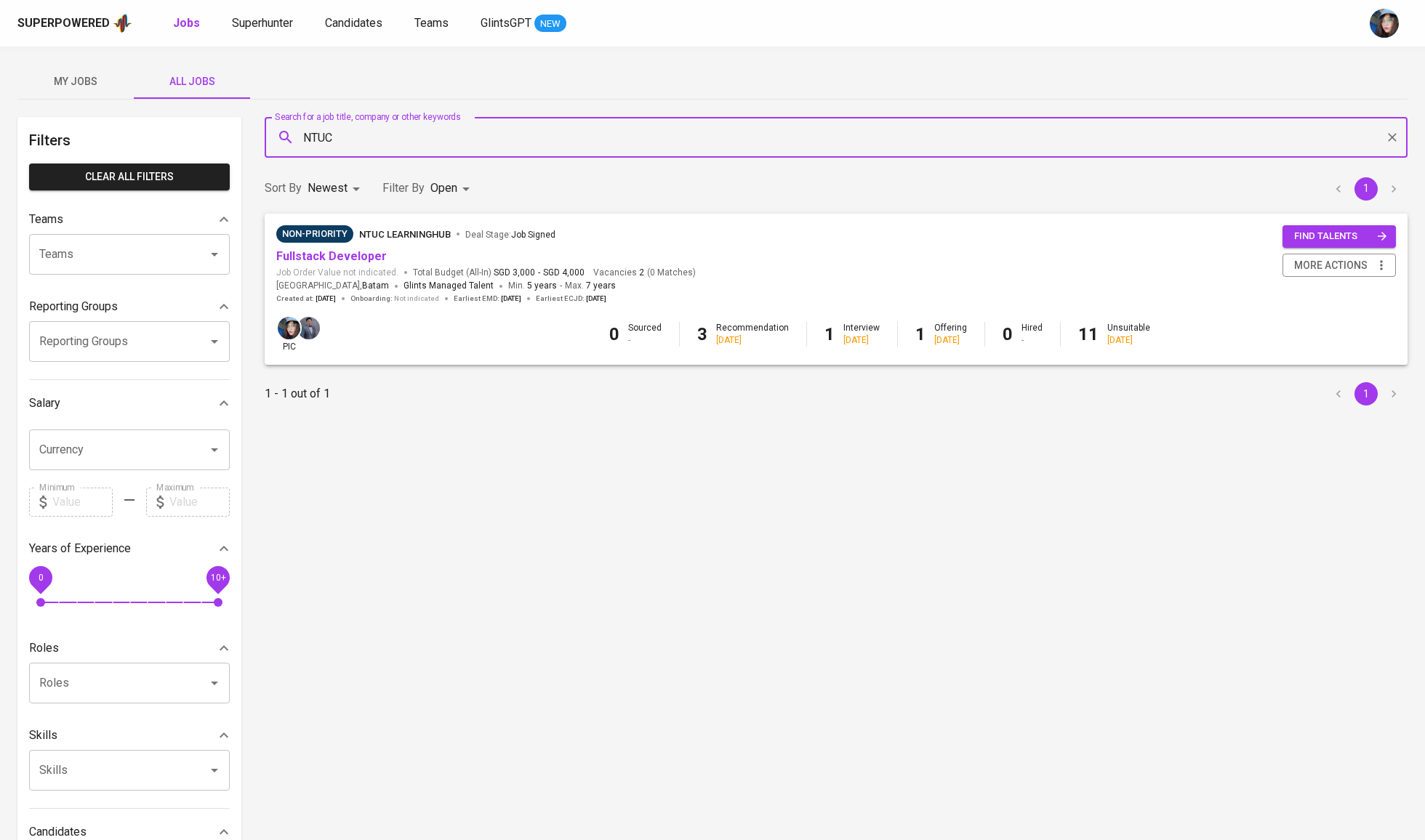
click at [102, 84] on span "My Jobs" at bounding box center [76, 81] width 99 height 18
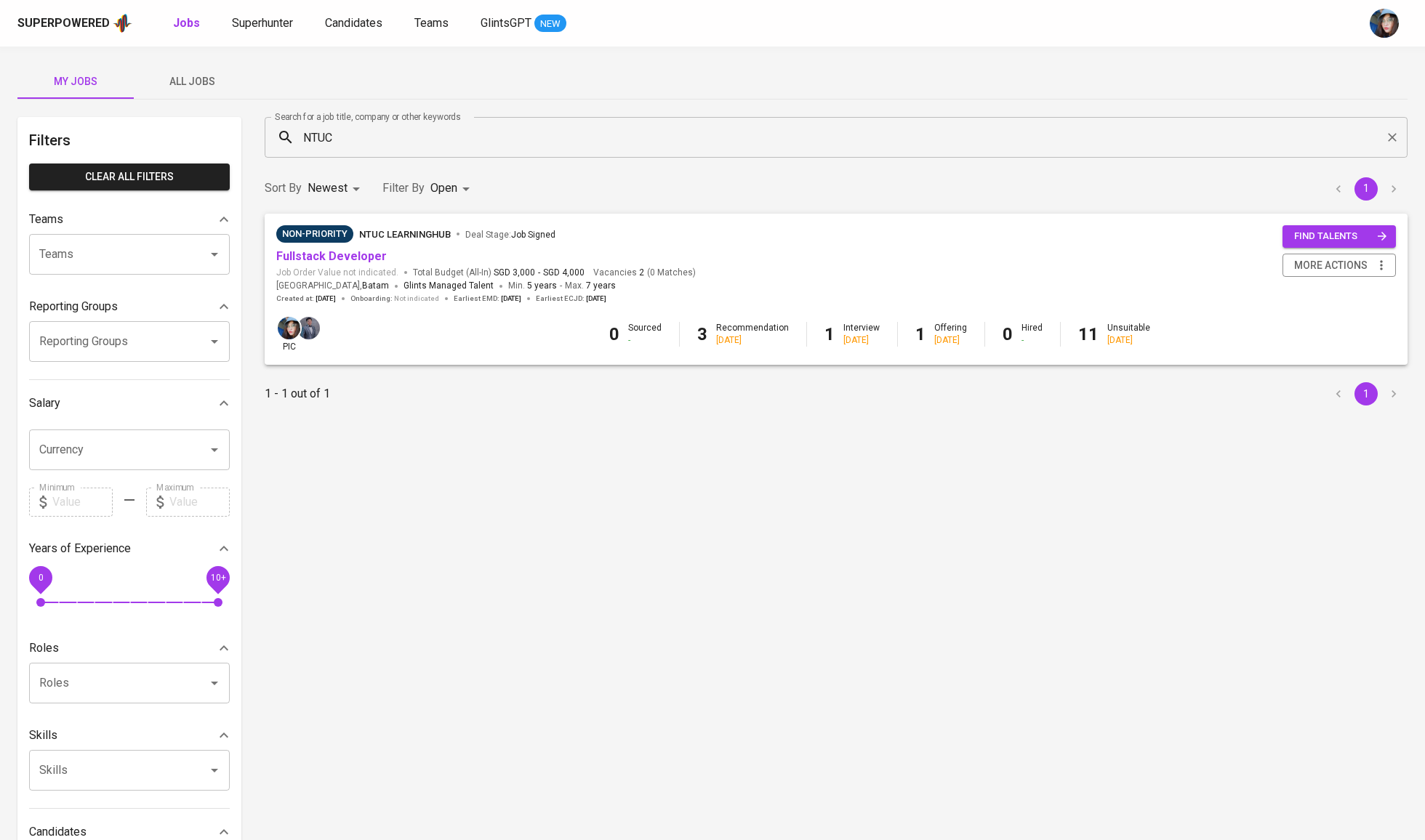
click at [431, 184] on body "Superpowered Jobs Superhunter Candidates Teams GlintsGPT NEW My Jobs All Jobs F…" at bounding box center [712, 496] width 1425 height 992
click at [443, 412] on p "Closed" at bounding box center [450, 405] width 31 height 15
type input "OPEN,CLOSE"
checkbox input "true"
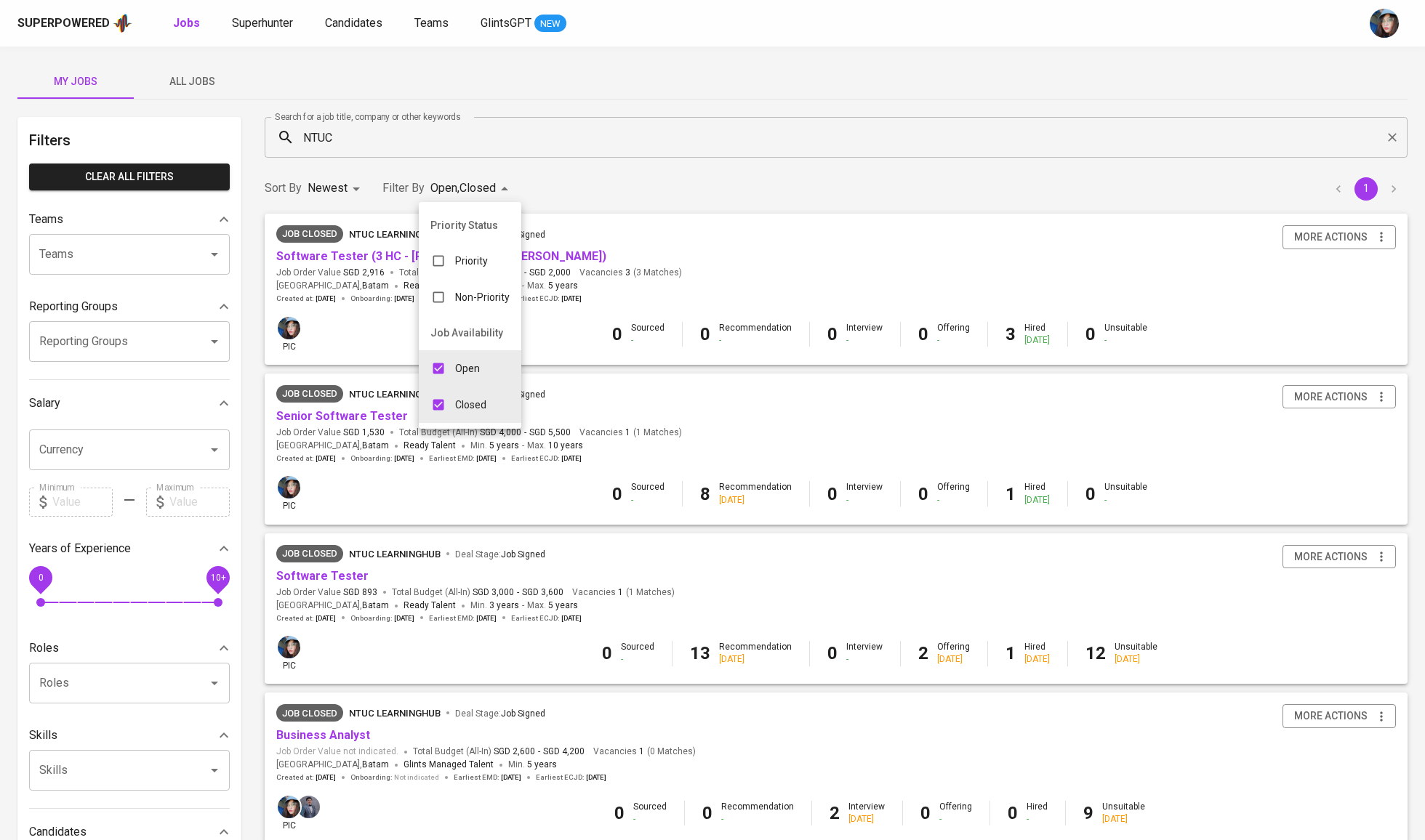
click at [373, 350] on div at bounding box center [712, 420] width 1425 height 840
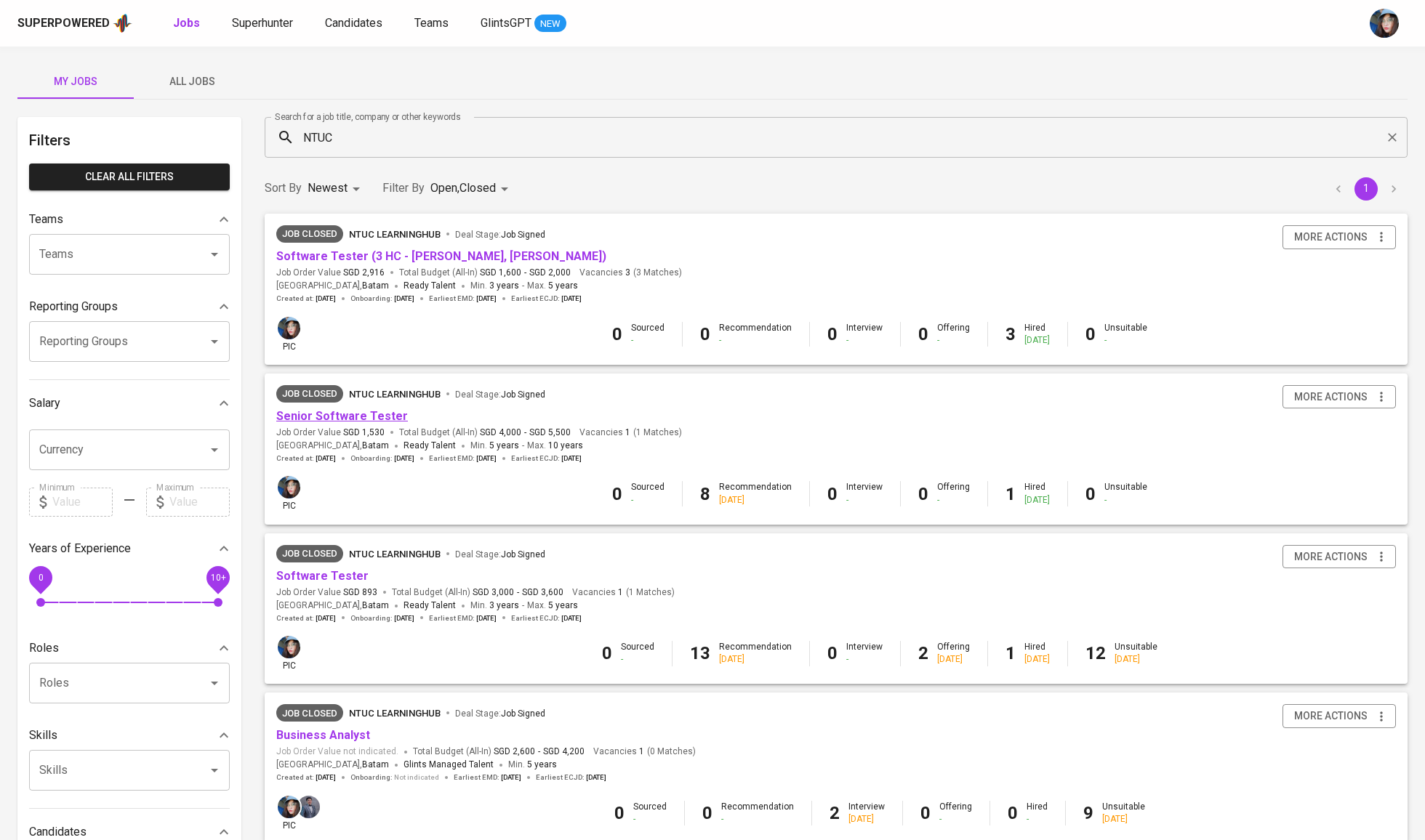
click at [375, 417] on link "Senior Software Tester" at bounding box center [342, 416] width 132 height 14
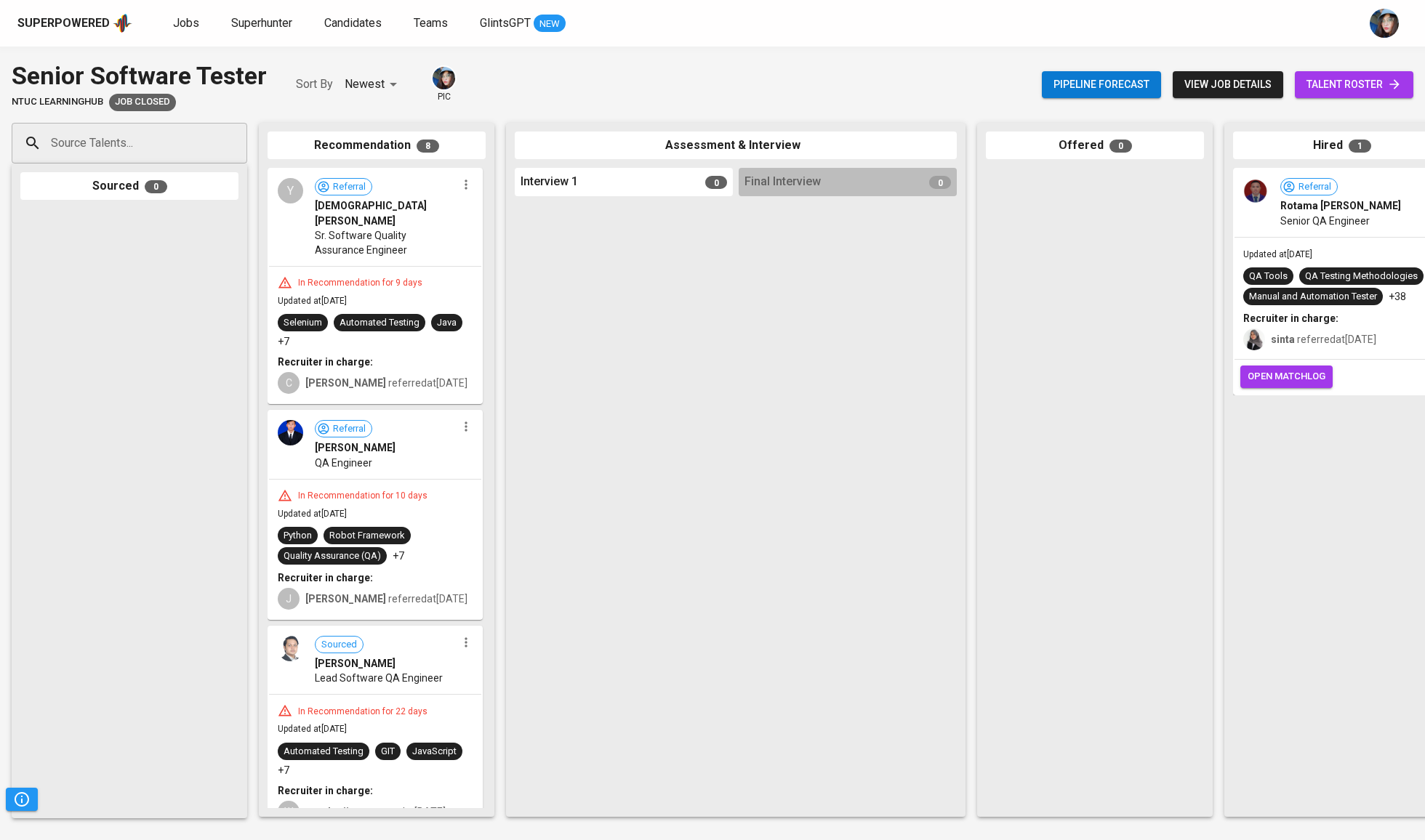
click at [1373, 90] on span "talent roster" at bounding box center [1354, 84] width 95 height 18
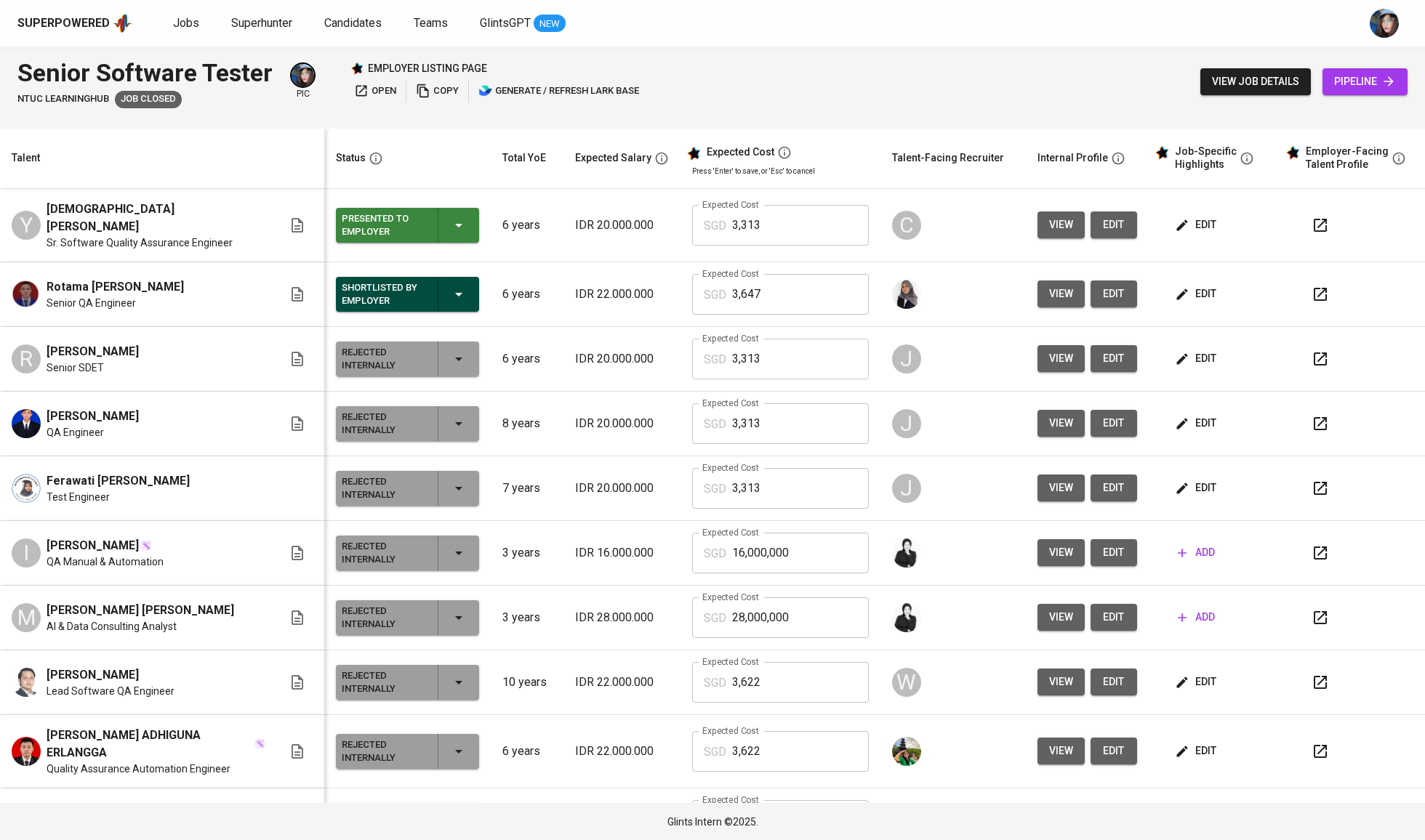
click at [1201, 229] on span "edit" at bounding box center [1197, 225] width 39 height 18
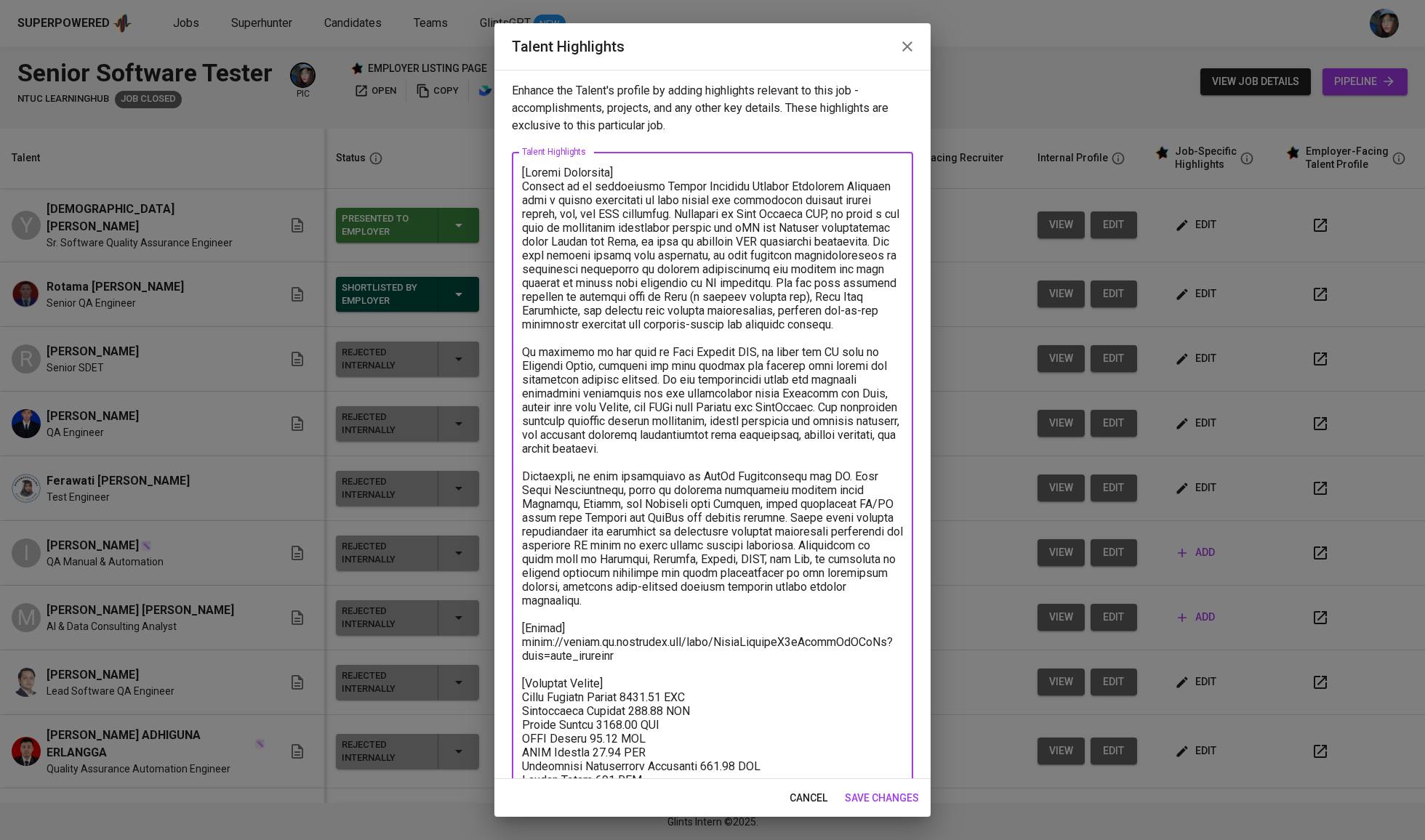
drag, startPoint x: 650, startPoint y: 649, endPoint x: 492, endPoint y: 632, distance: 158.9
click at [492, 632] on div "Talent Highlights Enhance the Talent's profile by adding highlights relevant to…" at bounding box center [712, 420] width 1425 height 840
